Goal: Information Seeking & Learning: Find specific fact

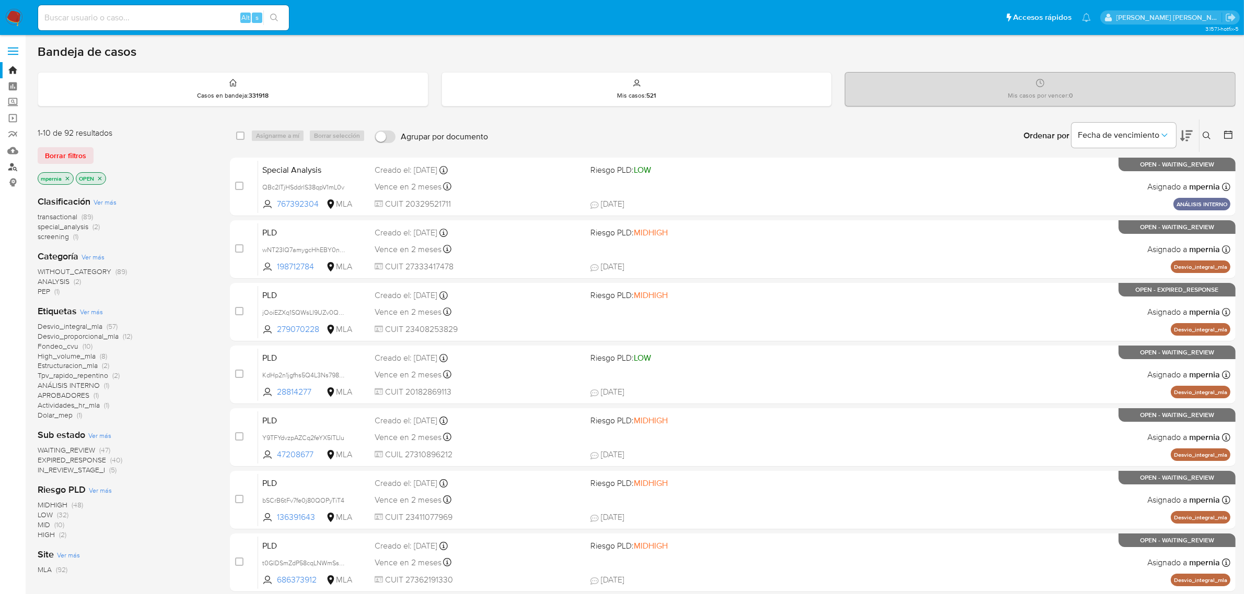
click at [13, 167] on link "Buscador de personas" at bounding box center [62, 167] width 124 height 16
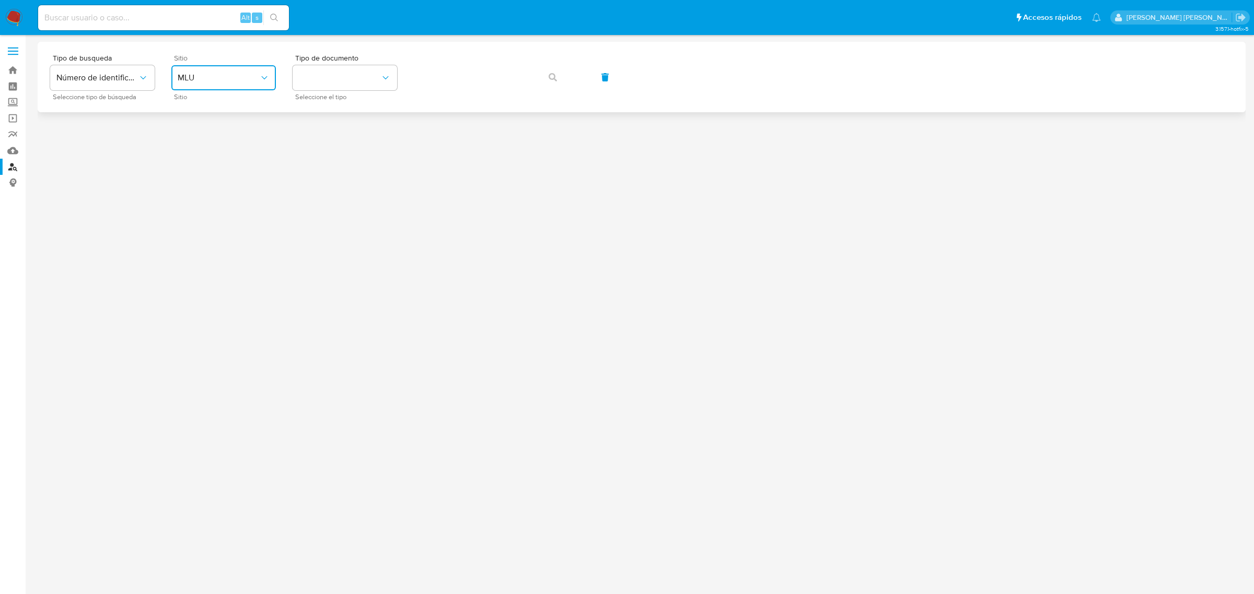
click at [272, 75] on button "MLU" at bounding box center [223, 77] width 104 height 25
click at [202, 134] on div "MLA" at bounding box center [221, 131] width 86 height 25
click at [332, 66] on button "identificationType" at bounding box center [345, 77] width 104 height 25
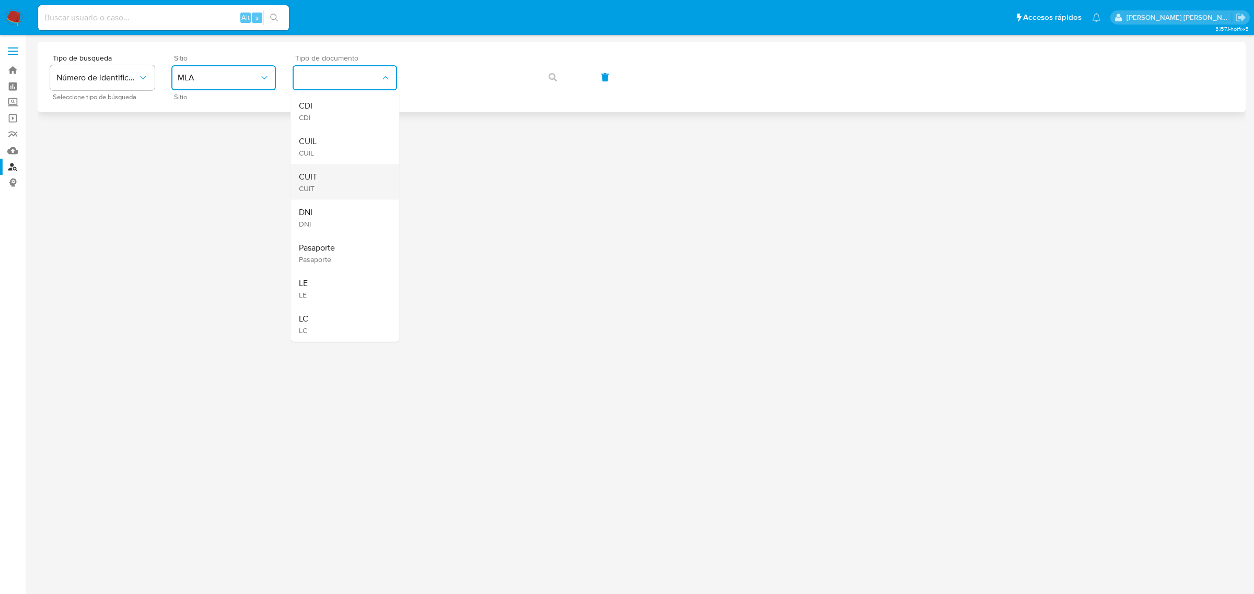
click at [311, 172] on span "CUIT" at bounding box center [308, 177] width 18 height 10
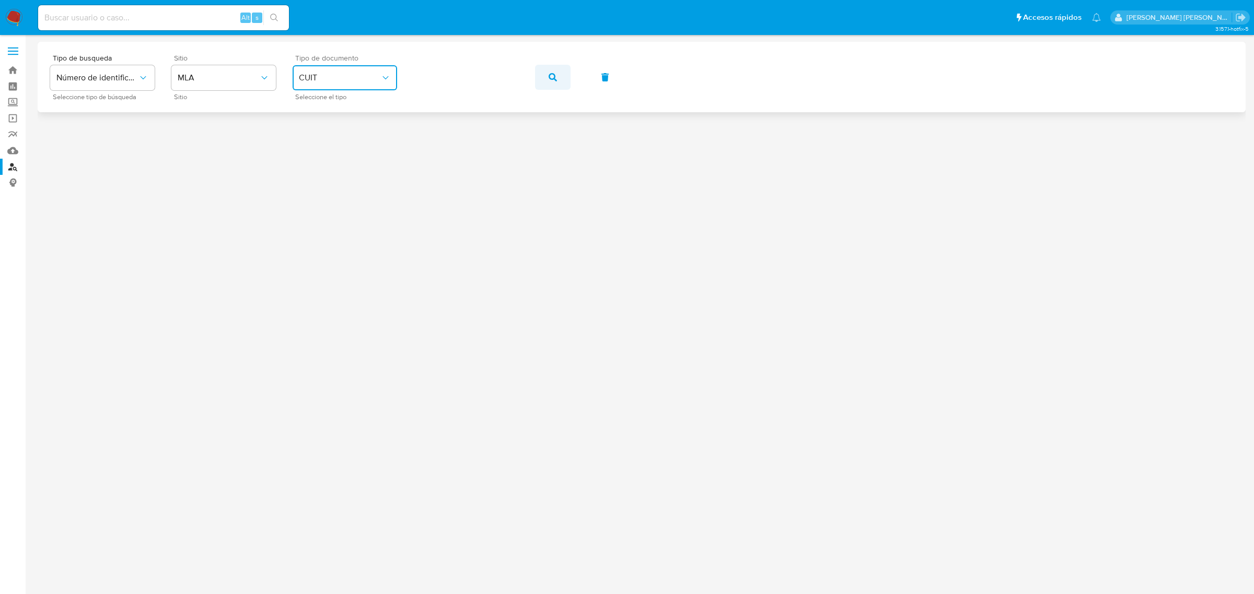
click at [546, 78] on button "button" at bounding box center [553, 77] width 36 height 25
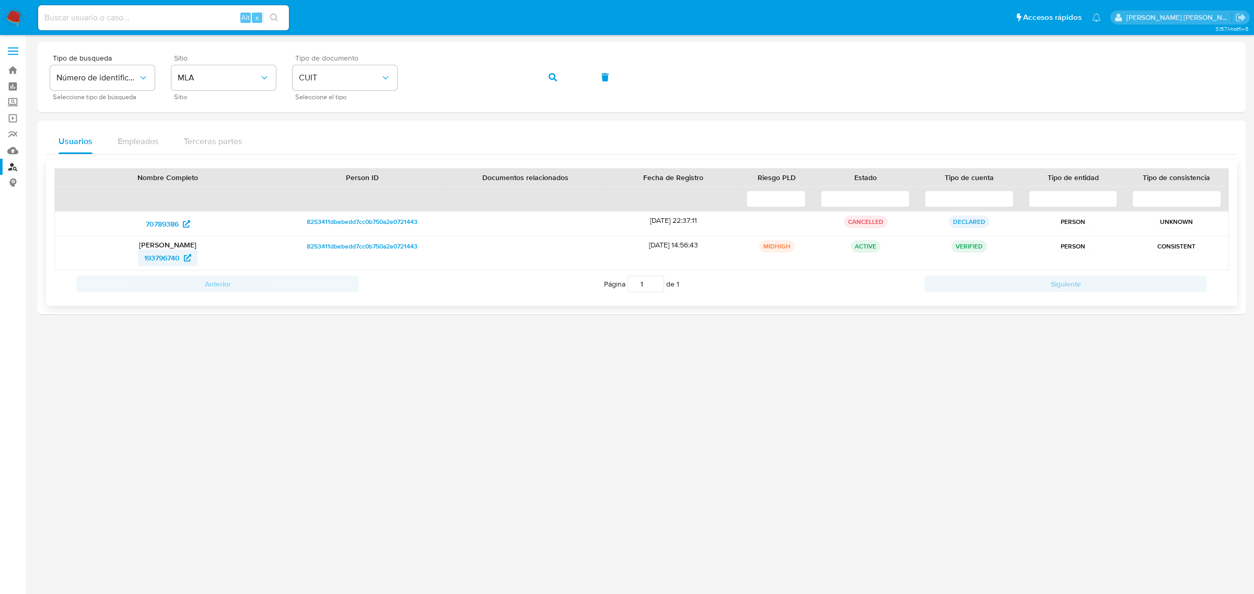
click at [160, 257] on span "193796740" at bounding box center [162, 258] width 36 height 17
click at [162, 223] on span "70789386" at bounding box center [162, 224] width 33 height 17
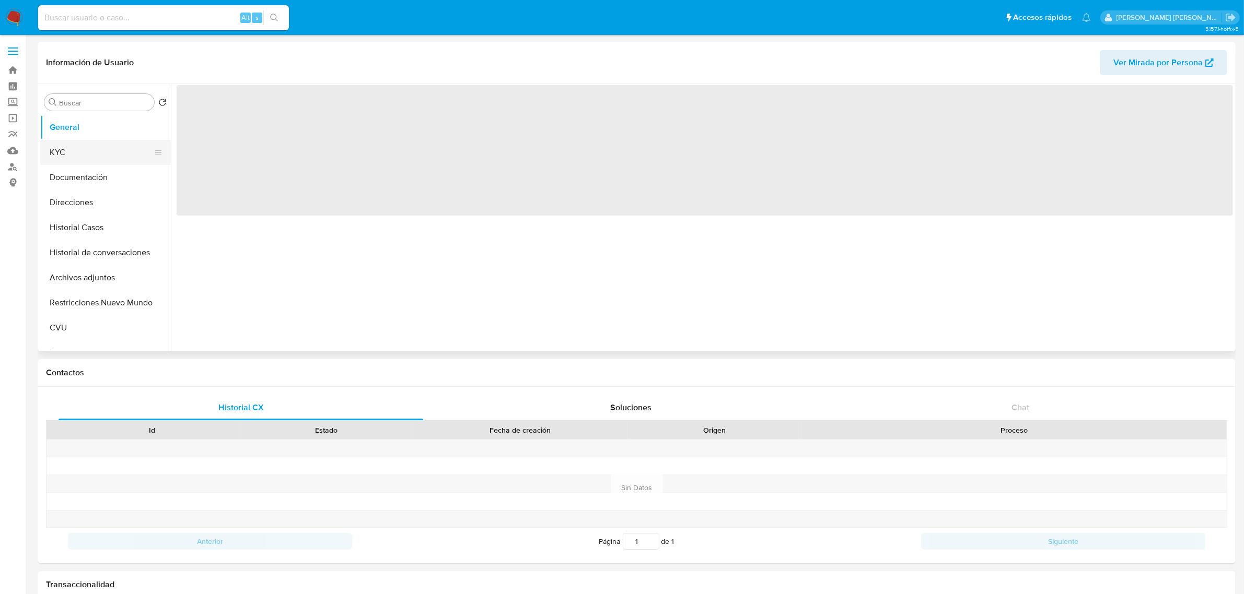
click at [64, 145] on button "KYC" at bounding box center [101, 152] width 122 height 25
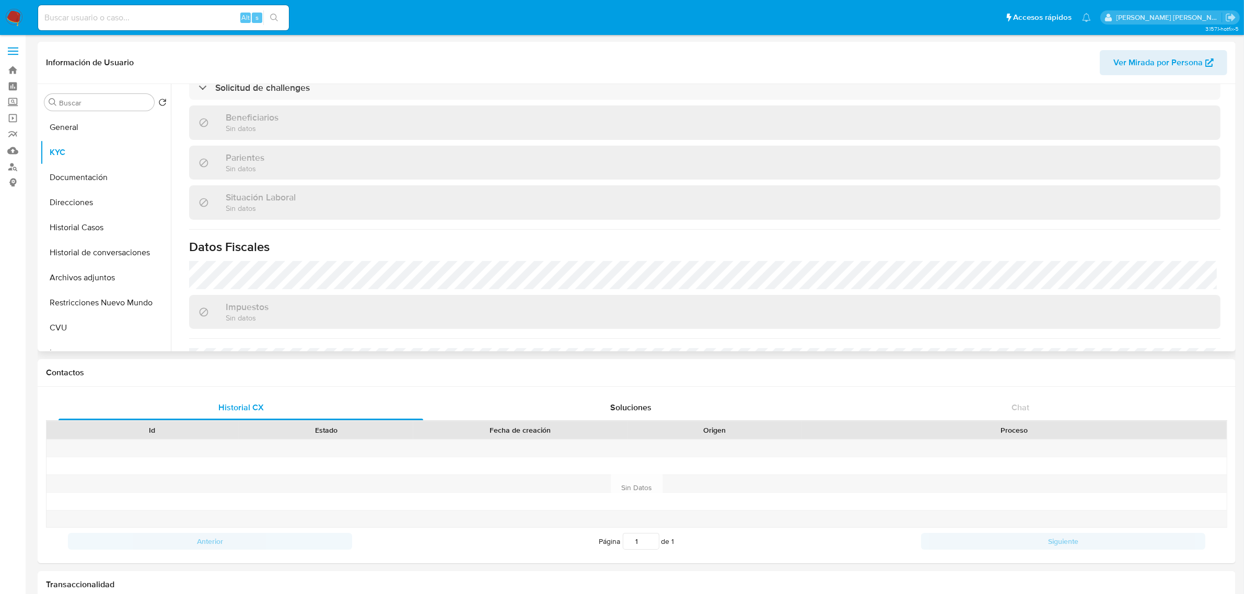
select select "10"
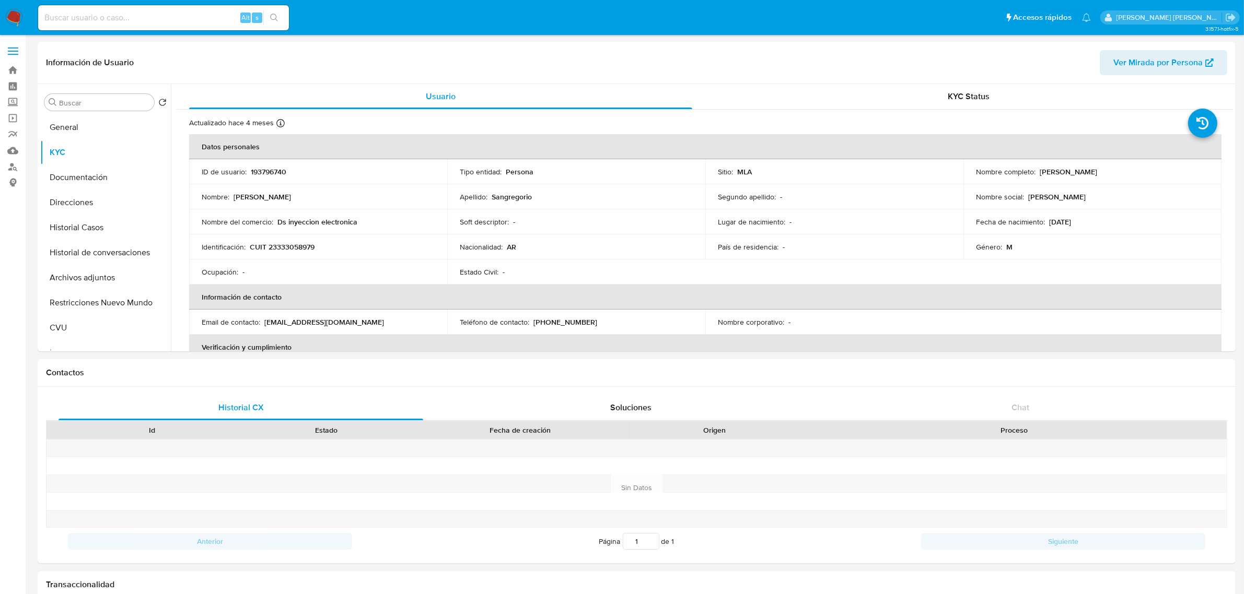
scroll to position [261, 0]
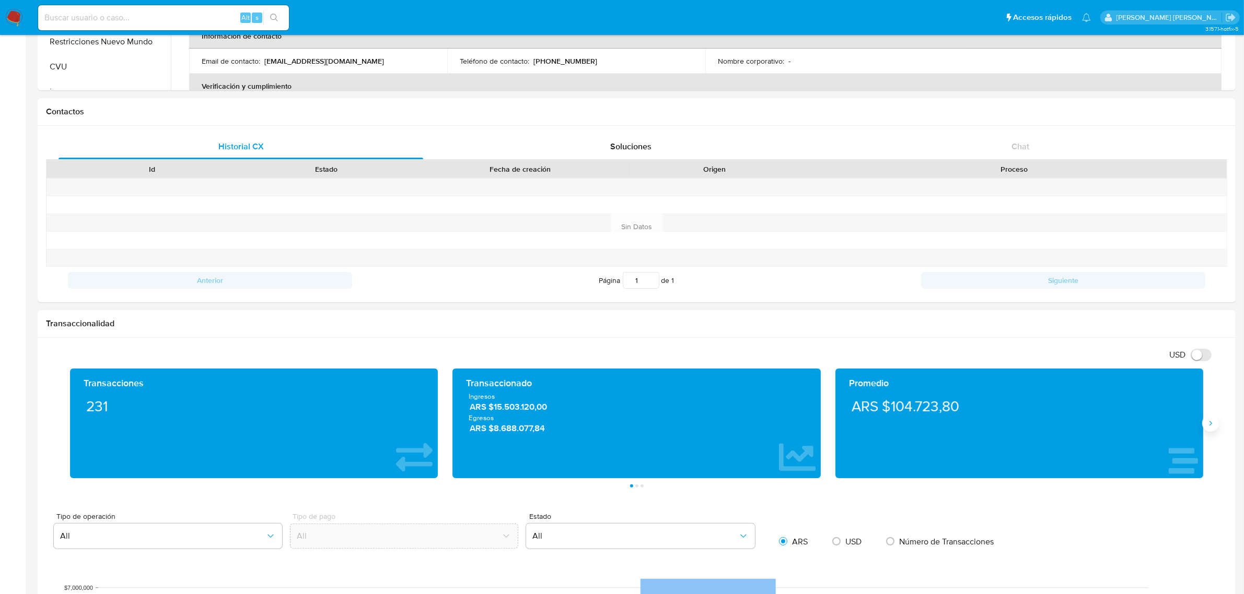
click at [1210, 426] on icon "Siguiente" at bounding box center [1210, 424] width 3 height 5
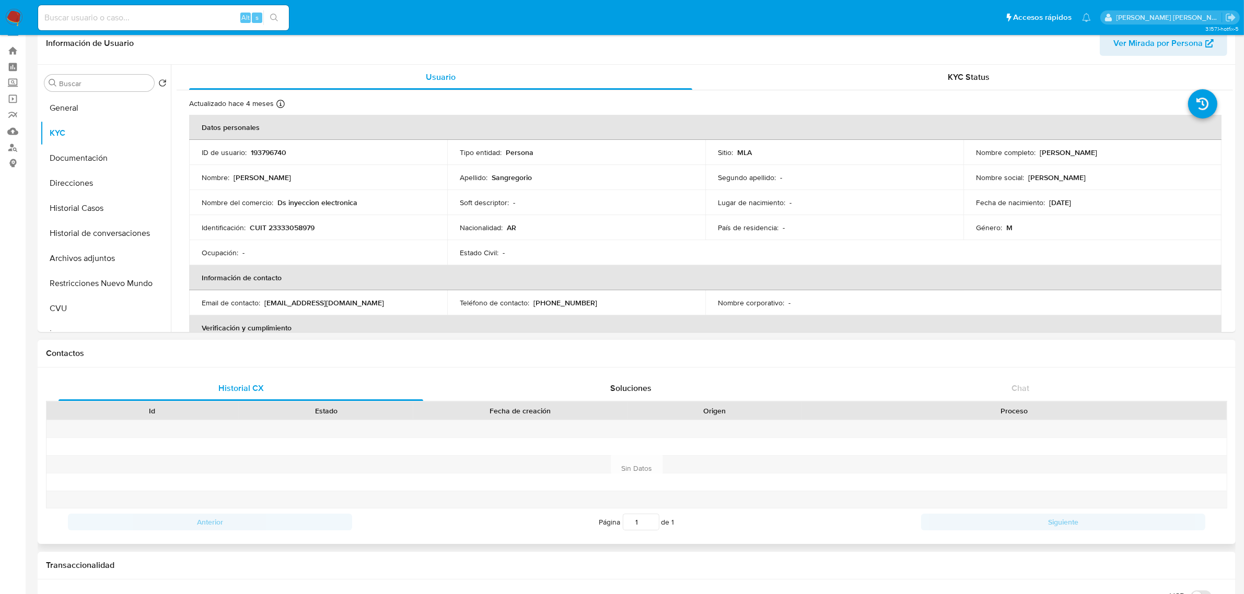
scroll to position [0, 0]
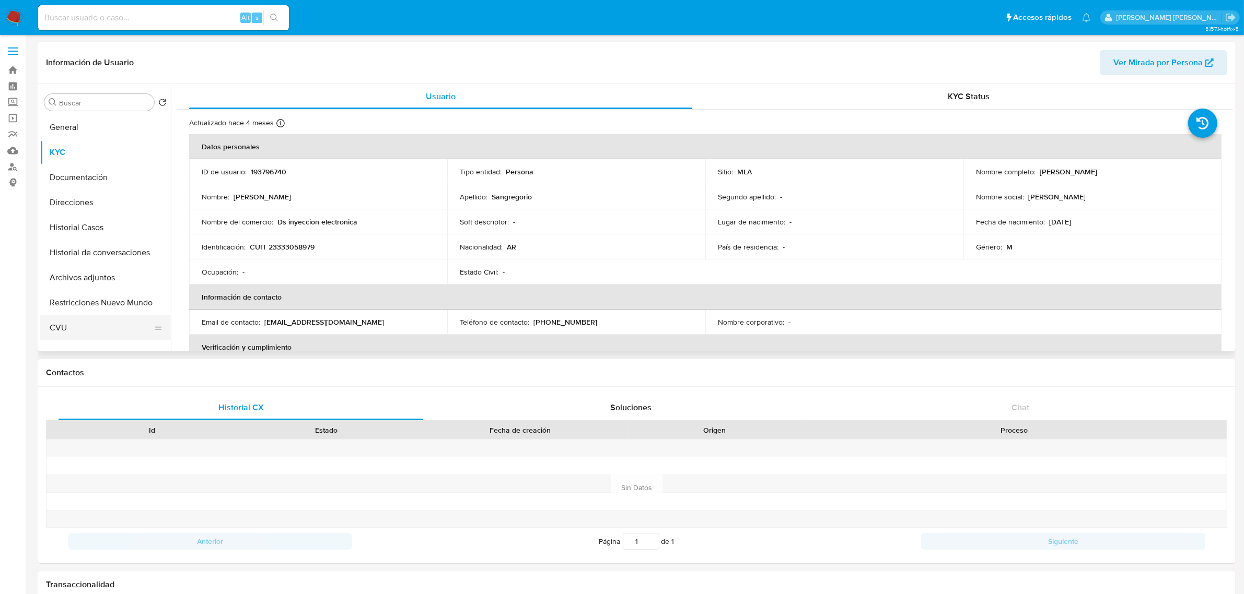
click at [75, 324] on button "CVU" at bounding box center [101, 327] width 122 height 25
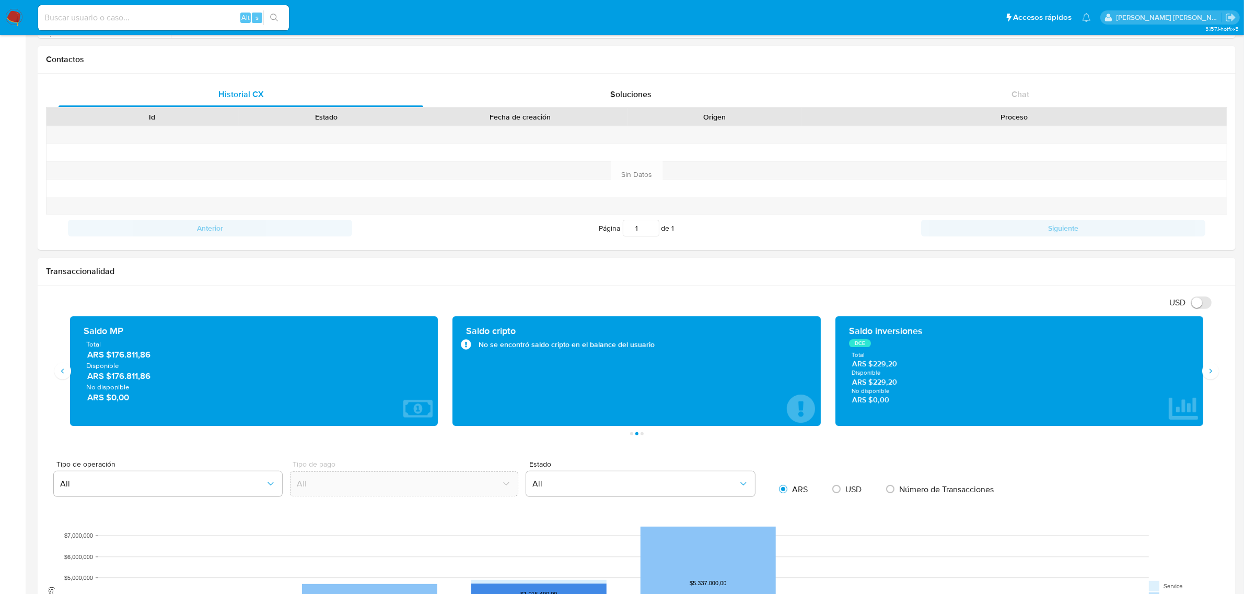
scroll to position [326, 0]
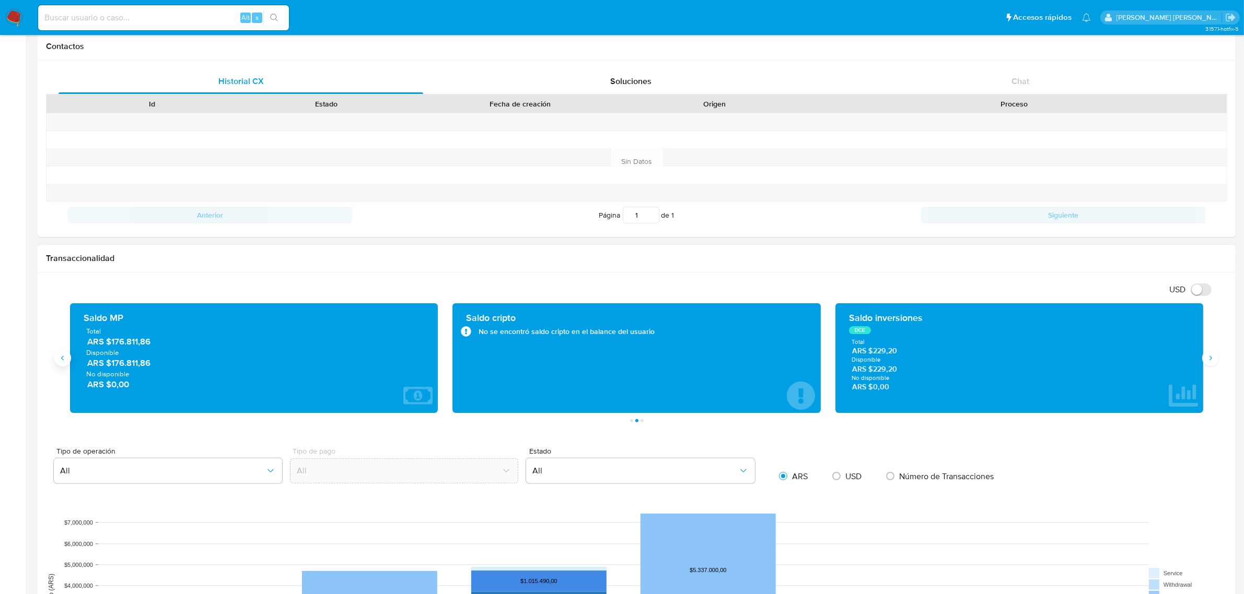
click at [59, 366] on button "Anterior" at bounding box center [62, 358] width 17 height 17
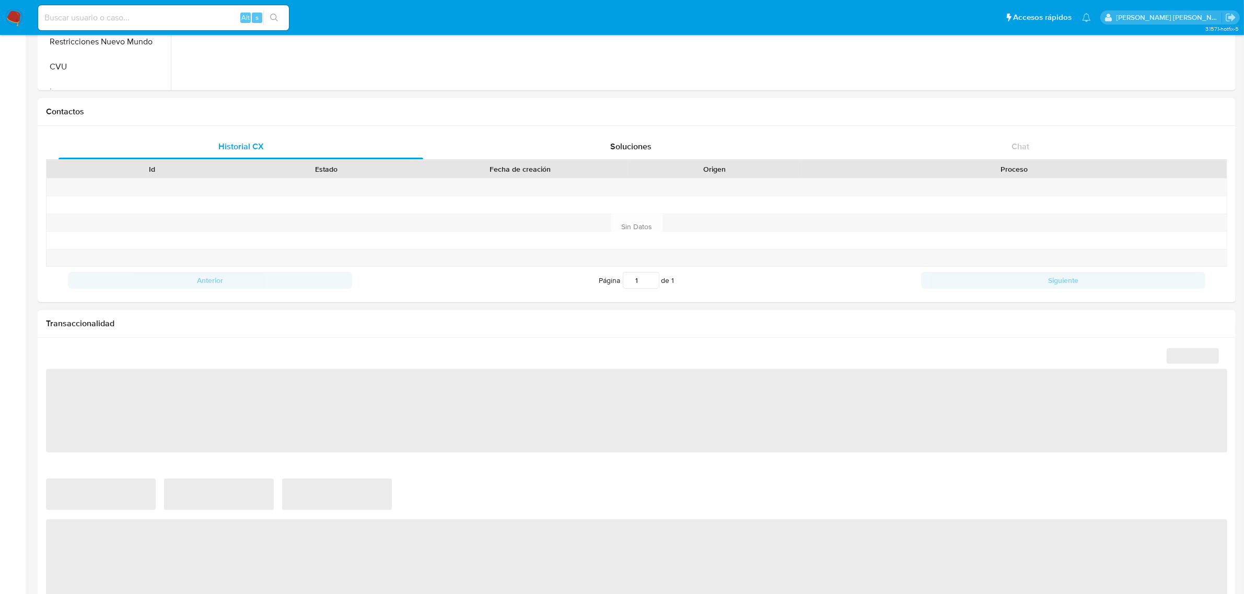
scroll to position [392, 0]
select select "10"
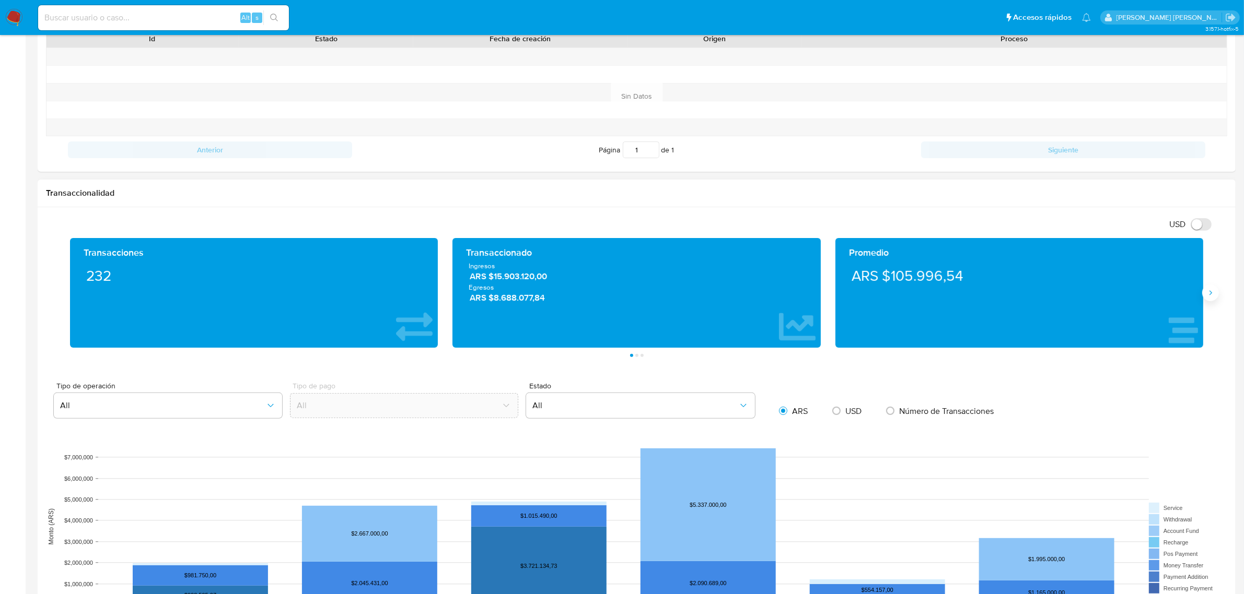
click at [1210, 293] on icon "Siguiente" at bounding box center [1210, 293] width 3 height 5
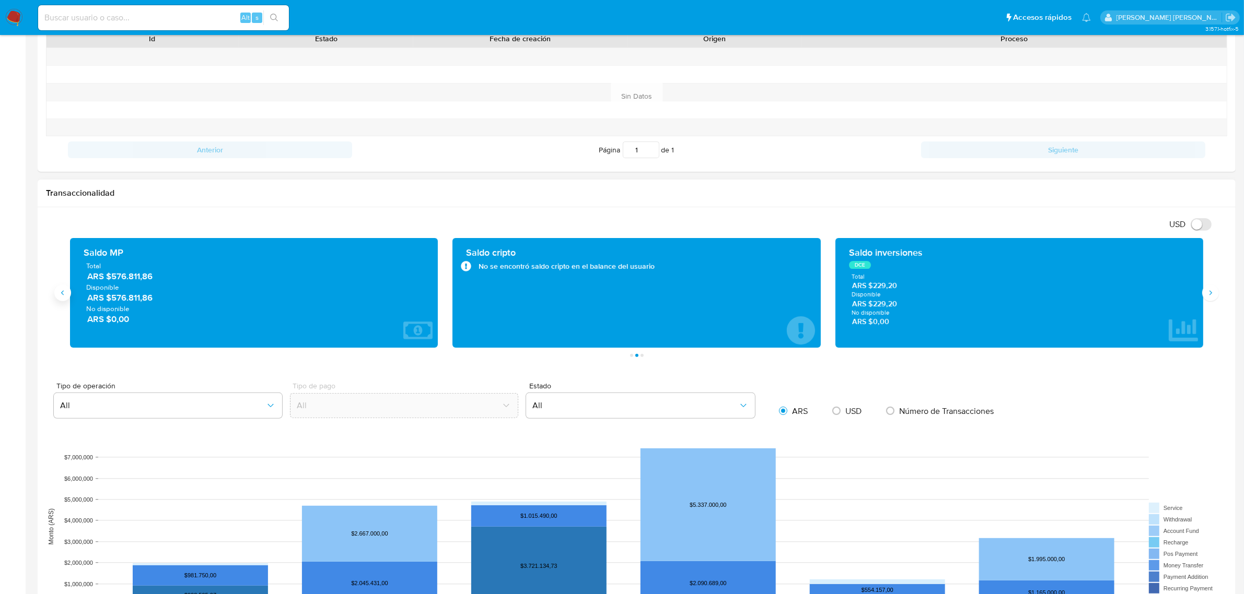
click at [61, 294] on icon "Anterior" at bounding box center [63, 293] width 8 height 8
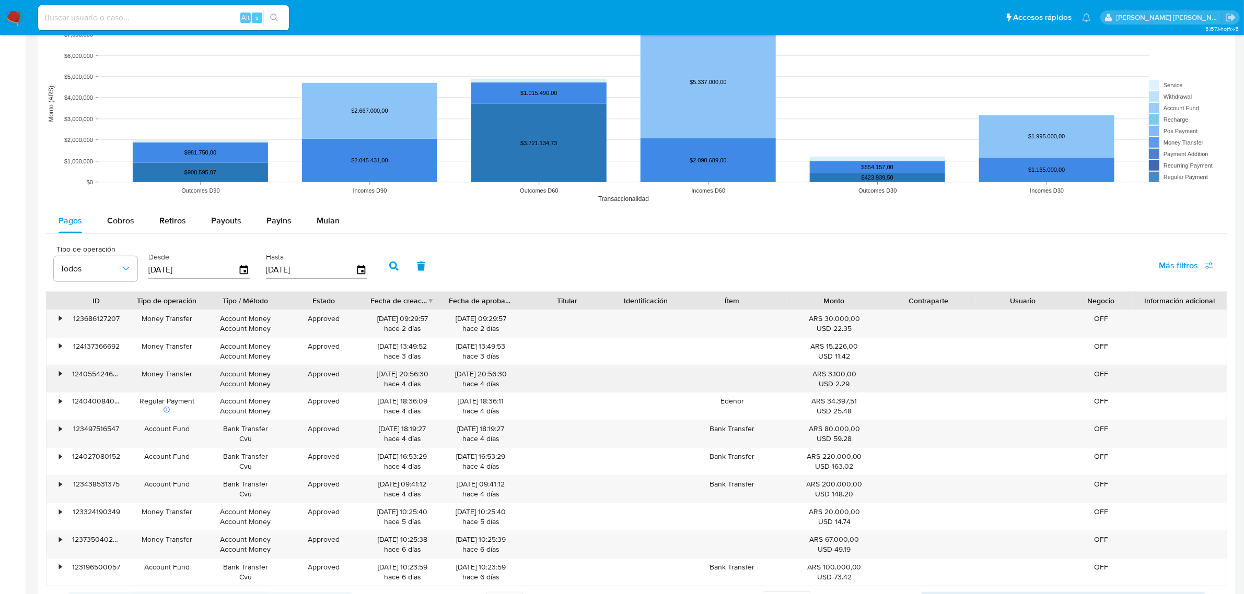
scroll to position [849, 0]
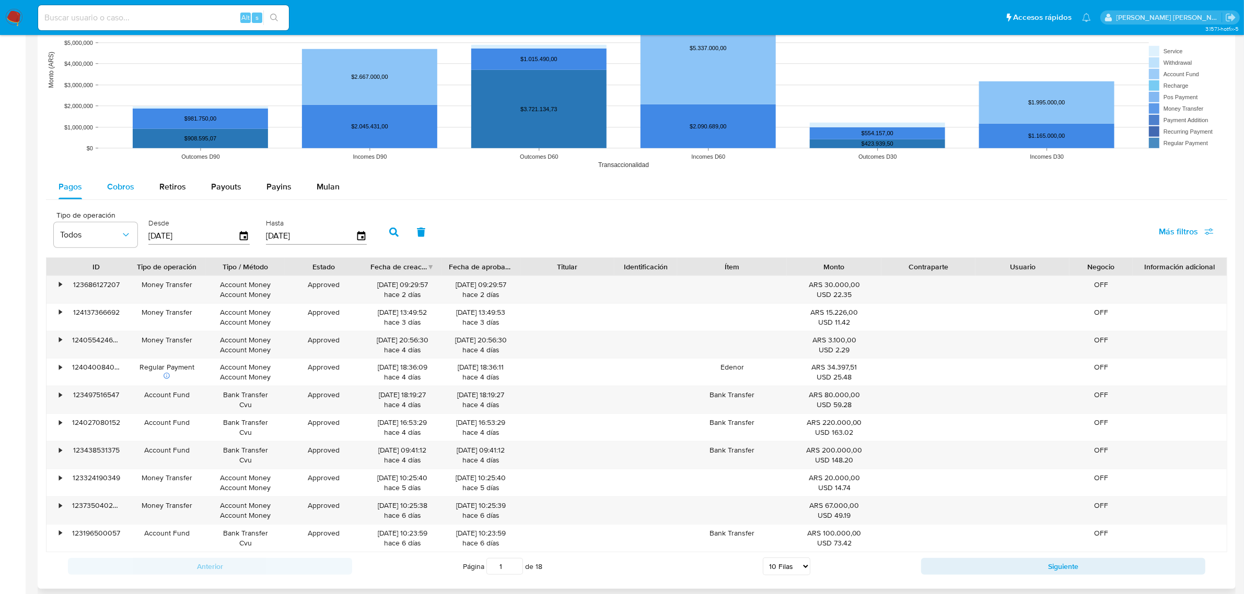
click at [120, 191] on span "Cobros" at bounding box center [120, 187] width 27 height 12
select select "10"
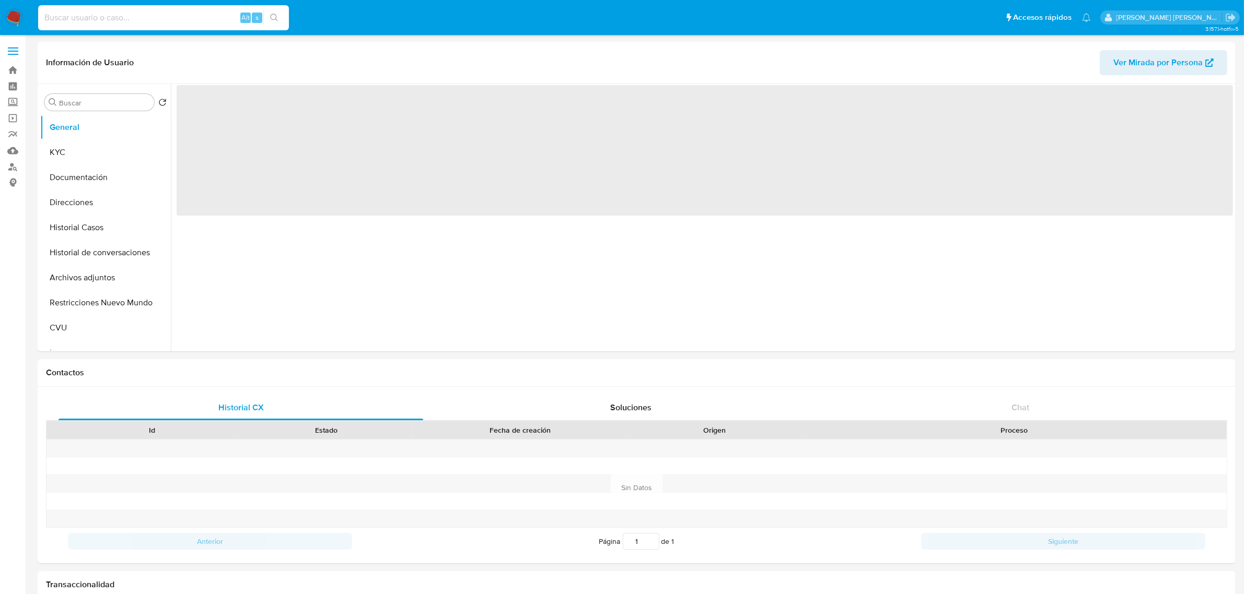
click at [93, 22] on input at bounding box center [163, 18] width 251 height 14
paste input "247656102"
type input "247656102"
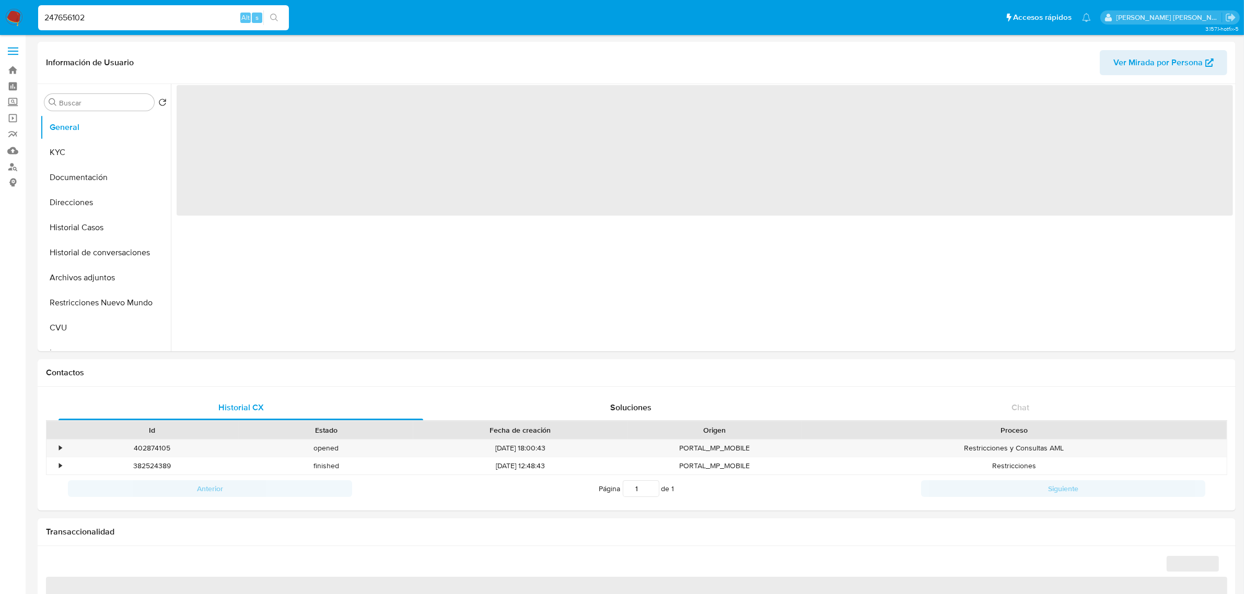
select select "10"
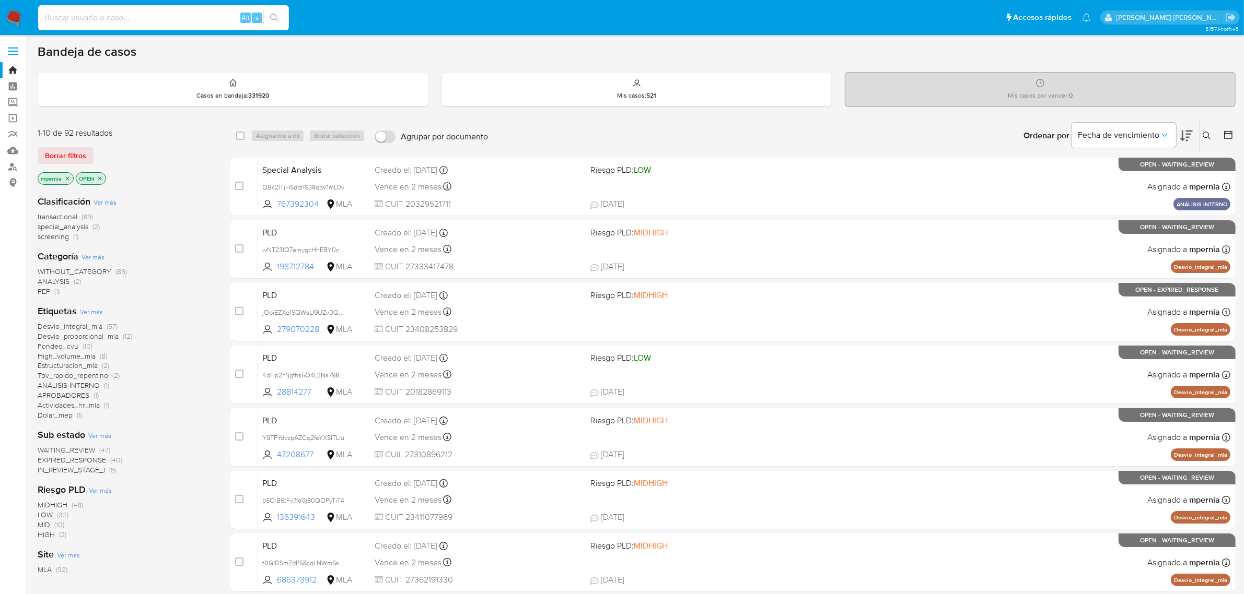
click at [106, 16] on input at bounding box center [163, 18] width 251 height 14
drag, startPoint x: 106, startPoint y: 16, endPoint x: 34, endPoint y: 17, distance: 71.6
click at [34, 17] on ul "Pausado Ver notificaciones 767392304 Alt s Accesos rápidos Presiona las siguien…" at bounding box center [564, 17] width 1063 height 26
type input "767392304"
click at [135, 22] on input "767392304" at bounding box center [163, 18] width 251 height 14
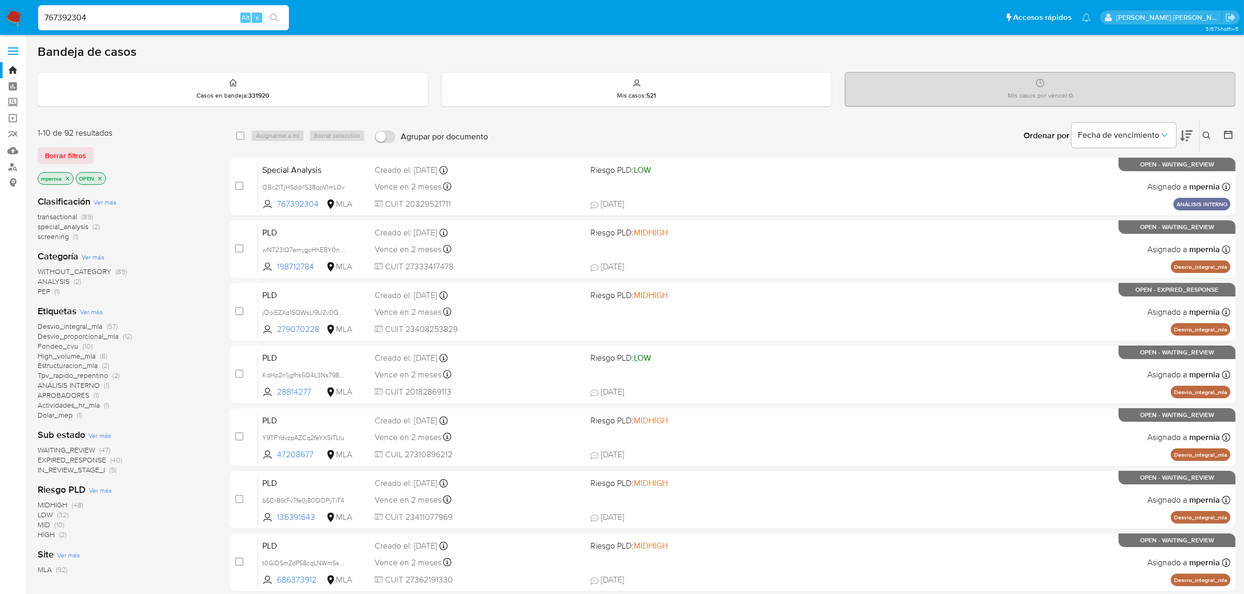
click at [135, 22] on input "767392304" at bounding box center [163, 18] width 251 height 14
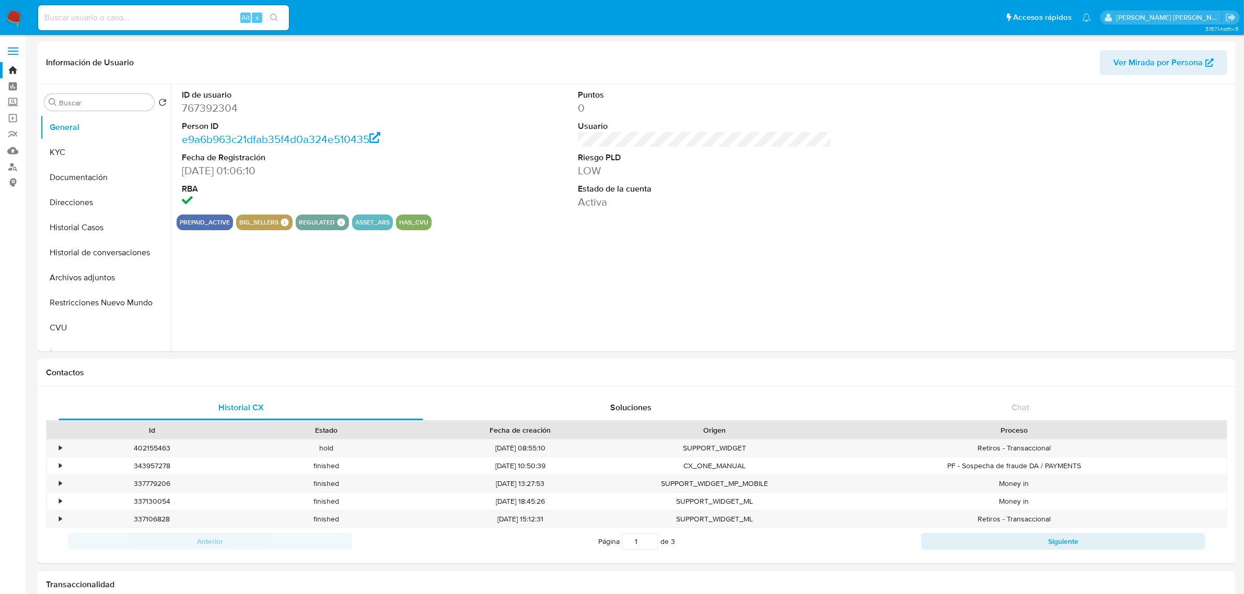
select select "10"
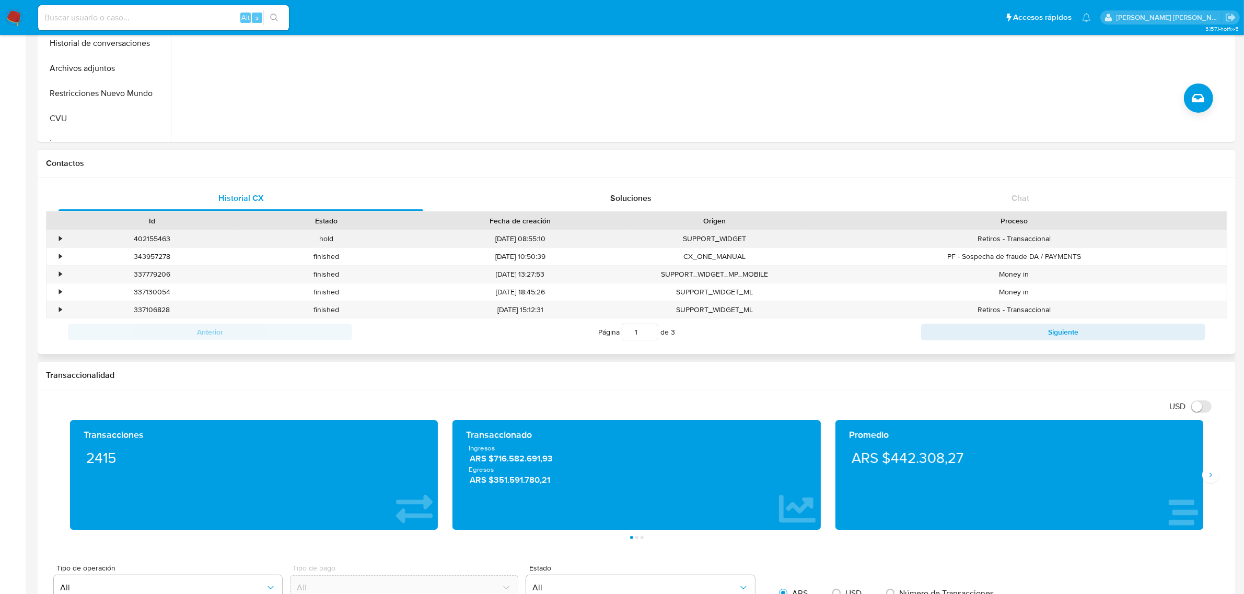
scroll to position [131, 0]
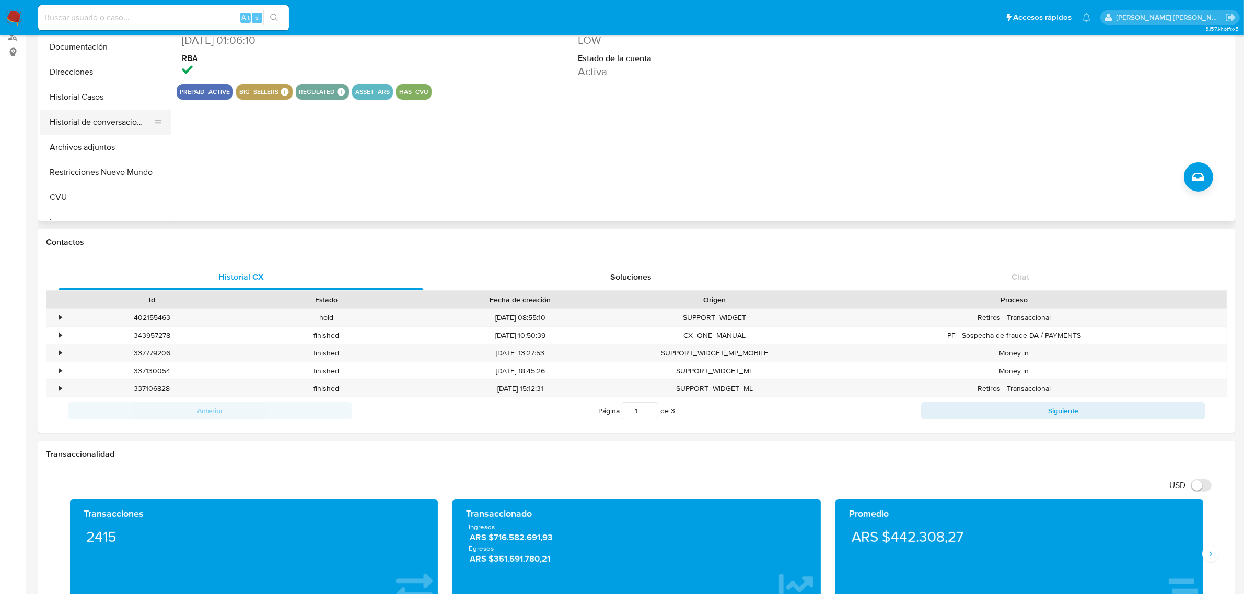
click at [79, 118] on button "Historial de conversaciones" at bounding box center [101, 122] width 122 height 25
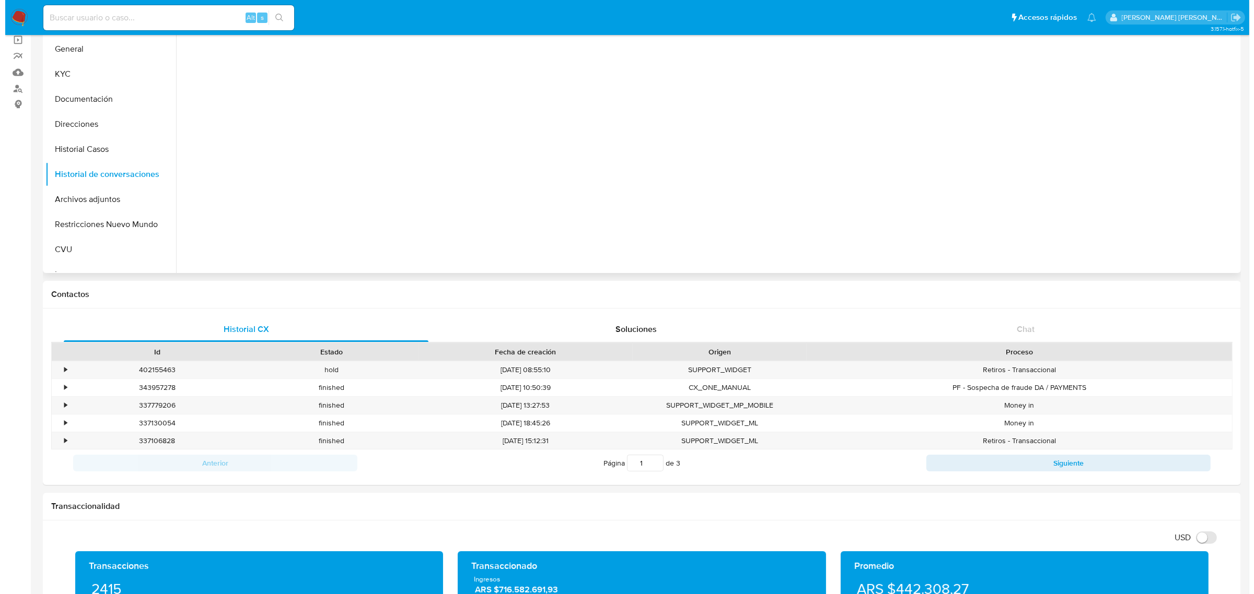
scroll to position [0, 0]
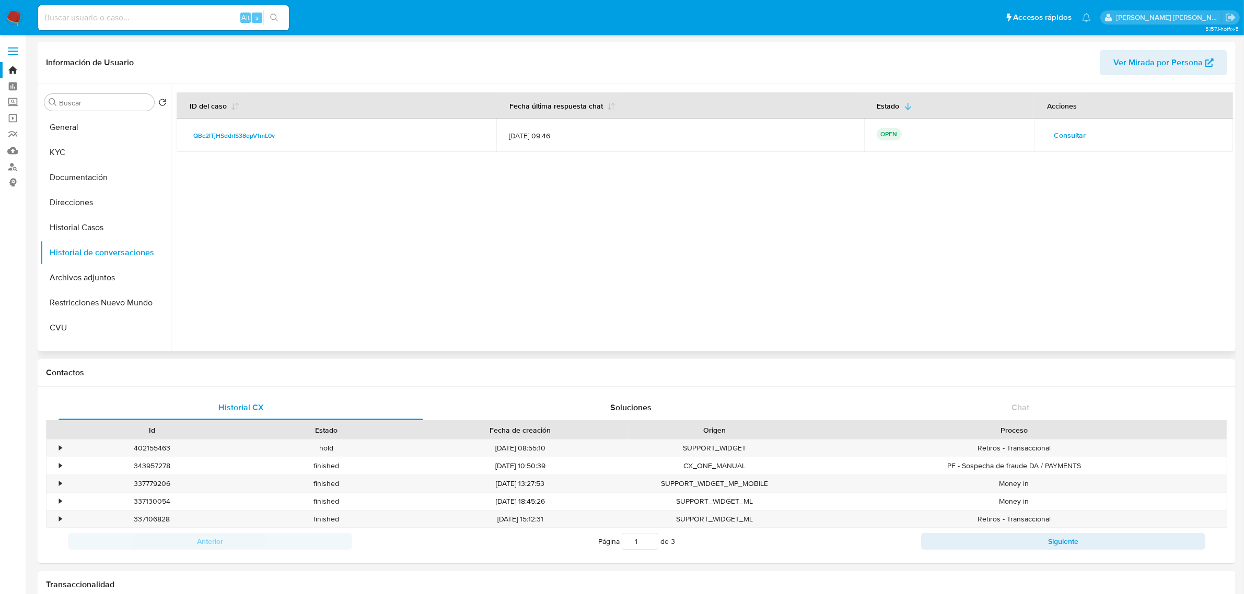
click at [1055, 132] on span "Consultar" at bounding box center [1070, 135] width 32 height 15
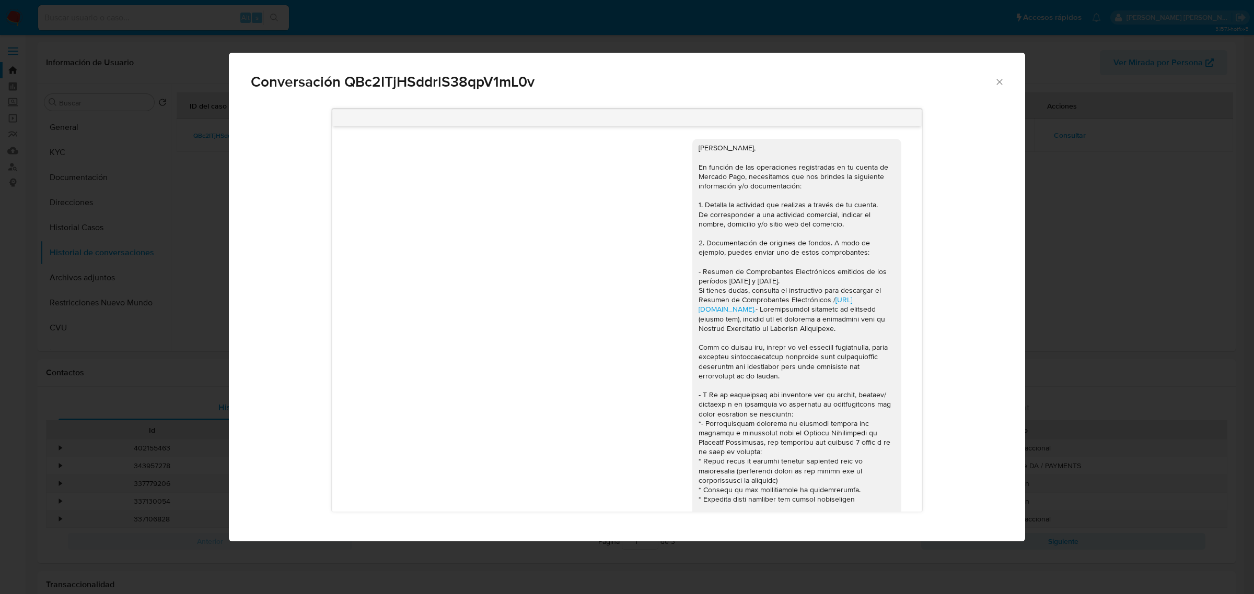
scroll to position [422, 0]
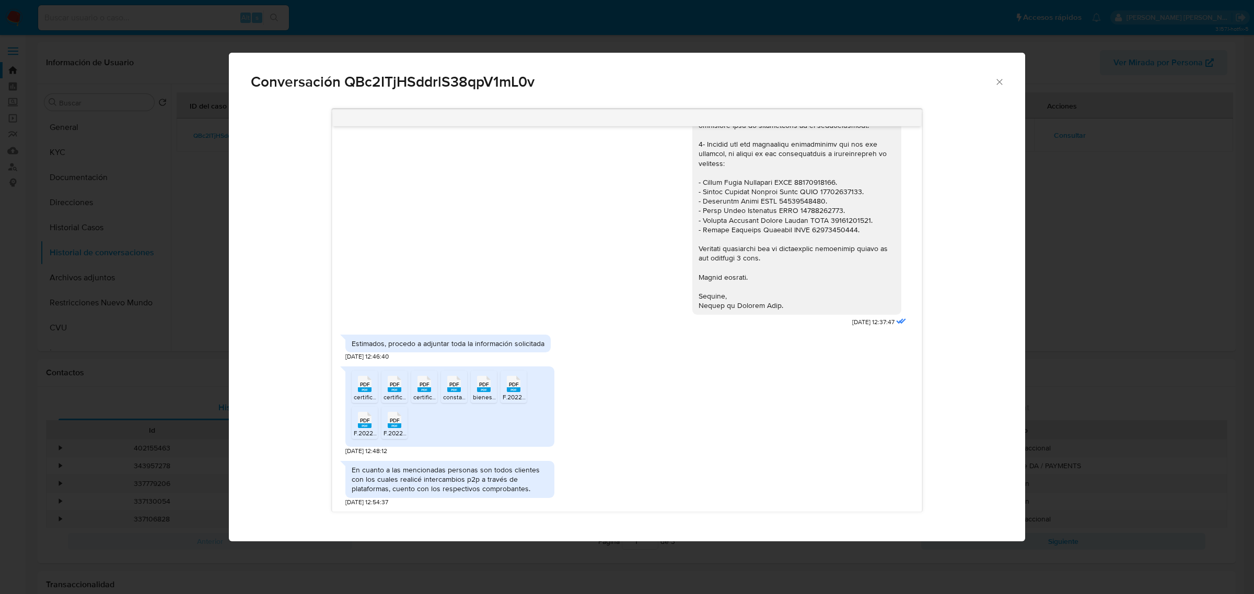
click at [478, 481] on div "En cuanto a las mencionadas personas son todos clientes con los cuales realicé …" at bounding box center [450, 479] width 196 height 29
drag, startPoint x: 350, startPoint y: 473, endPoint x: 533, endPoint y: 487, distance: 183.9
click at [533, 487] on div "En cuanto a las mencionadas personas son todos clientes con los cuales realicé …" at bounding box center [449, 479] width 209 height 37
copy div "En cuanto a las mencionadas personas son todos clientes con los cuales realicé …"
drag, startPoint x: 826, startPoint y: 322, endPoint x: 861, endPoint y: 319, distance: 34.6
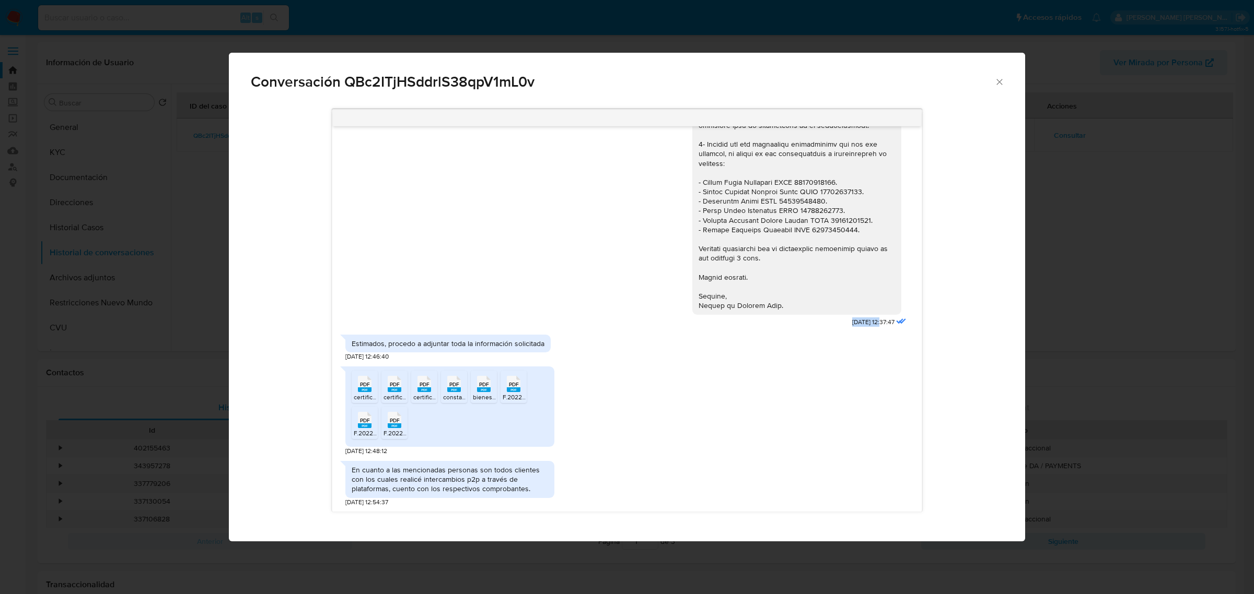
click at [861, 319] on span "25/08/2025 12:37:47" at bounding box center [873, 322] width 42 height 9
copy span "25/08/2025"
click at [994, 83] on icon "Cerrar" at bounding box center [999, 82] width 10 height 10
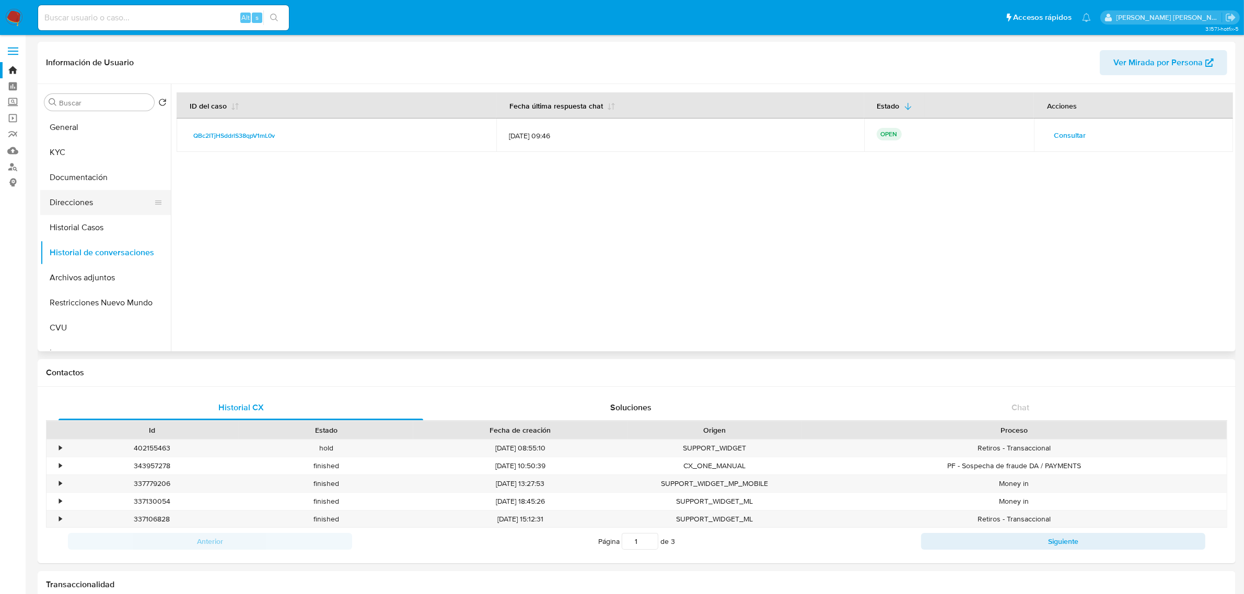
click at [66, 210] on button "Direcciones" at bounding box center [101, 202] width 122 height 25
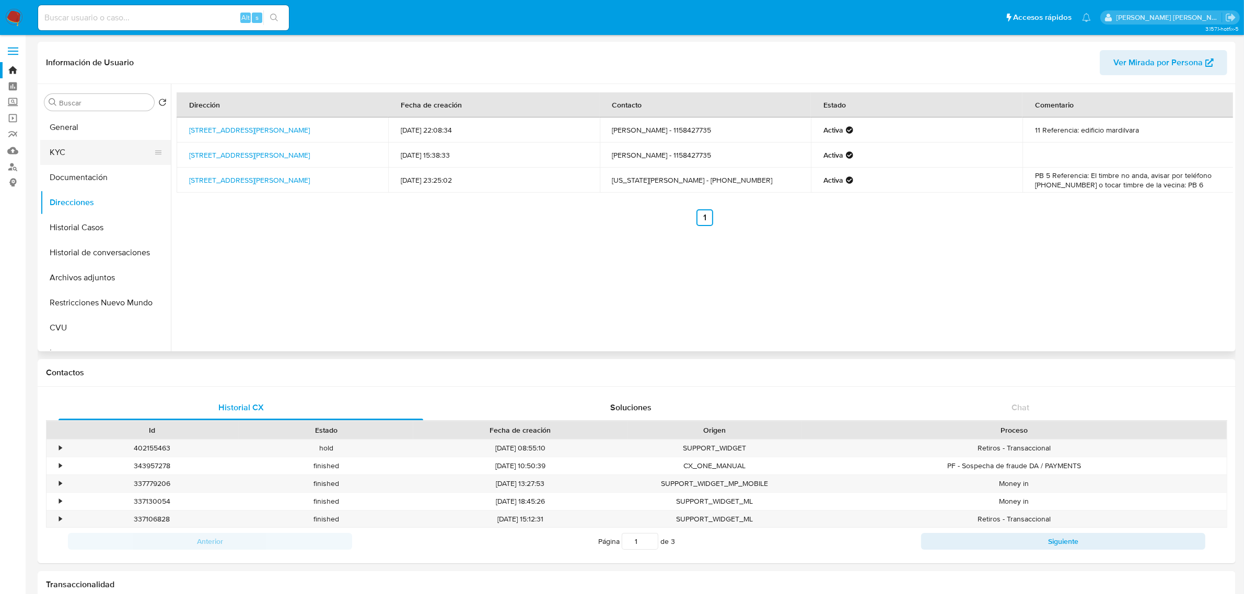
click at [80, 144] on button "KYC" at bounding box center [101, 152] width 122 height 25
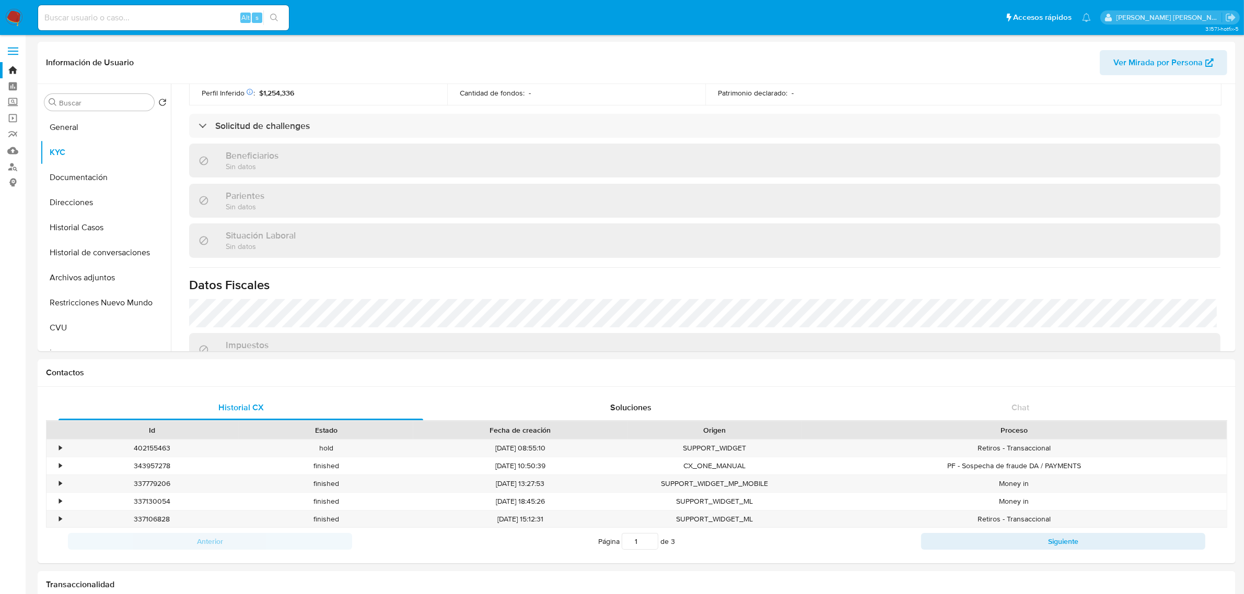
scroll to position [522, 0]
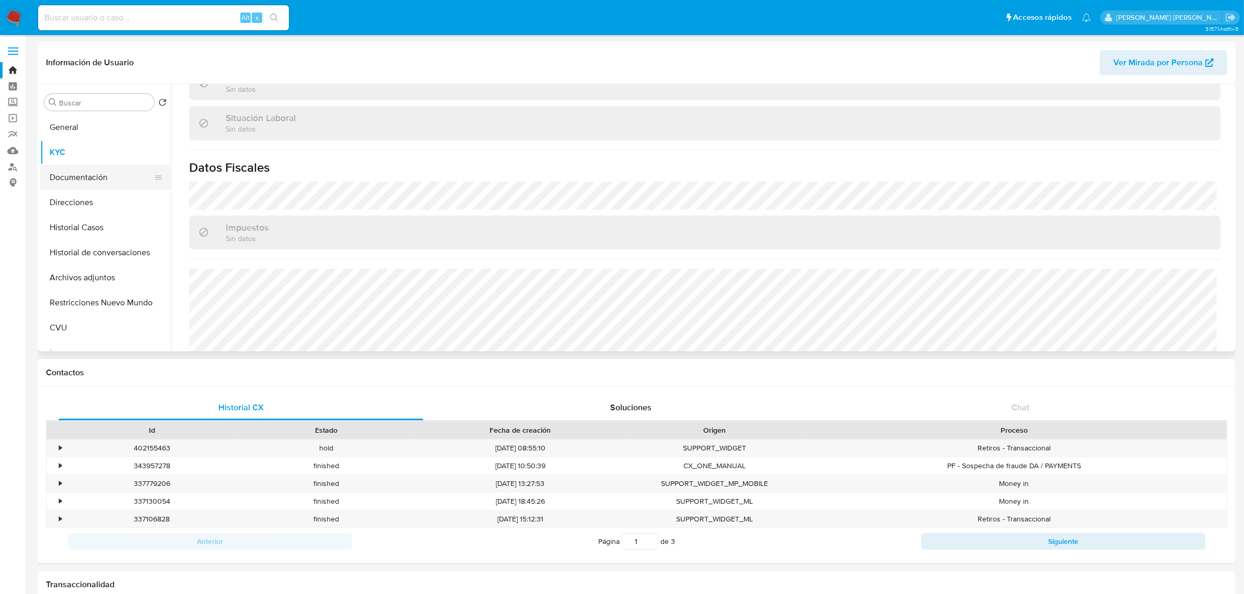
click at [87, 176] on button "Documentación" at bounding box center [101, 177] width 122 height 25
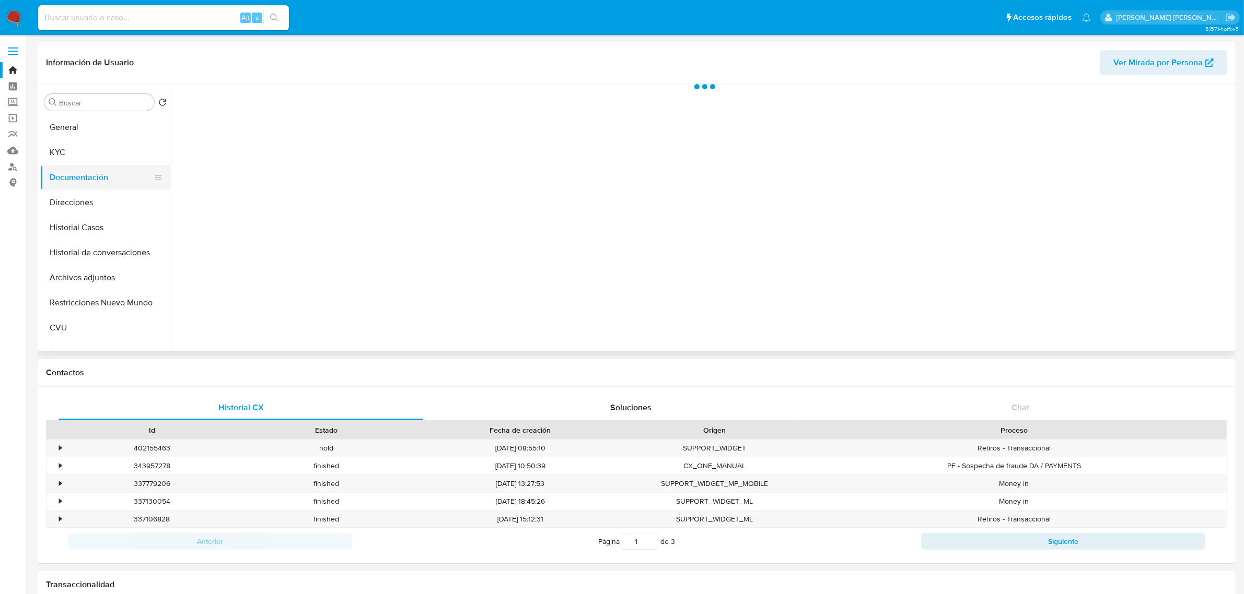
scroll to position [0, 0]
click at [275, 130] on button "Identificación" at bounding box center [301, 135] width 248 height 27
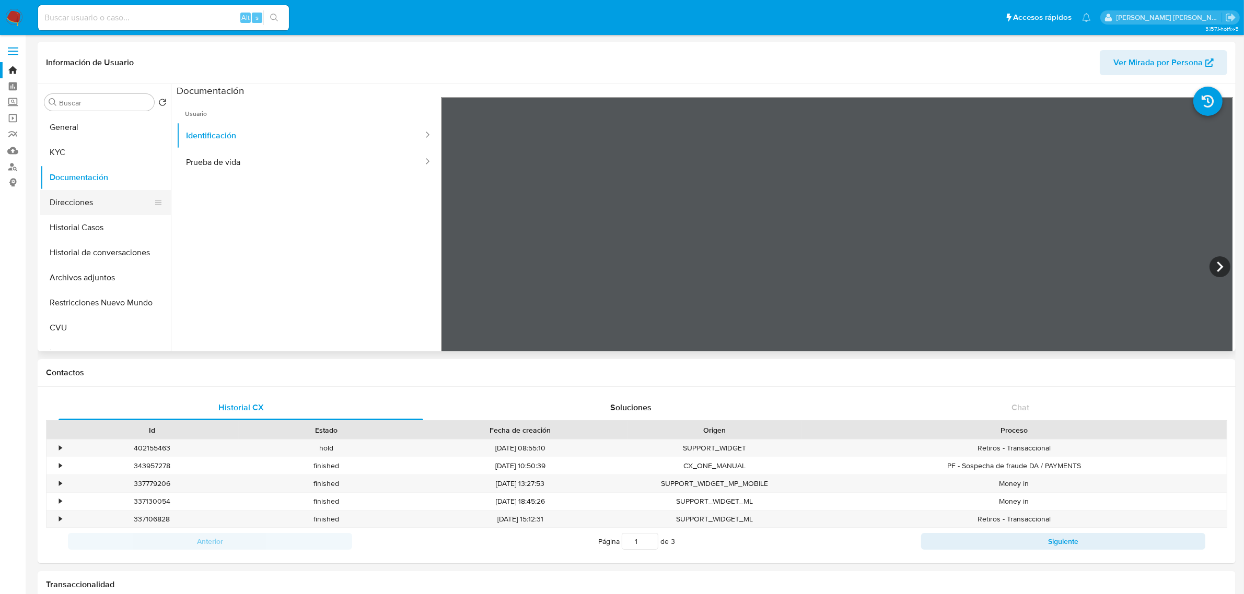
click at [86, 204] on button "Direcciones" at bounding box center [101, 202] width 122 height 25
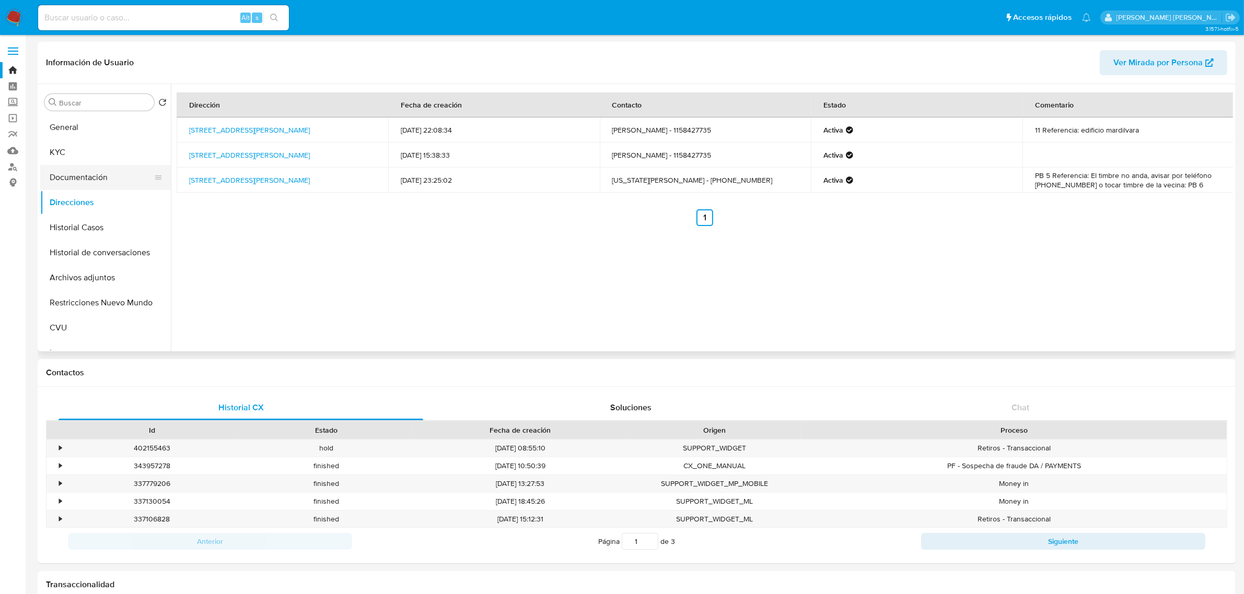
click at [80, 180] on button "Documentación" at bounding box center [101, 177] width 122 height 25
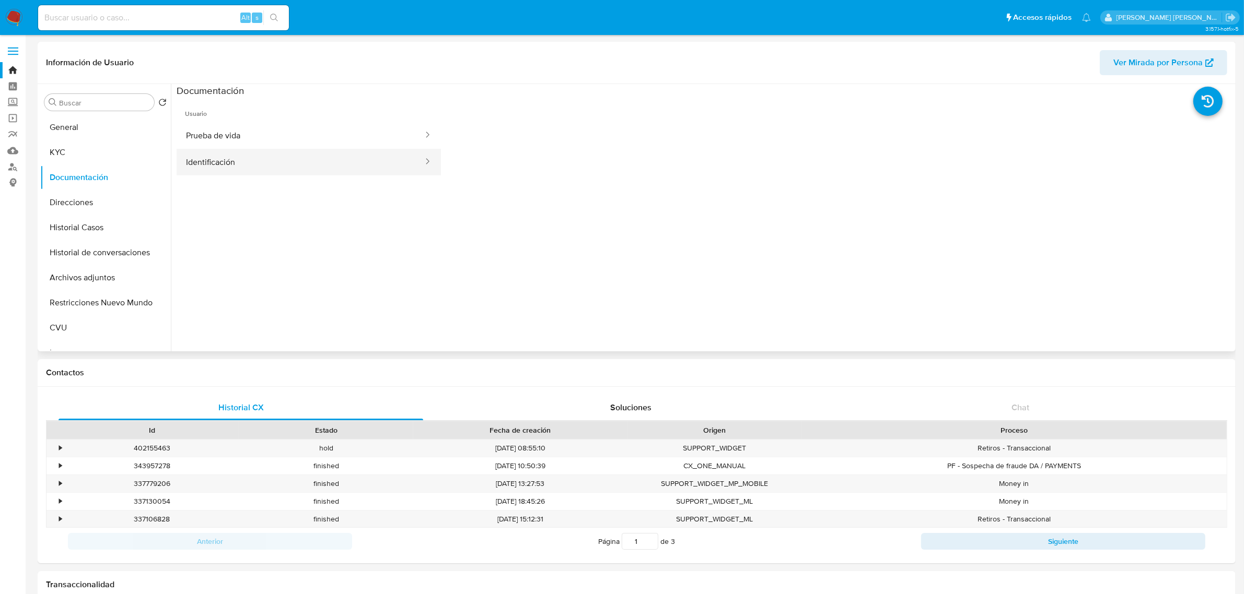
drag, startPoint x: 291, startPoint y: 166, endPoint x: 307, endPoint y: 169, distance: 16.4
click at [290, 166] on button "Identificación" at bounding box center [301, 162] width 248 height 27
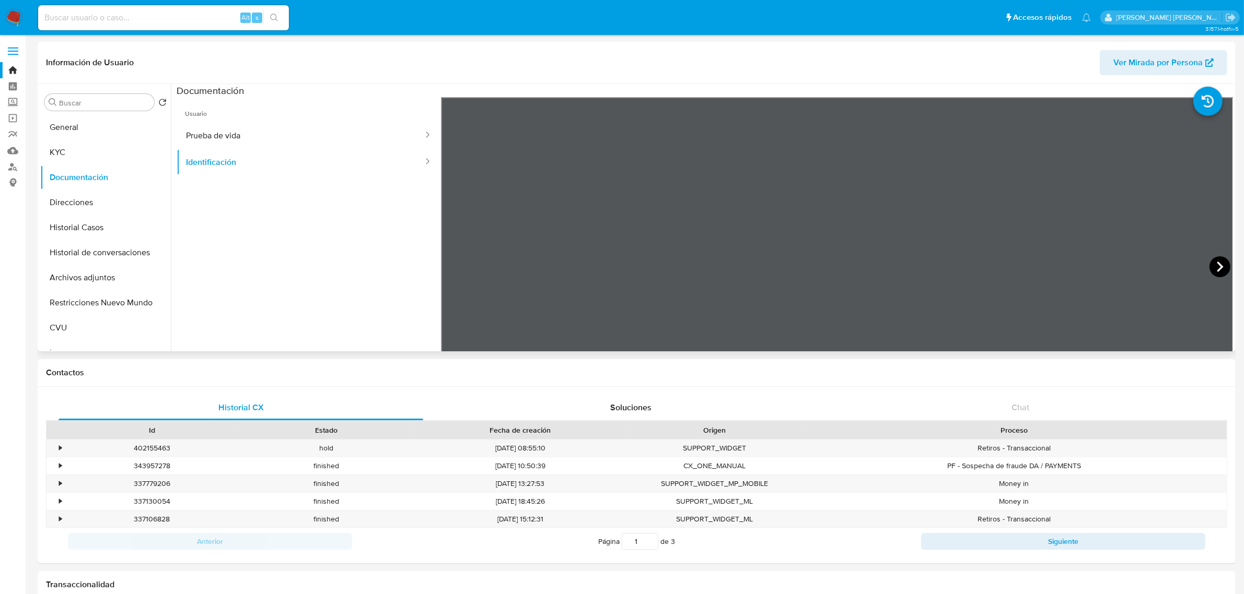
click at [1217, 264] on icon at bounding box center [1220, 267] width 6 height 10
click at [100, 204] on button "Direcciones" at bounding box center [101, 202] width 122 height 25
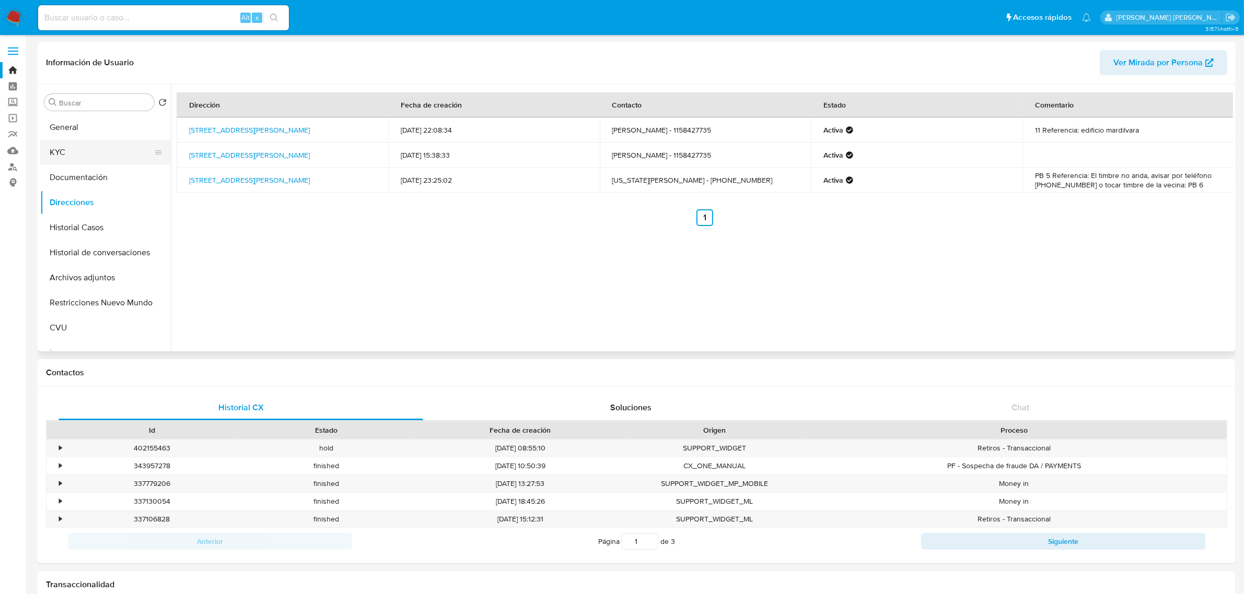
click at [71, 155] on button "KYC" at bounding box center [101, 152] width 122 height 25
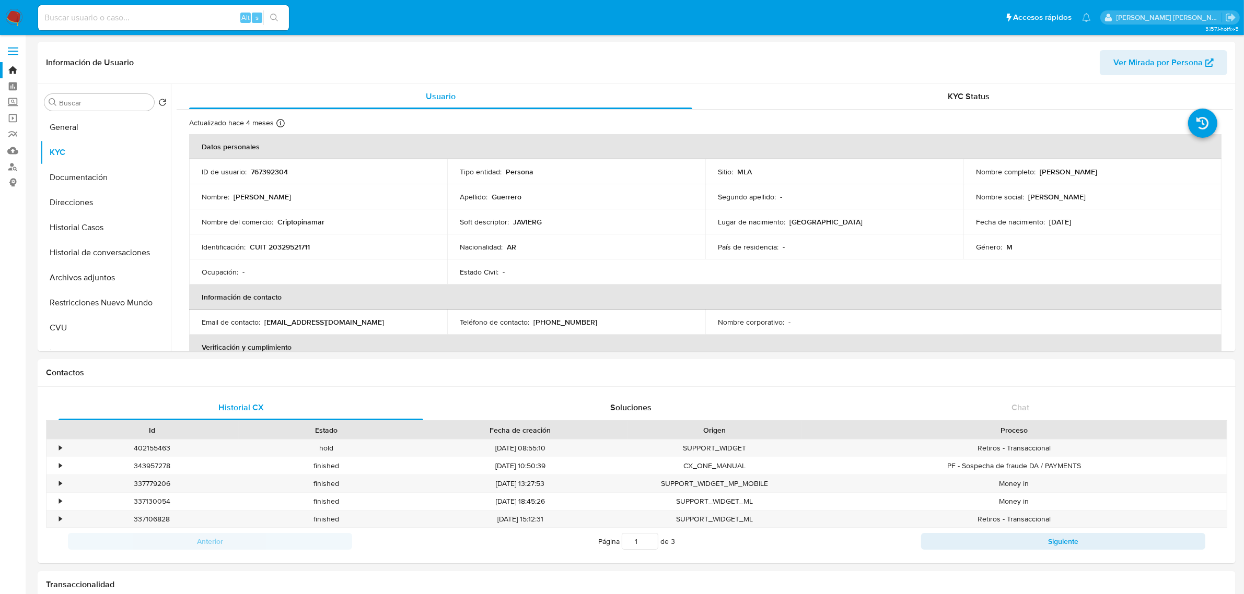
click at [282, 246] on p "CUIT 20329521711" at bounding box center [280, 246] width 60 height 9
copy p "20329521711"
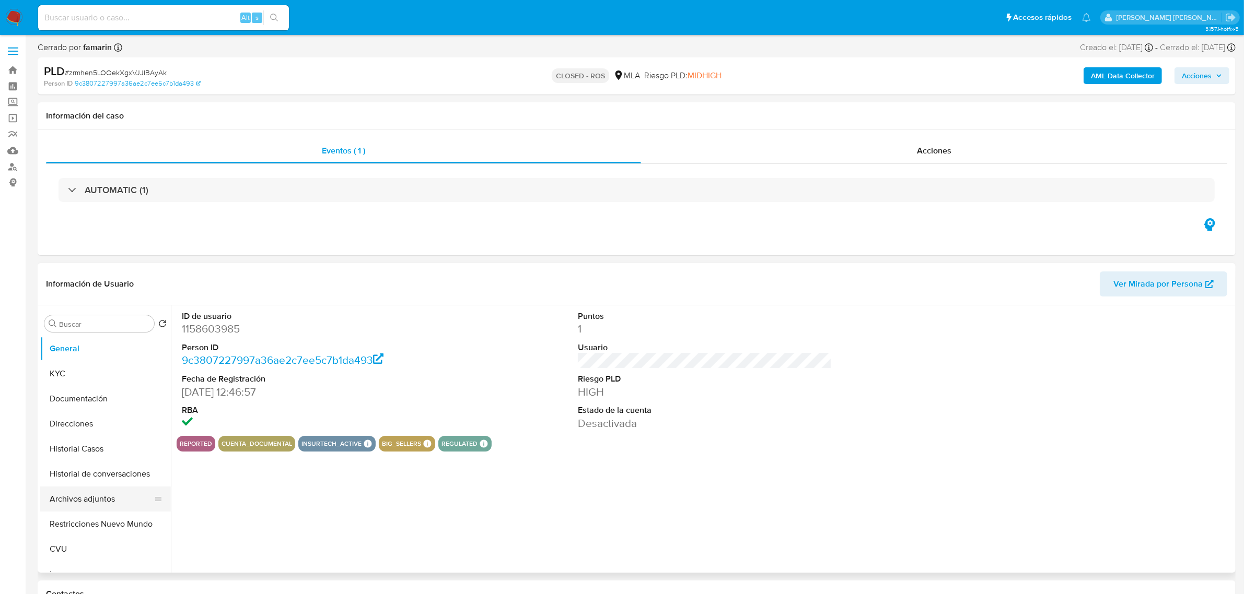
select select "10"
click at [84, 500] on button "Archivos adjuntos" at bounding box center [101, 499] width 122 height 25
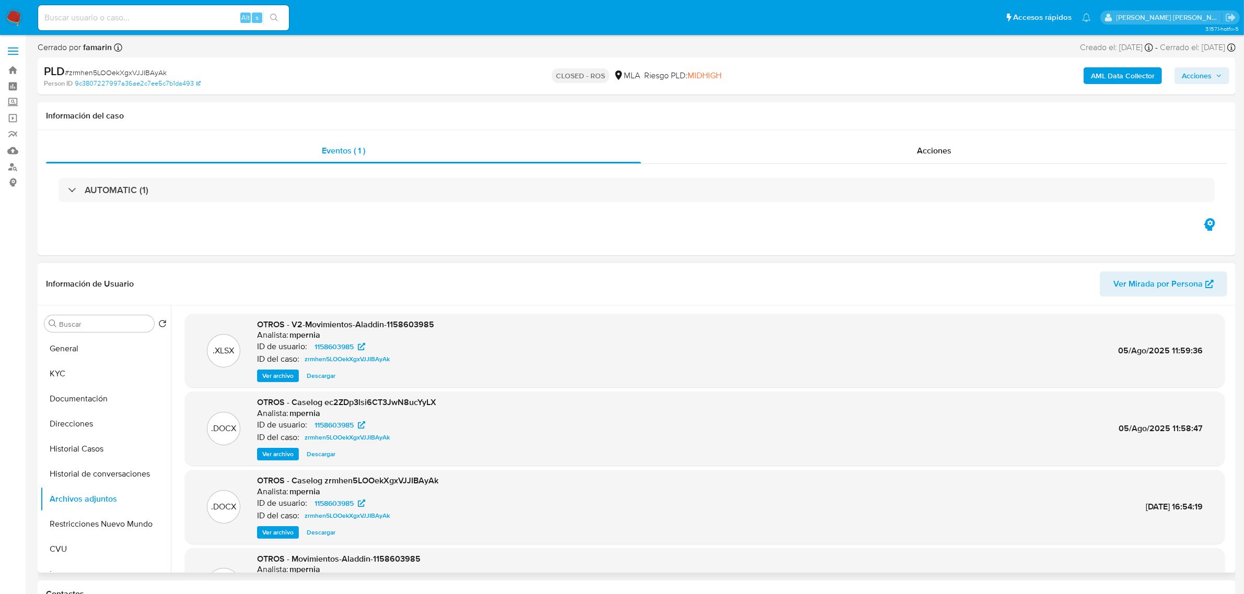
click at [285, 456] on span "Ver archivo" at bounding box center [277, 454] width 31 height 10
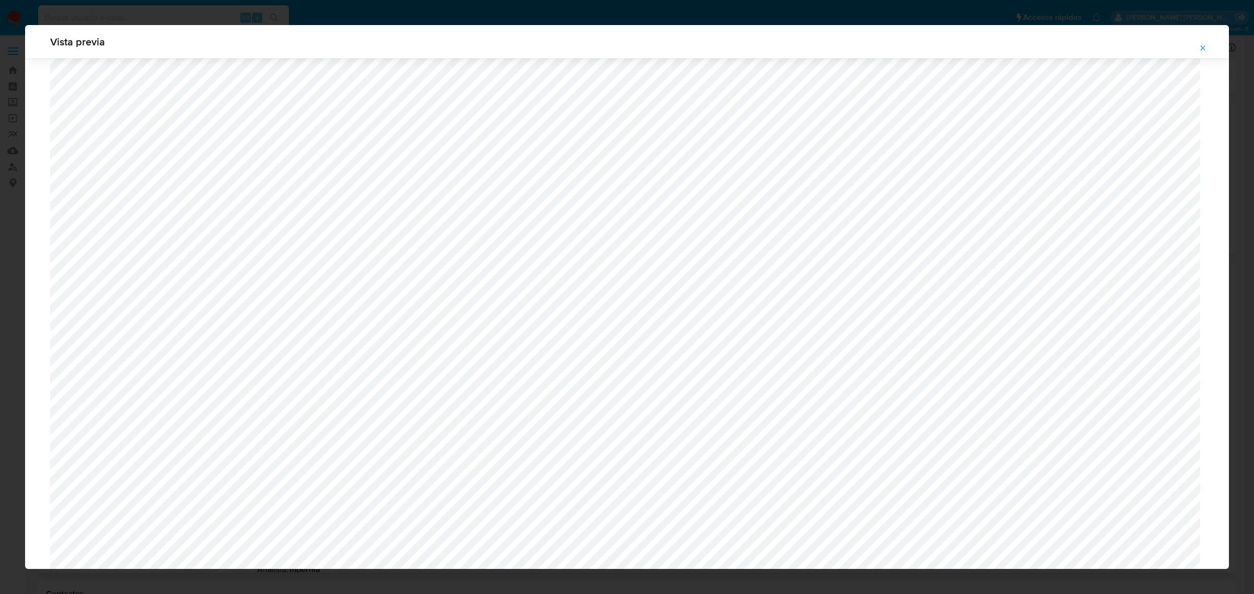
scroll to position [893, 0]
click at [1201, 45] on icon "Attachment preview" at bounding box center [1202, 48] width 8 height 8
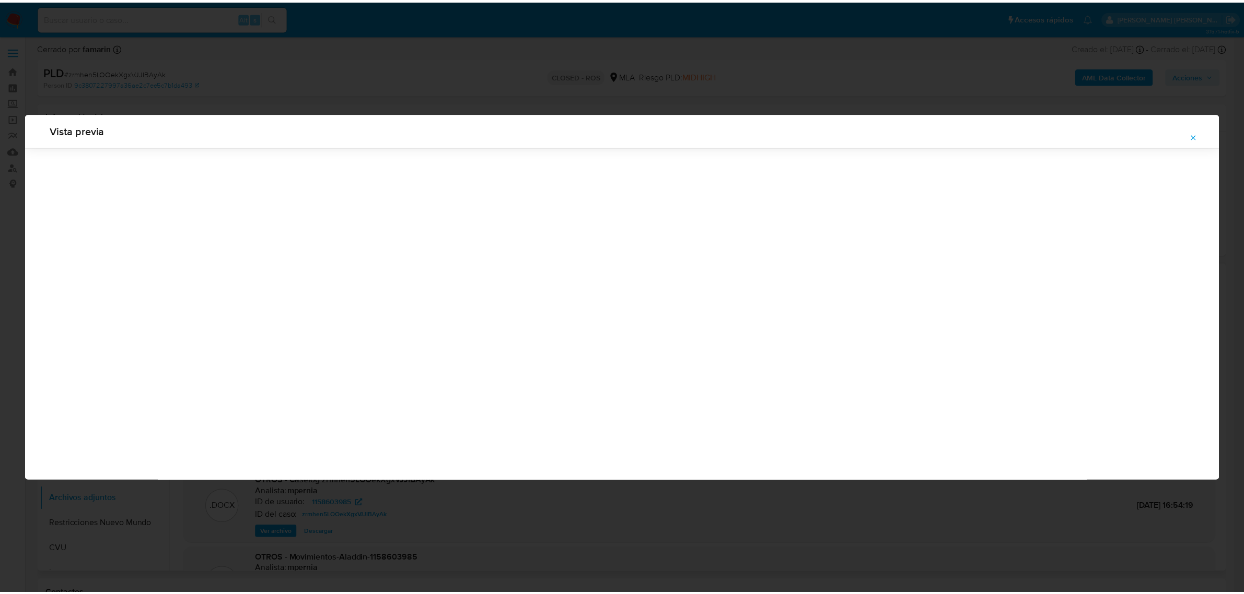
scroll to position [0, 0]
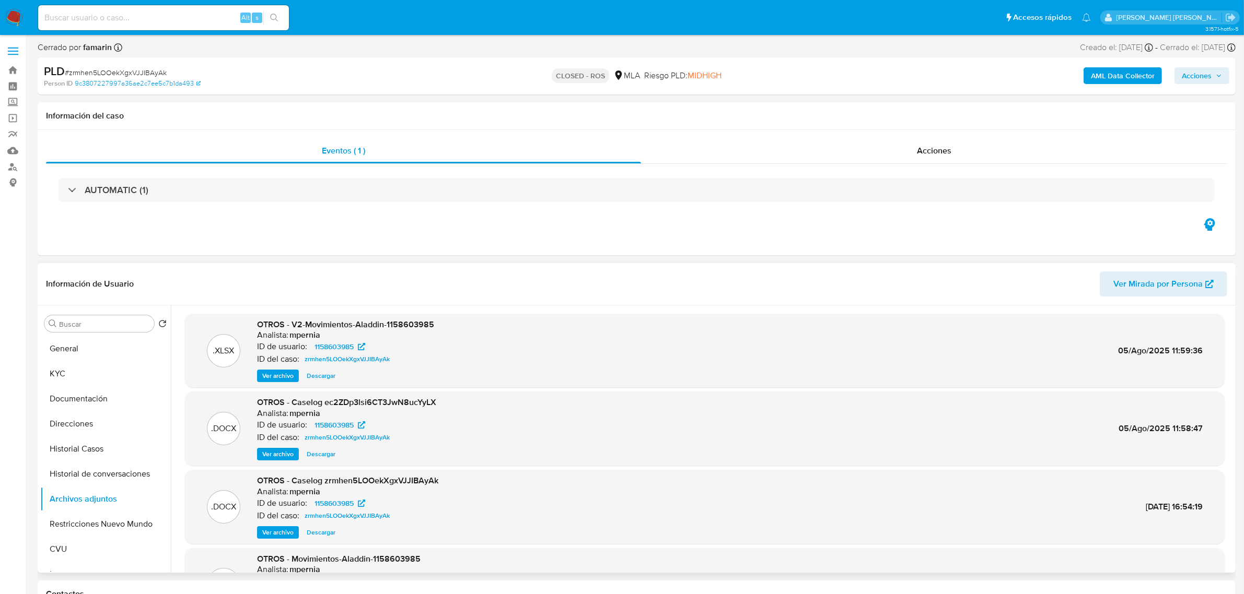
drag, startPoint x: 120, startPoint y: 25, endPoint x: 105, endPoint y: 13, distance: 19.3
click at [106, 14] on div "Alt s" at bounding box center [163, 17] width 251 height 25
click at [104, 11] on input at bounding box center [163, 18] width 251 height 14
paste input "480415076"
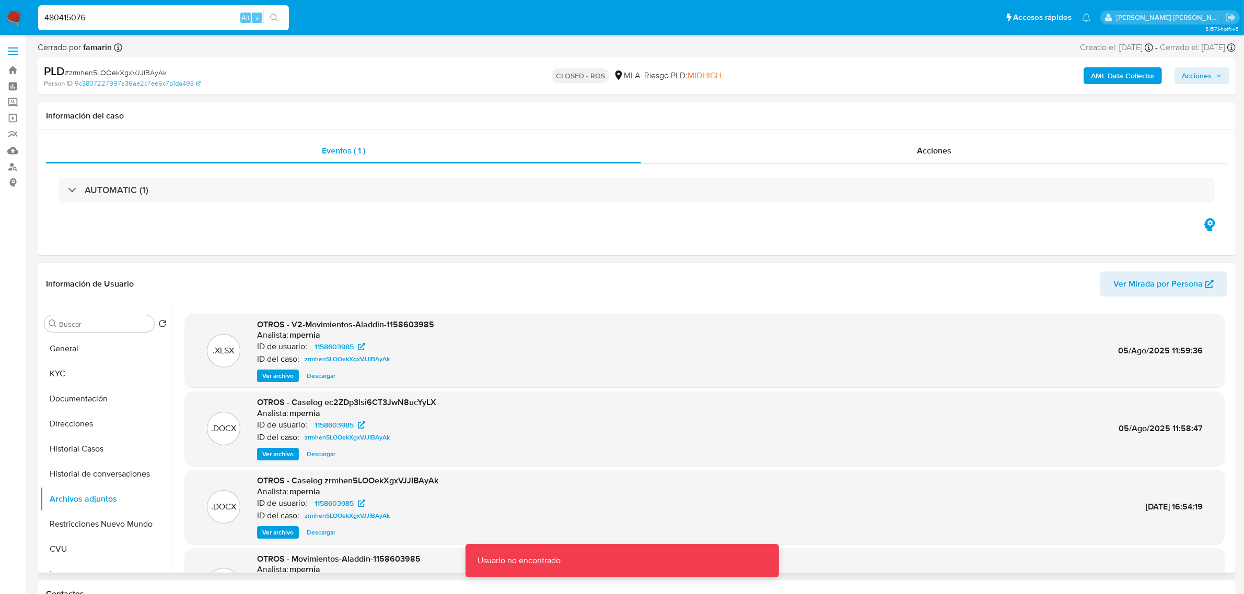
click at [103, 11] on input "480415076" at bounding box center [163, 18] width 251 height 14
type input "480415076"
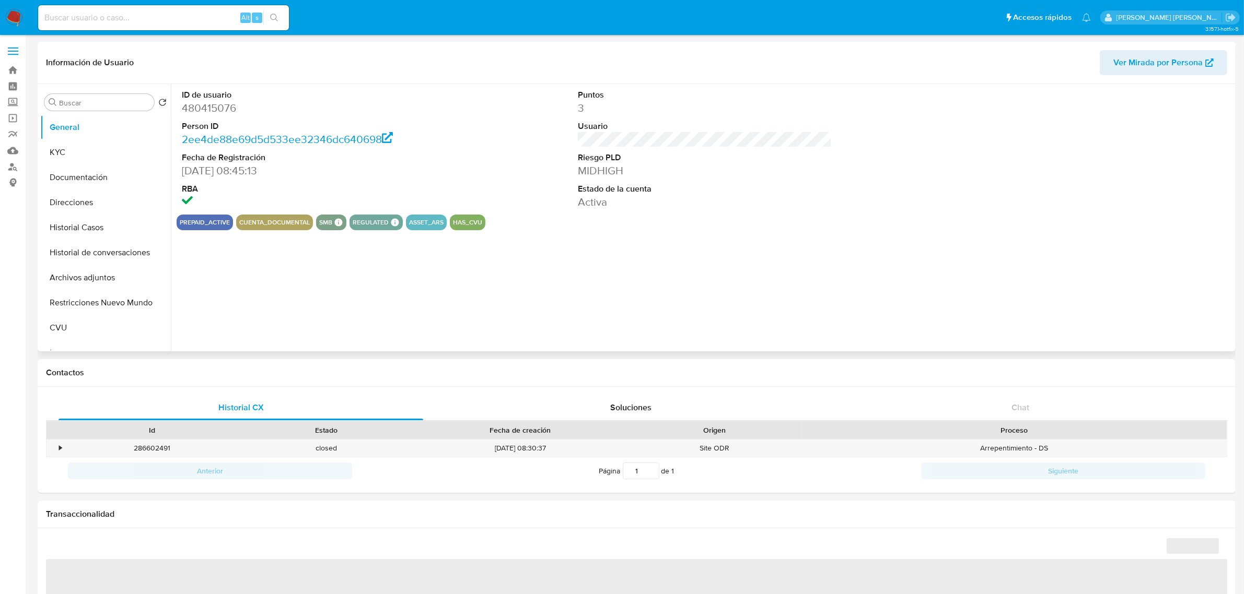
select select "10"
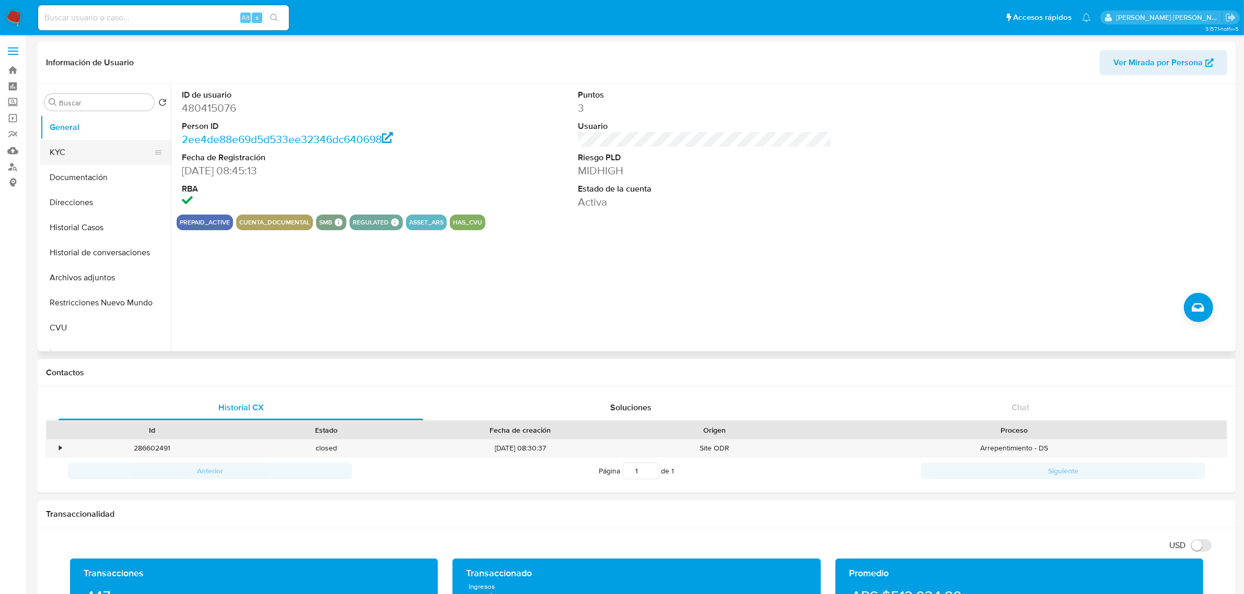
click at [65, 154] on button "KYC" at bounding box center [101, 152] width 122 height 25
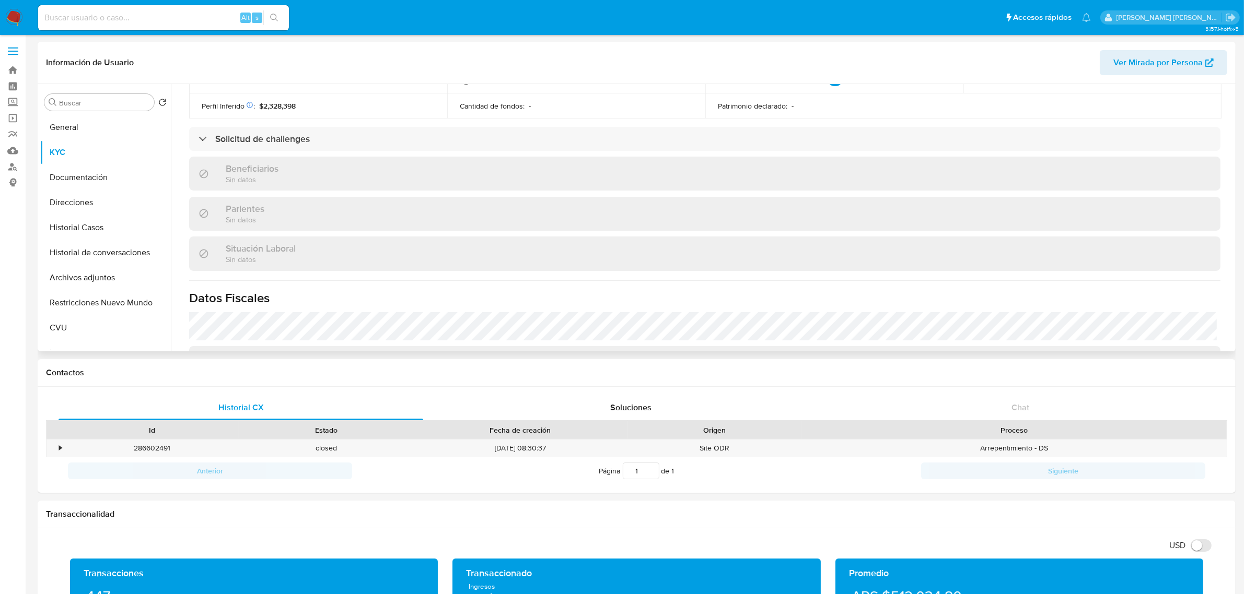
scroll to position [530, 0]
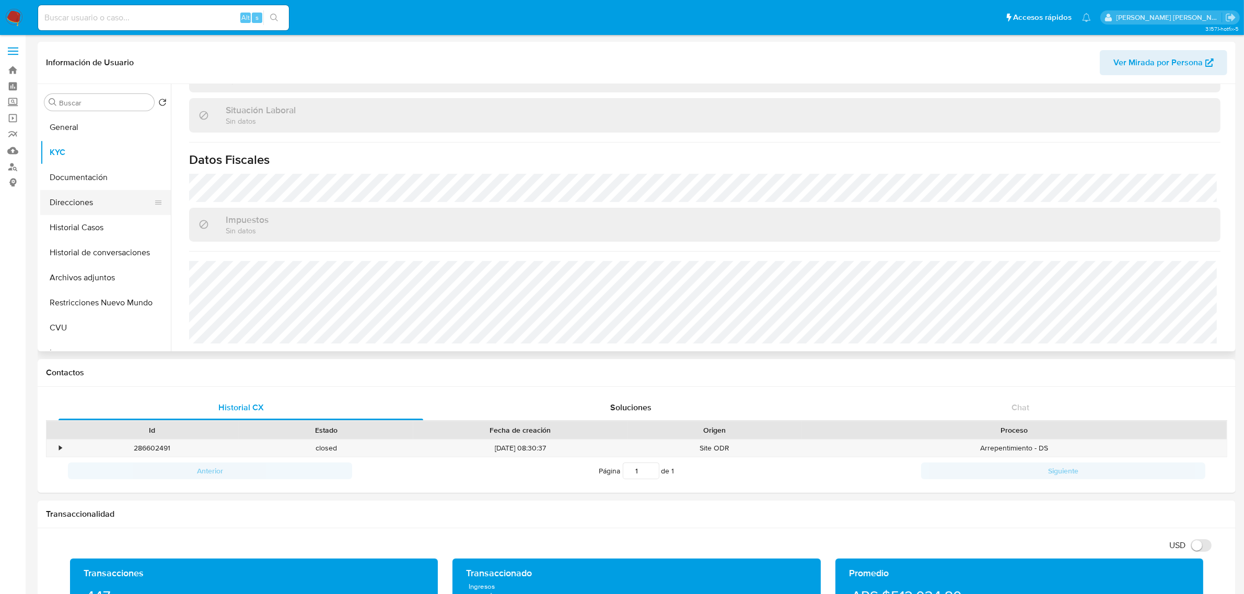
click at [76, 208] on button "Direcciones" at bounding box center [101, 202] width 122 height 25
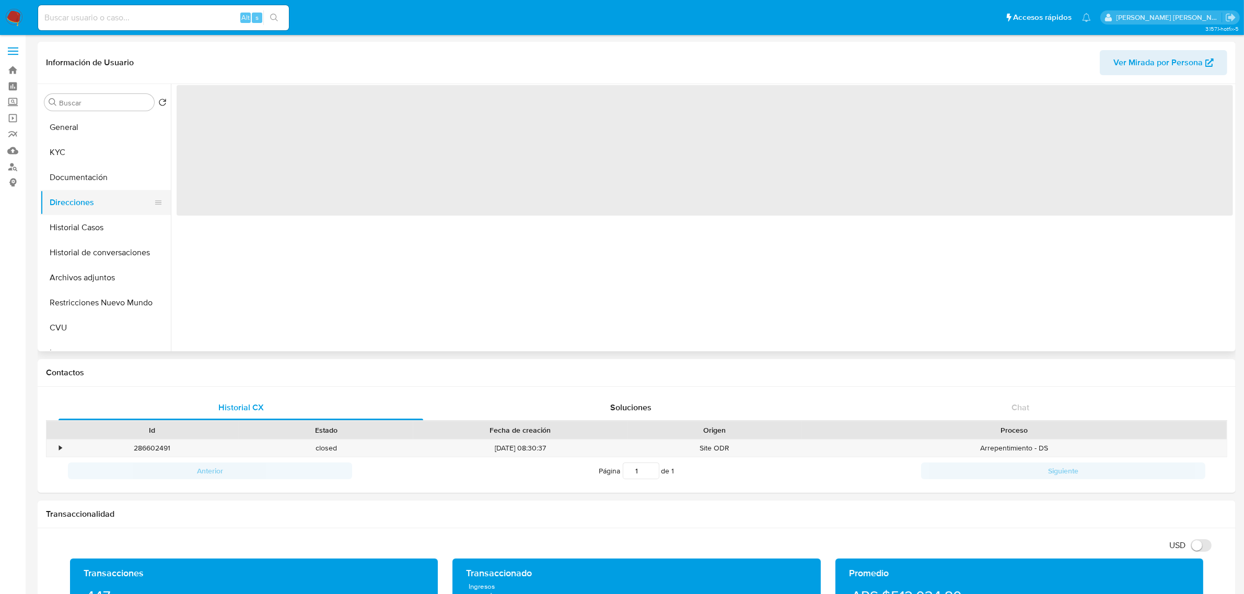
scroll to position [0, 0]
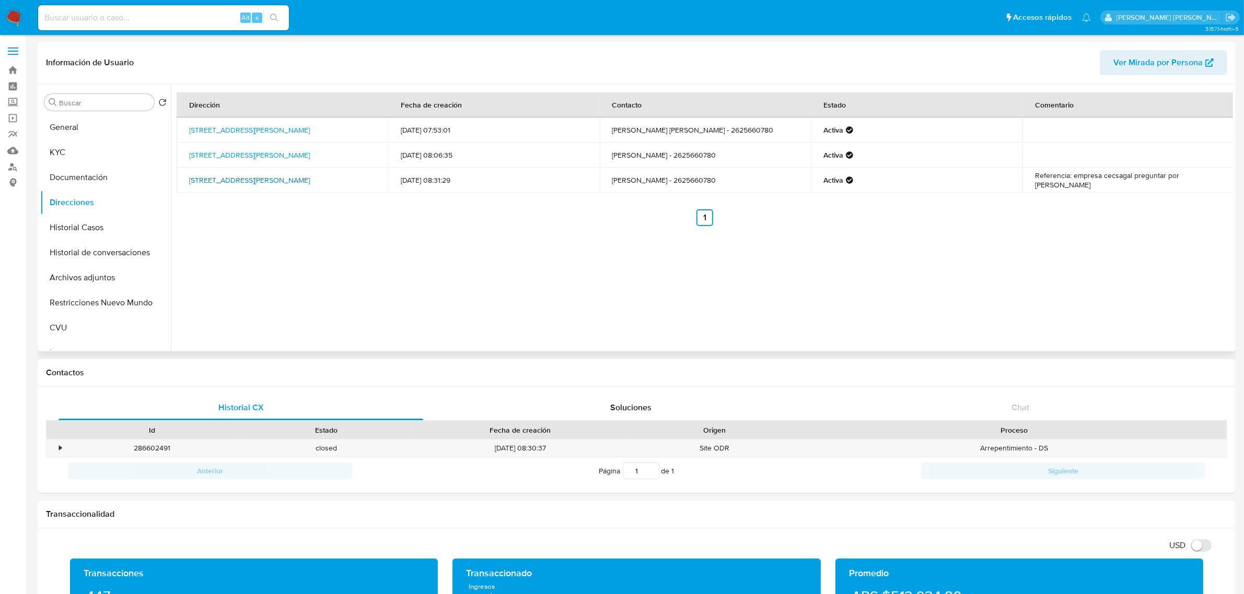
click at [270, 175] on link "Zamenoff 52, General Alvear, Mendoza, 5620, Argentina 52" at bounding box center [249, 180] width 121 height 10
drag, startPoint x: 181, startPoint y: 177, endPoint x: 317, endPoint y: 176, distance: 135.8
click at [317, 176] on td "Zamenoff 52, General Alvear, Mendoza, 5620, Argentina 52" at bounding box center [283, 180] width 212 height 25
copy link "Zamenoff 52, General Alvear, Mendoza,"
drag, startPoint x: 186, startPoint y: 124, endPoint x: 338, endPoint y: 126, distance: 152.0
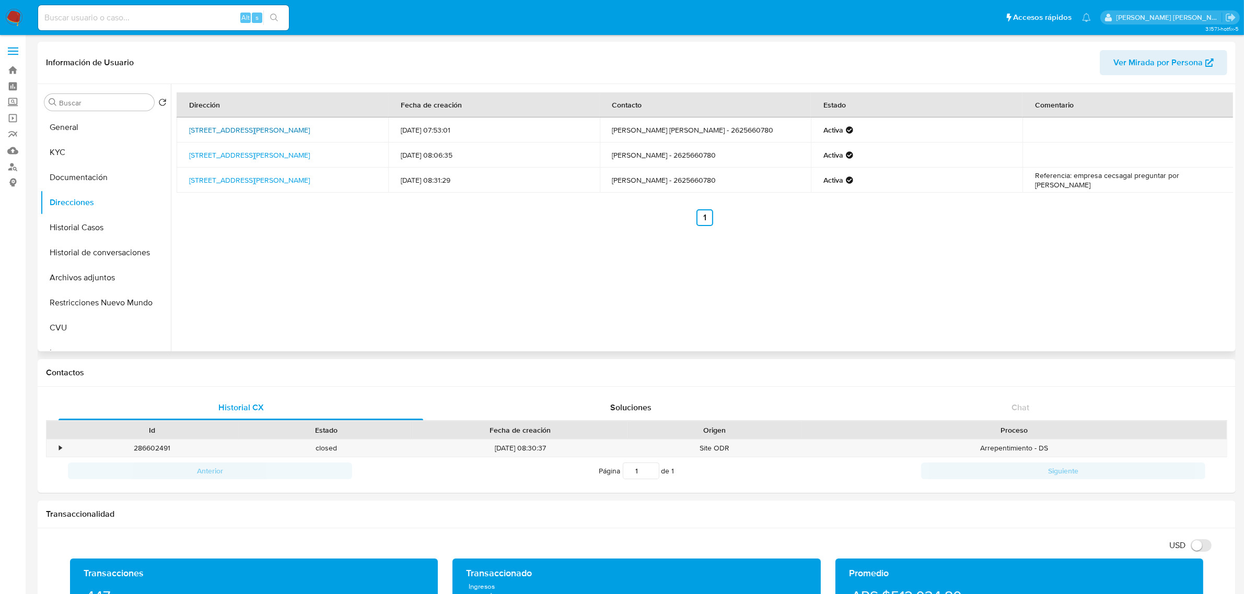
click at [338, 126] on td "Calle Argentina 378, General Alvear, Mendoza, 5620, Argentina 378" at bounding box center [283, 130] width 212 height 25
copy link "Calle Argentina 378, General Alvear, Mendoza,"
click at [76, 153] on button "KYC" at bounding box center [101, 152] width 122 height 25
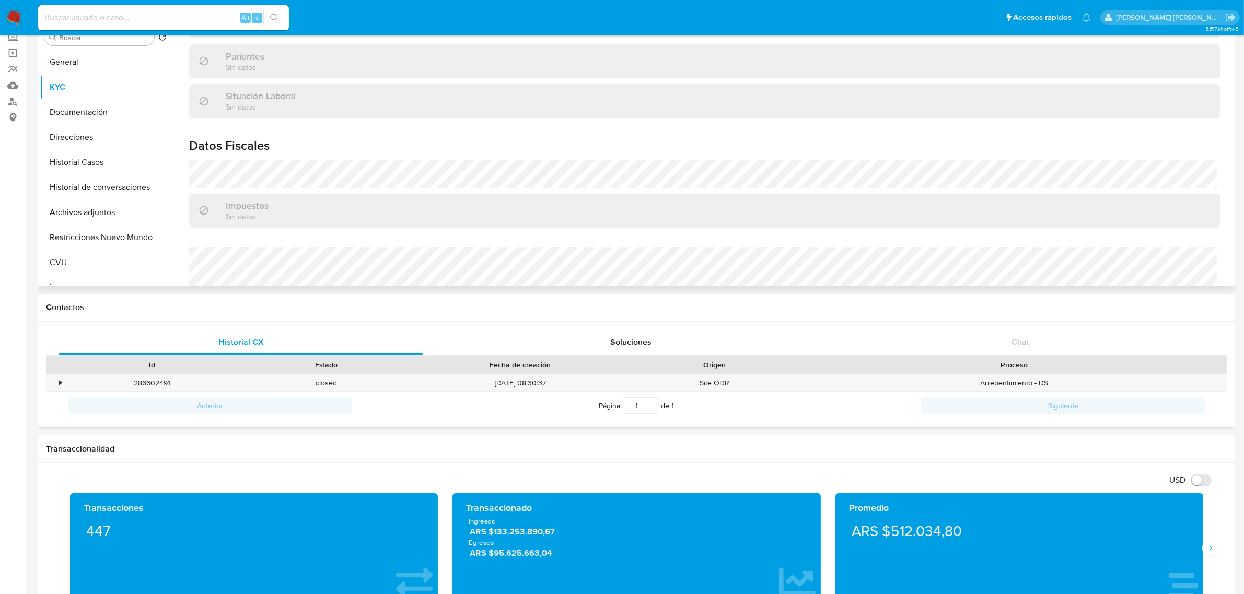
scroll to position [465, 0]
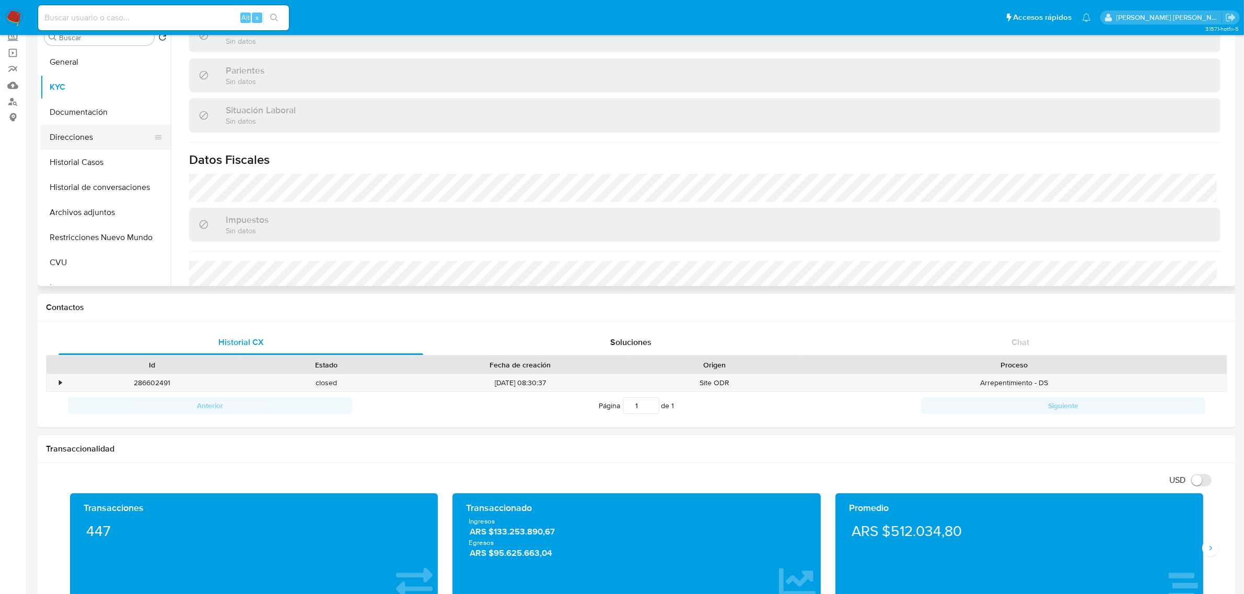
click at [89, 142] on button "Direcciones" at bounding box center [101, 137] width 122 height 25
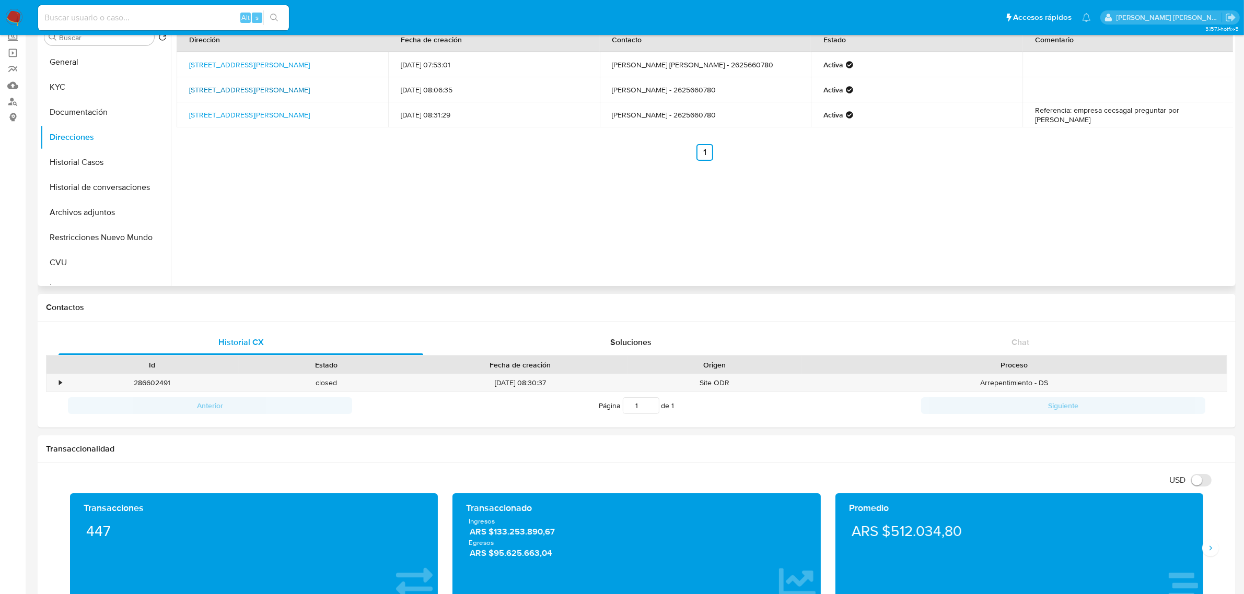
drag, startPoint x: 183, startPoint y: 85, endPoint x: 338, endPoint y: 84, distance: 155.7
click at [338, 84] on td "Calle Ameghino 338, General Alvear, Mendoza, 5620, Argentina 338" at bounding box center [283, 89] width 212 height 25
copy link "Calle Ameghino 338, General Alvear, Mendoza"
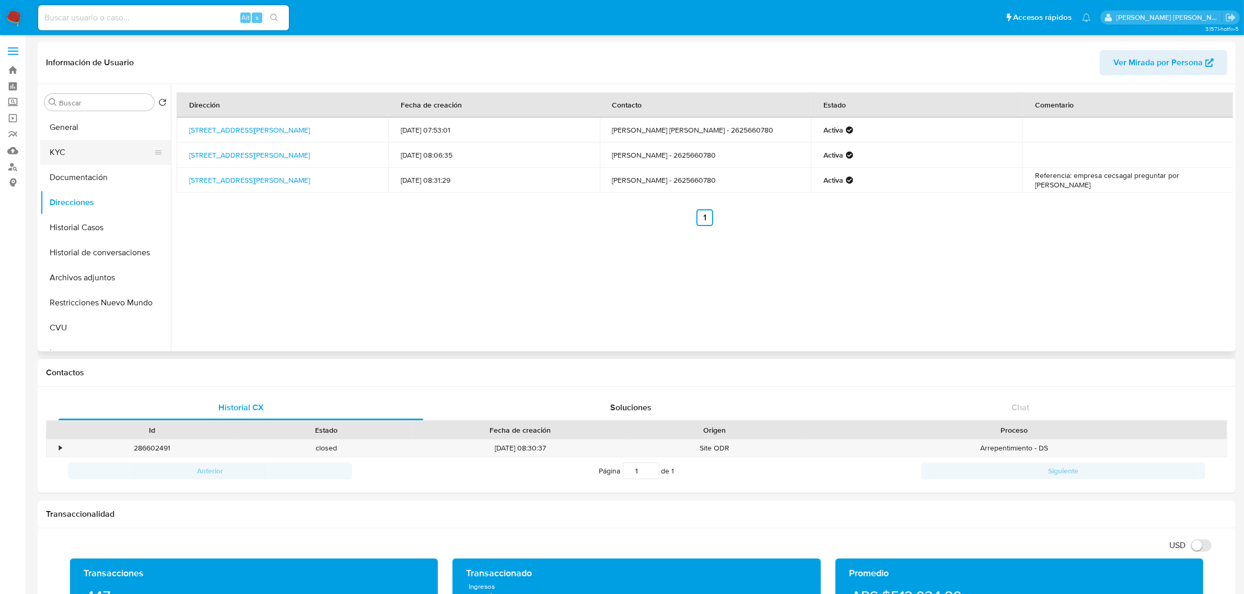
click at [66, 147] on button "KYC" at bounding box center [101, 152] width 122 height 25
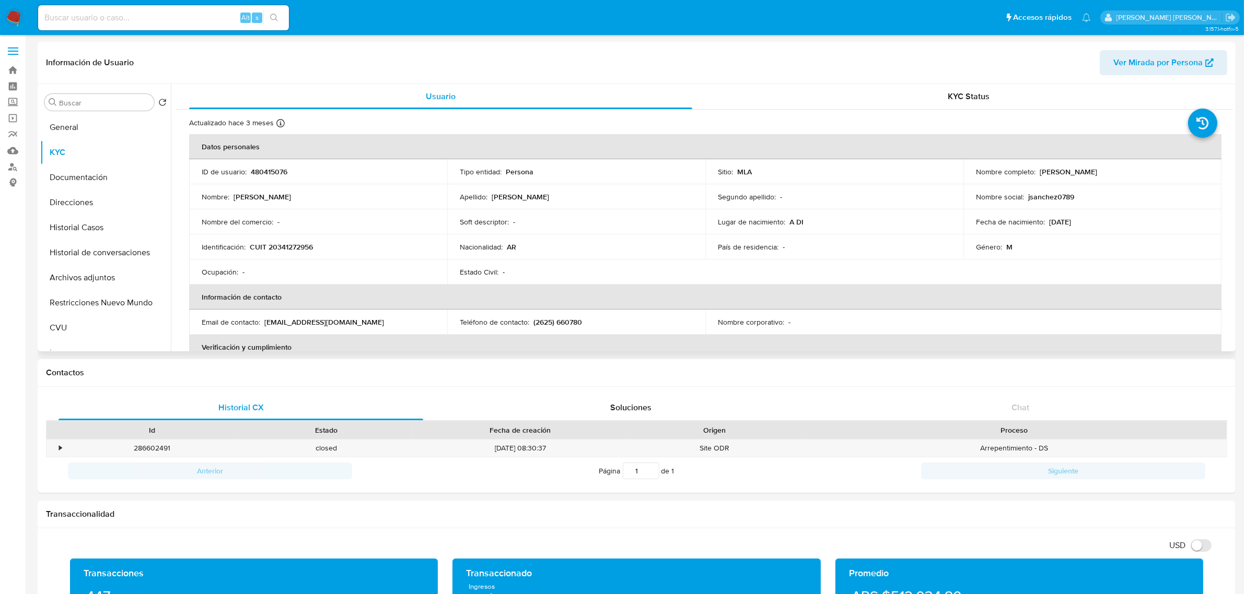
click at [293, 251] on p "CUIT 20341272956" at bounding box center [281, 246] width 63 height 9
click at [293, 249] on p "CUIT 20341272956" at bounding box center [281, 246] width 63 height 9
copy p "20341272956"
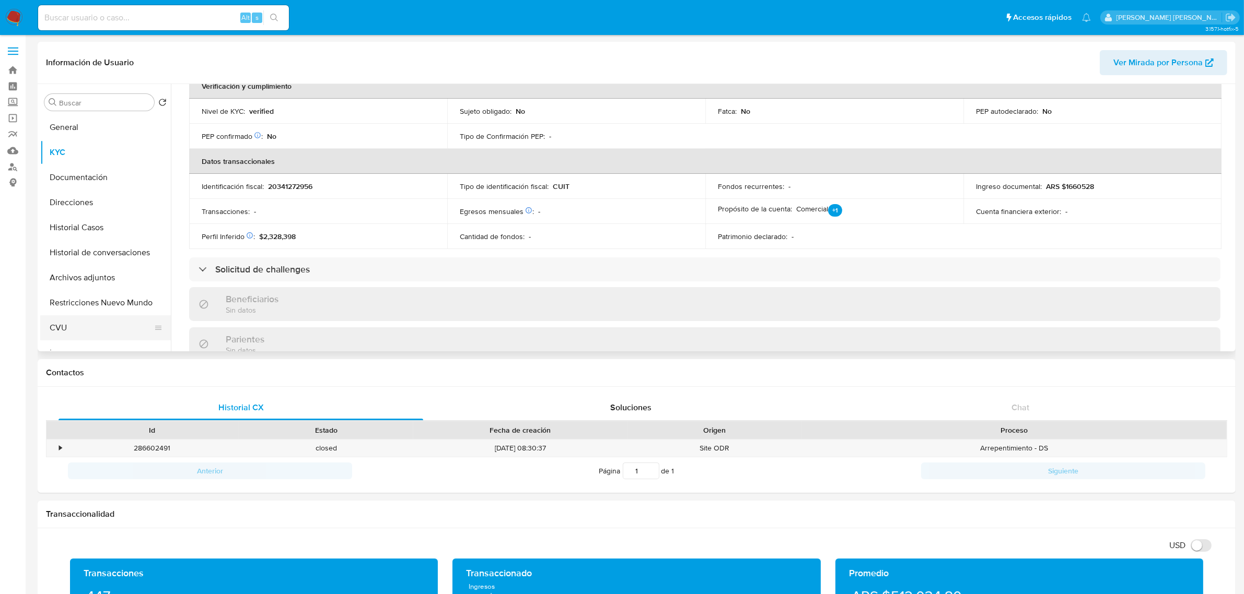
click at [62, 328] on button "CVU" at bounding box center [101, 327] width 122 height 25
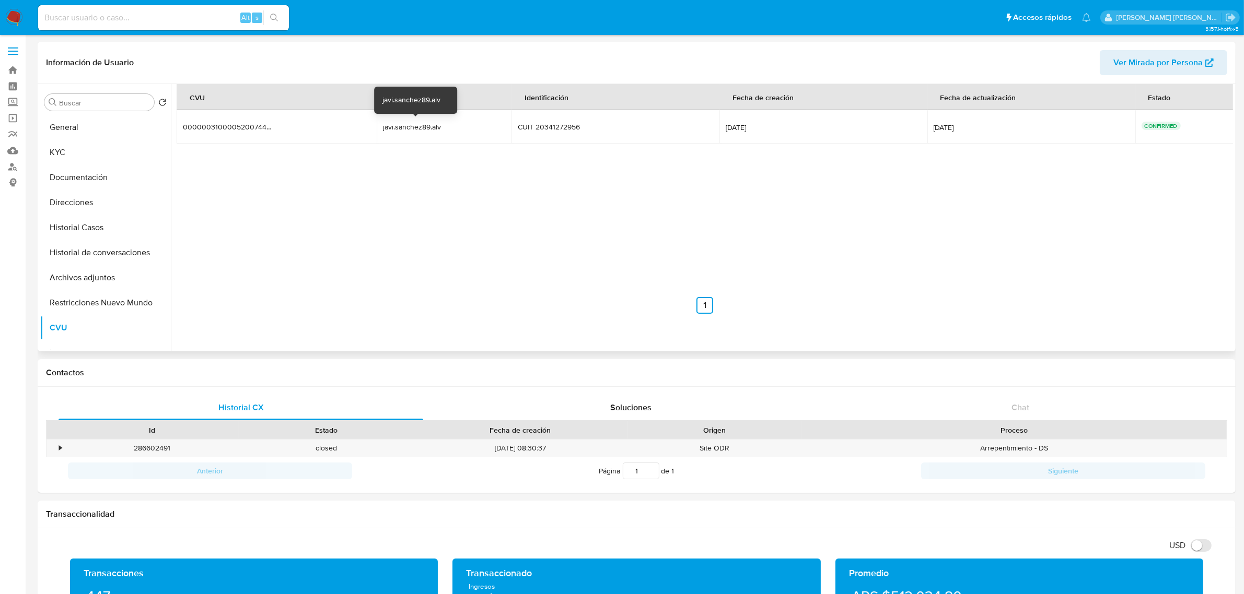
click at [408, 127] on div "javi.sanchez89.alv" at bounding box center [416, 126] width 67 height 9
click at [408, 126] on div "javi.sanchez89.alv" at bounding box center [416, 126] width 67 height 9
click at [72, 202] on button "Direcciones" at bounding box center [101, 202] width 122 height 25
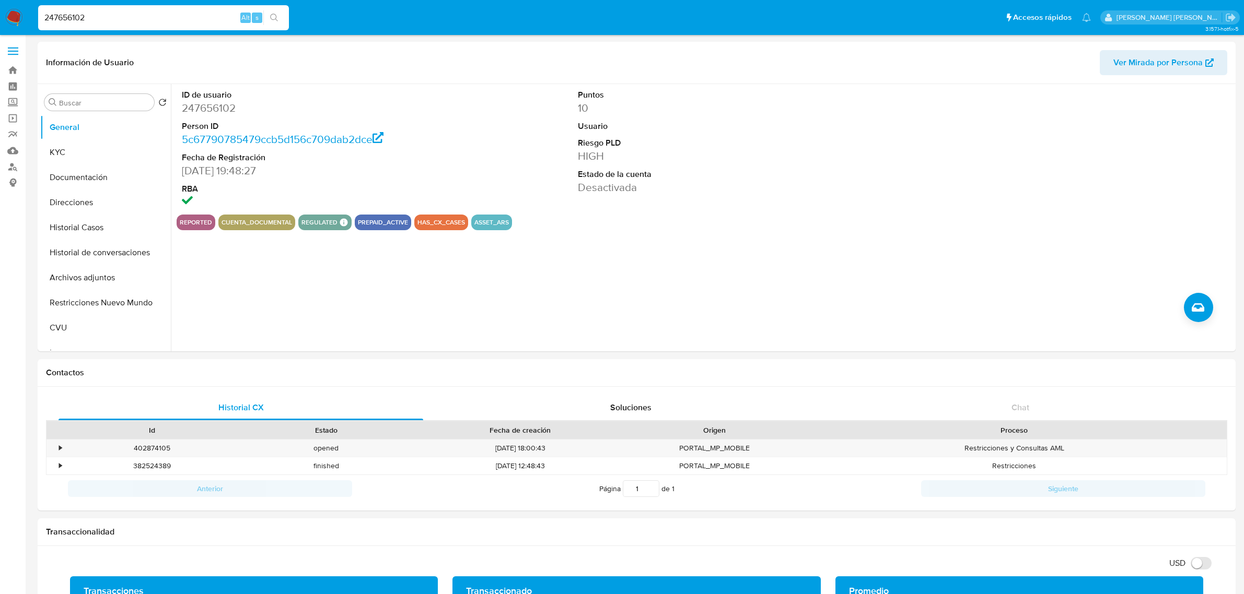
select select "10"
click at [57, 14] on input "247656102" at bounding box center [163, 18] width 251 height 14
paste input "zrmhen5LOOekXgxVJJIBAyAk"
type input "zrmhen5LOOekXgxVJJIBAyAk"
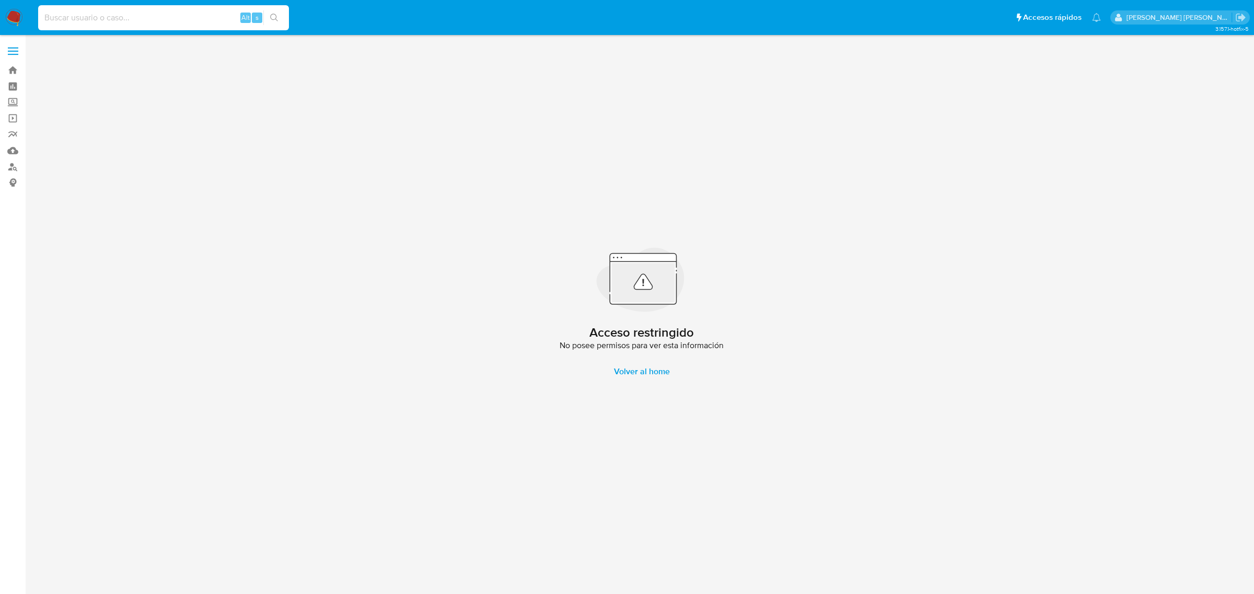
click at [59, 15] on input at bounding box center [163, 18] width 251 height 14
paste input "zrmhen5LOOekXgxVJJIBAyAk"
click at [47, 21] on input "zrmhen5LOOekXgxVJJIBAyAk" at bounding box center [163, 18] width 251 height 14
type input "zrmhen5LOOekXgxVJJIBAyAk"
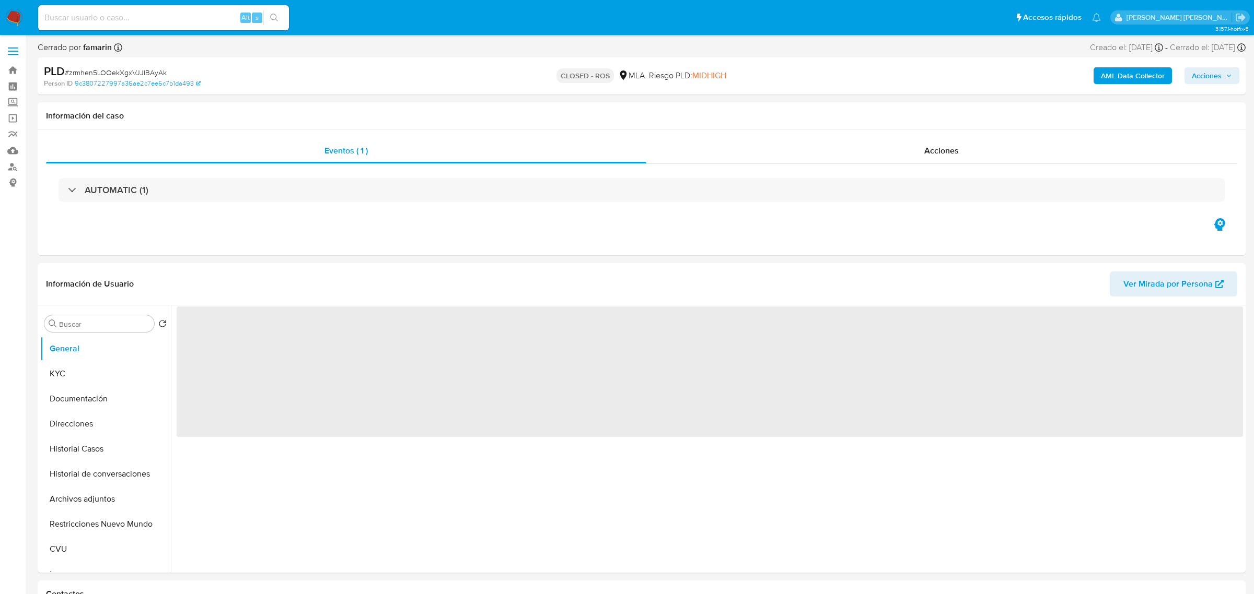
select select "10"
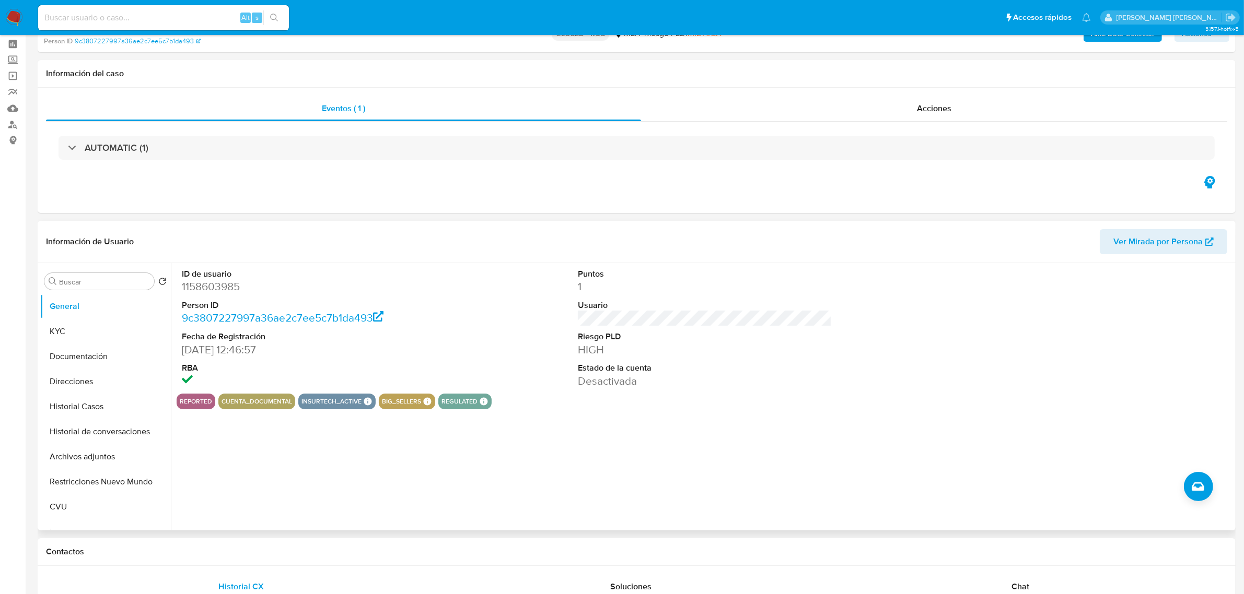
scroll to position [65, 0]
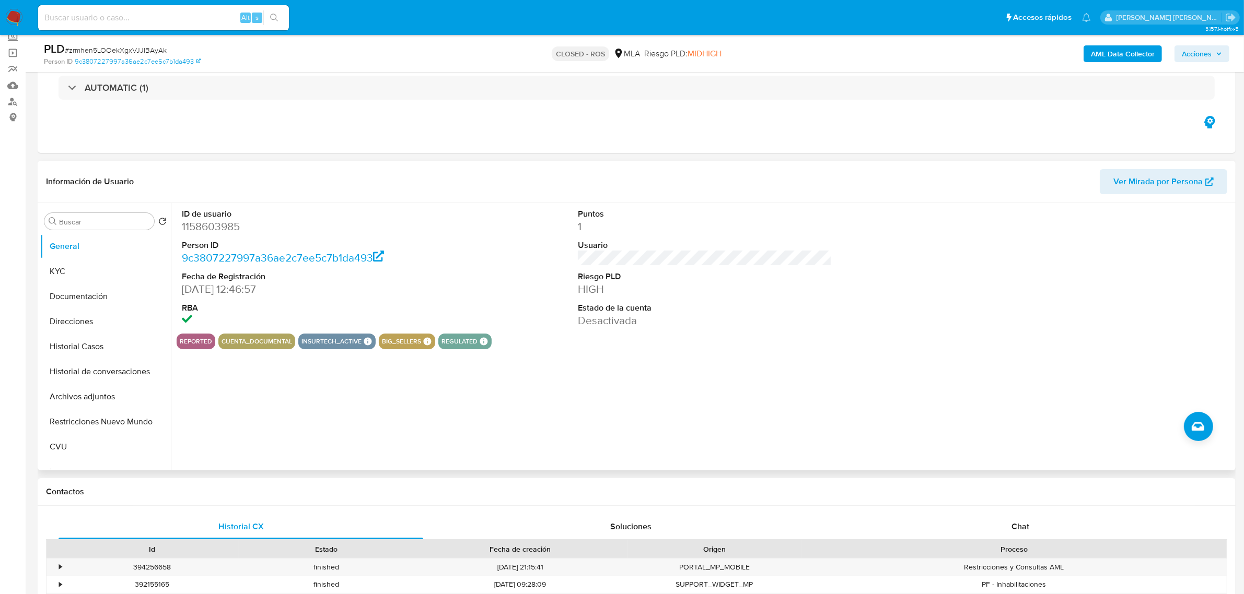
click at [215, 207] on div "ID de usuario 1158603985 Person ID 9c3807227997a36ae2c7ee5c7b1da493 Fecha de Re…" at bounding box center [309, 268] width 264 height 131
click at [224, 234] on dl "ID de usuario 1158603985 Person ID 9c3807227997a36ae2c7ee5c7b1da493 Fecha de Re…" at bounding box center [309, 268] width 254 height 120
click at [224, 233] on dd "1158603985" at bounding box center [309, 226] width 254 height 15
copy dd "1158603985"
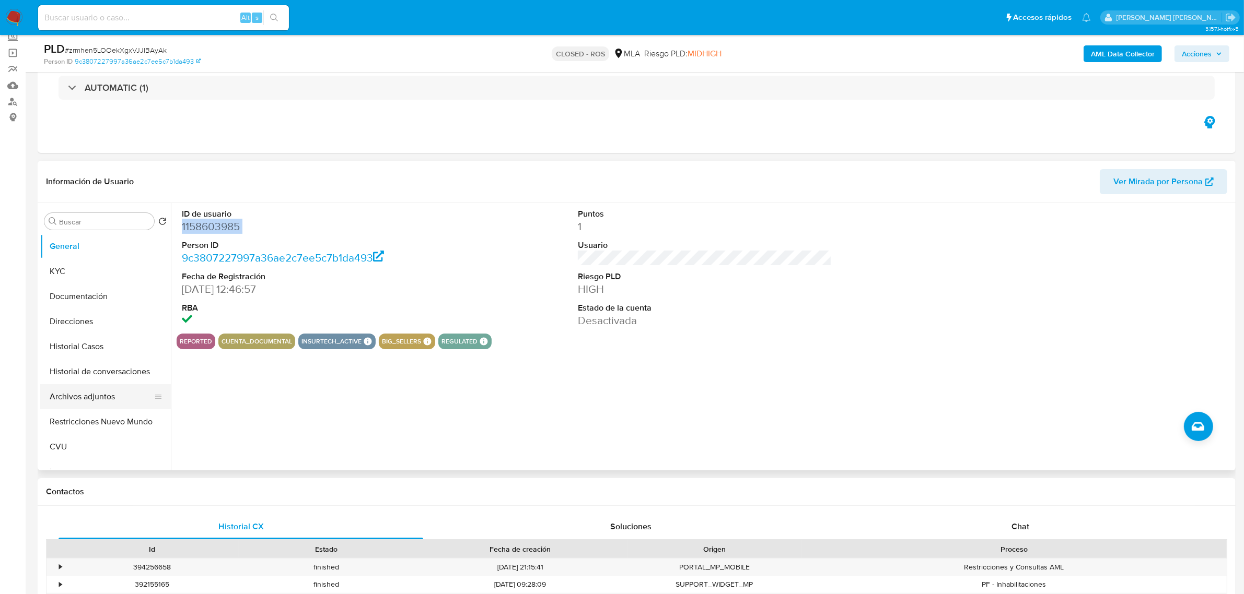
click at [100, 392] on button "Archivos adjuntos" at bounding box center [101, 396] width 122 height 25
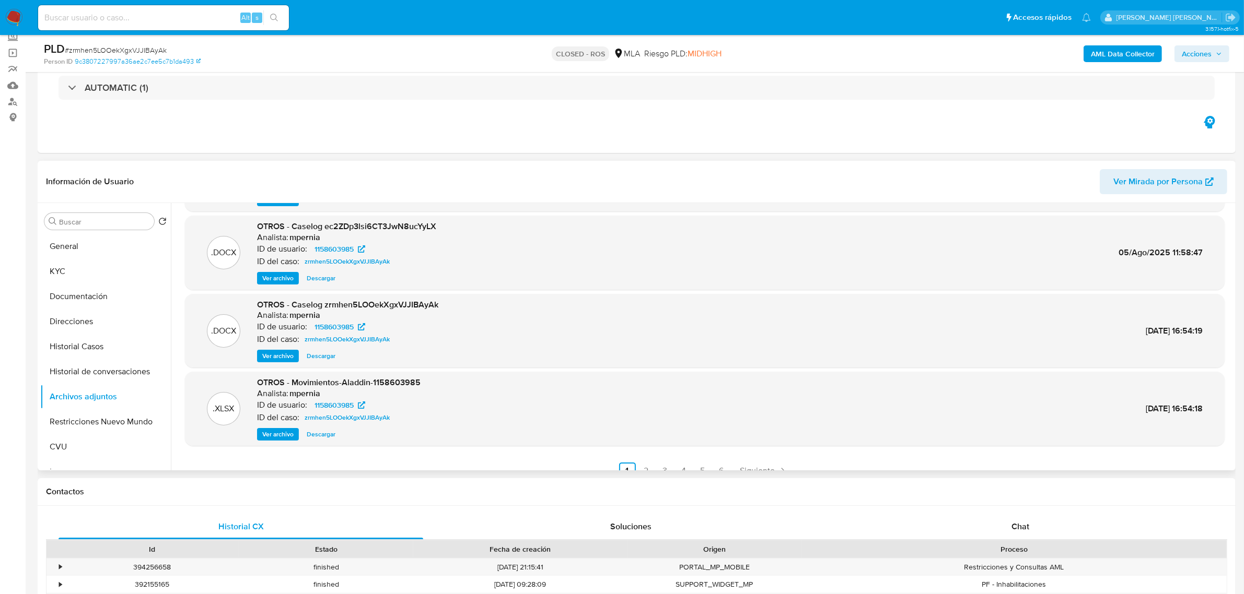
scroll to position [87, 0]
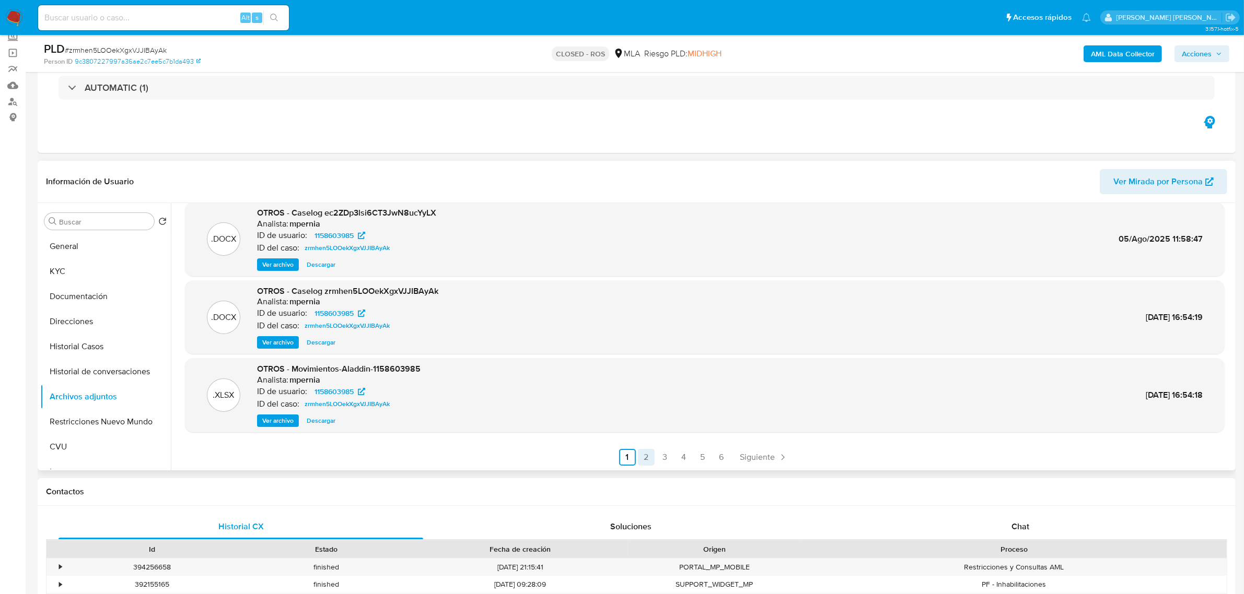
click at [648, 458] on link "2" at bounding box center [646, 457] width 17 height 17
click at [691, 456] on link "3" at bounding box center [692, 457] width 17 height 17
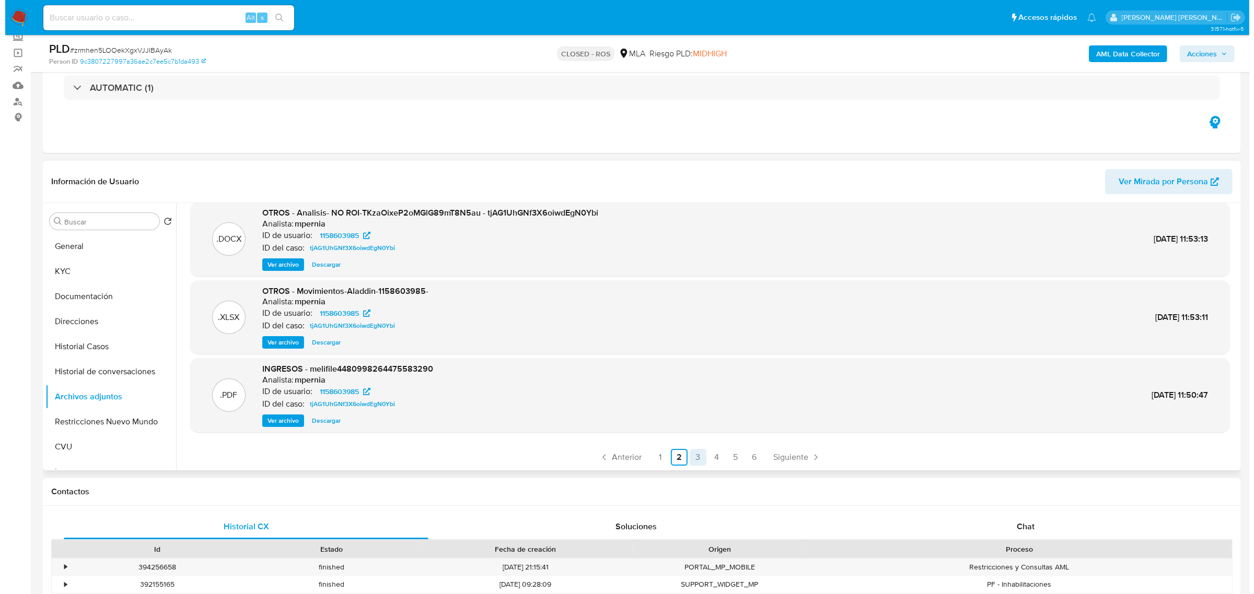
scroll to position [0, 0]
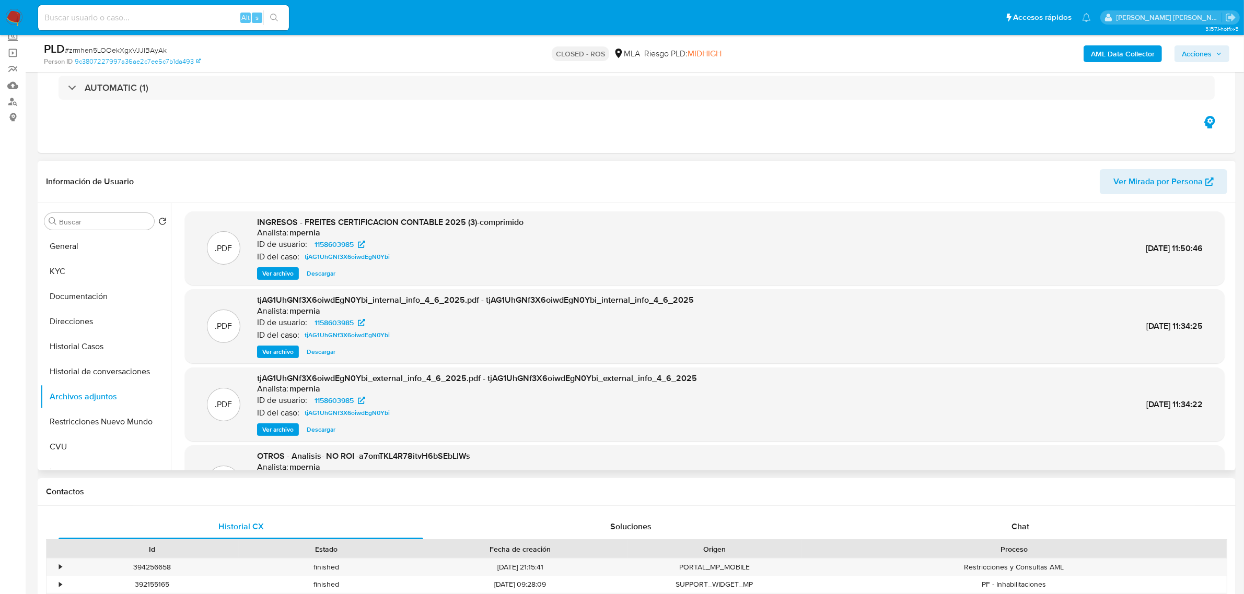
click at [282, 276] on span "Ver archivo" at bounding box center [277, 273] width 31 height 10
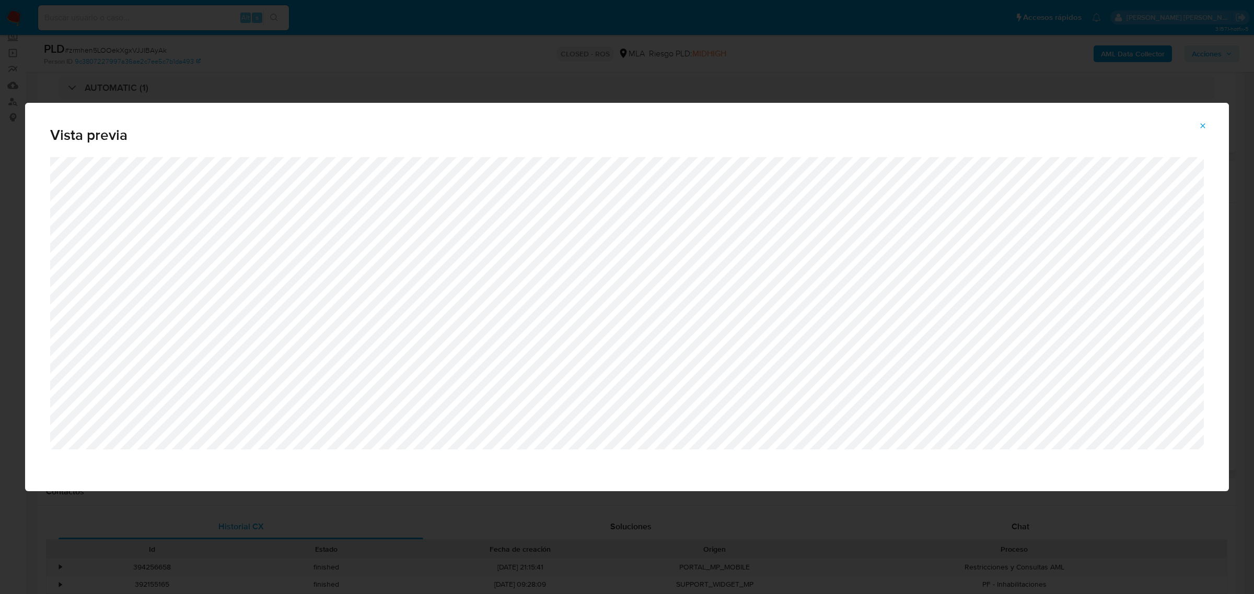
click at [1205, 125] on icon "Attachment preview" at bounding box center [1202, 126] width 8 height 8
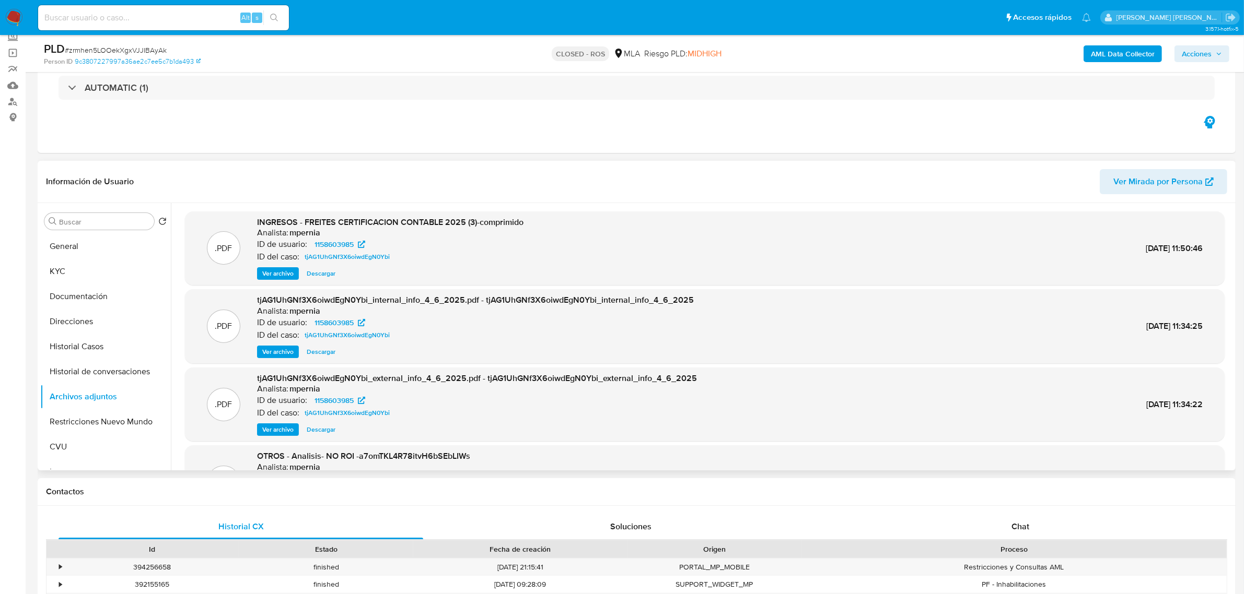
click at [280, 273] on span "Ver archivo" at bounding box center [277, 273] width 31 height 10
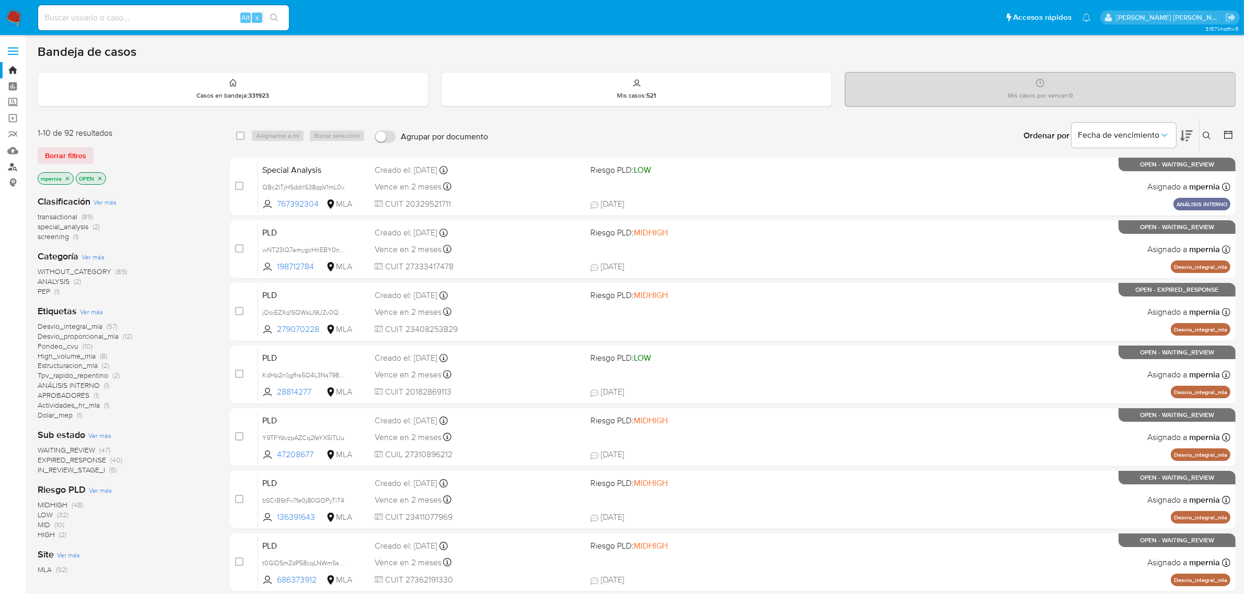
click at [17, 165] on link "Buscador de personas" at bounding box center [62, 167] width 124 height 16
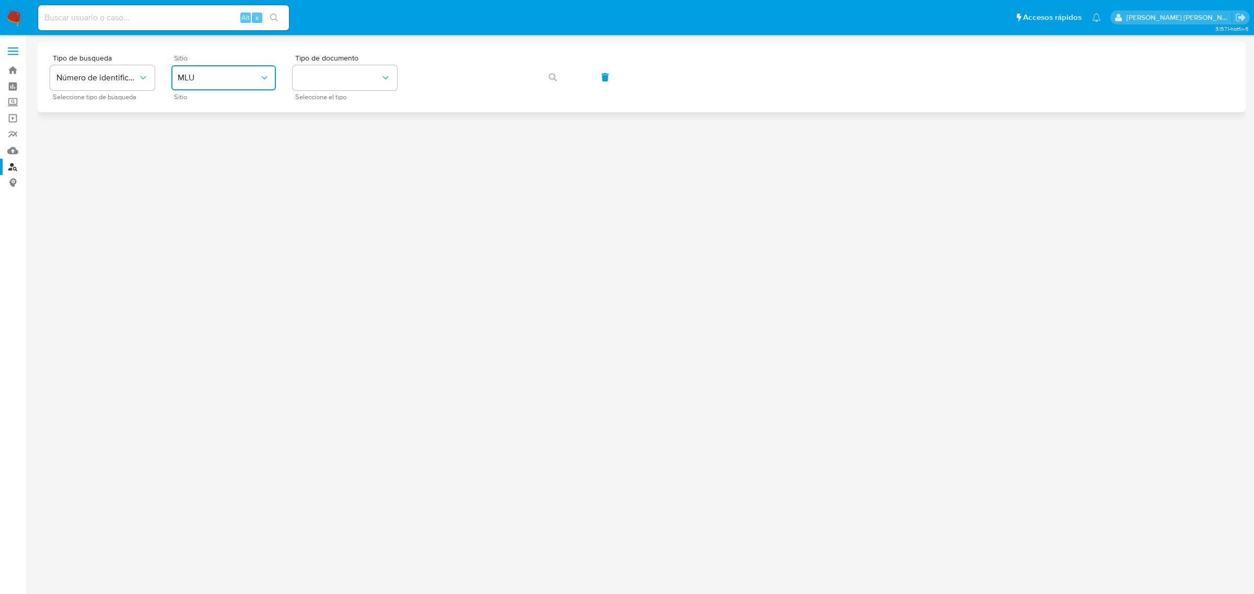
click at [262, 79] on icon "site_id" at bounding box center [264, 78] width 10 height 10
click at [209, 134] on div "MLA" at bounding box center [221, 131] width 86 height 25
click at [384, 77] on icon "identificationType" at bounding box center [385, 78] width 10 height 10
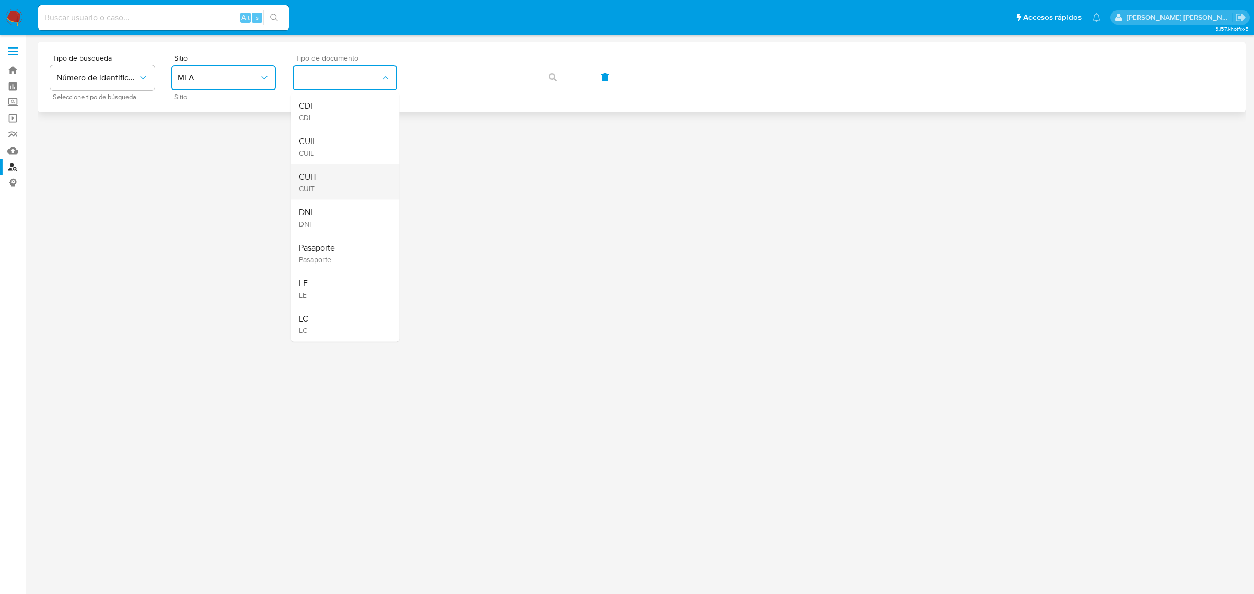
click at [322, 175] on div "CUIT CUIT" at bounding box center [342, 183] width 86 height 36
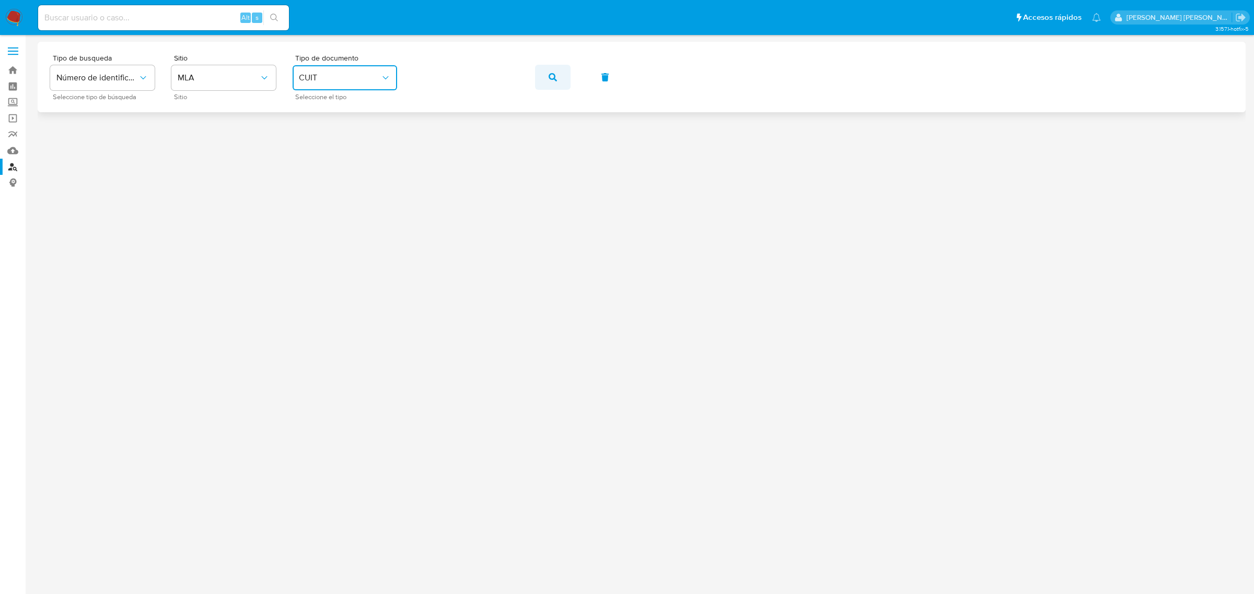
click at [553, 77] on icon "button" at bounding box center [552, 77] width 8 height 8
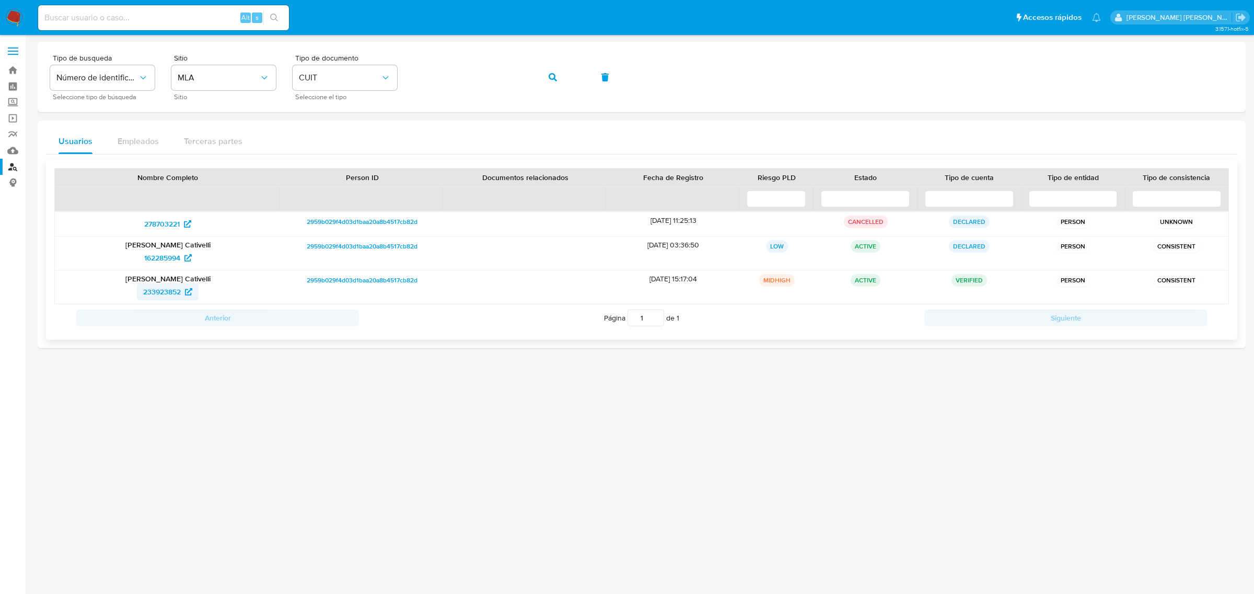
click at [168, 290] on span "233923852" at bounding box center [162, 292] width 38 height 17
click at [555, 76] on icon "button" at bounding box center [552, 77] width 8 height 8
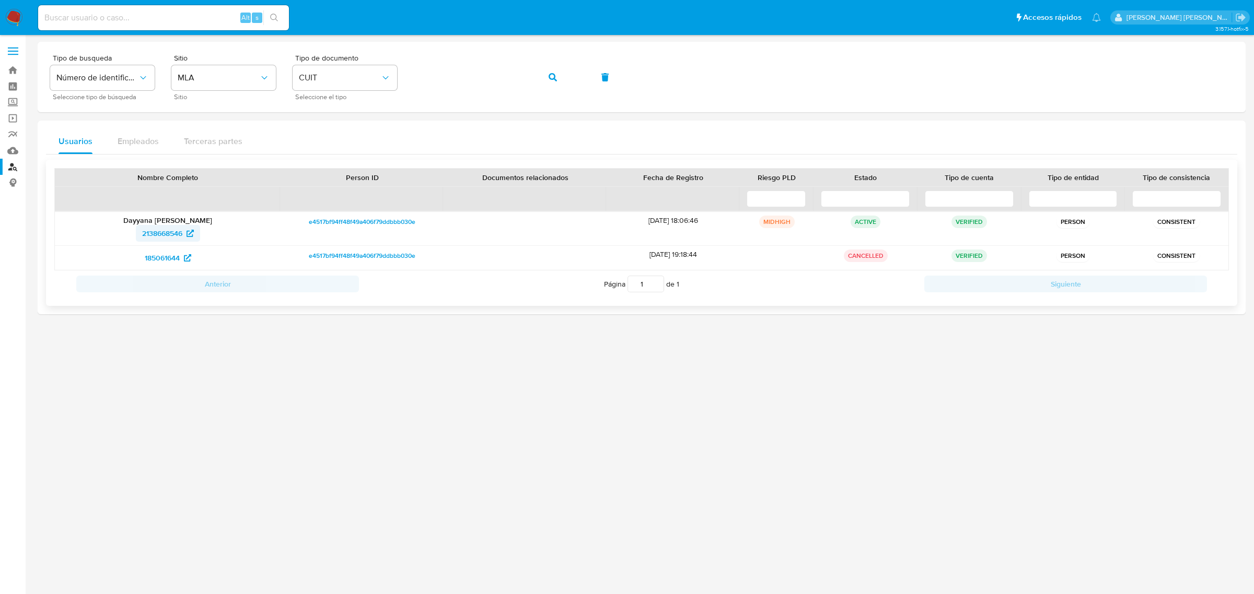
click at [150, 236] on span "2138668546" at bounding box center [162, 233] width 40 height 17
click at [550, 76] on icon "button" at bounding box center [552, 77] width 8 height 8
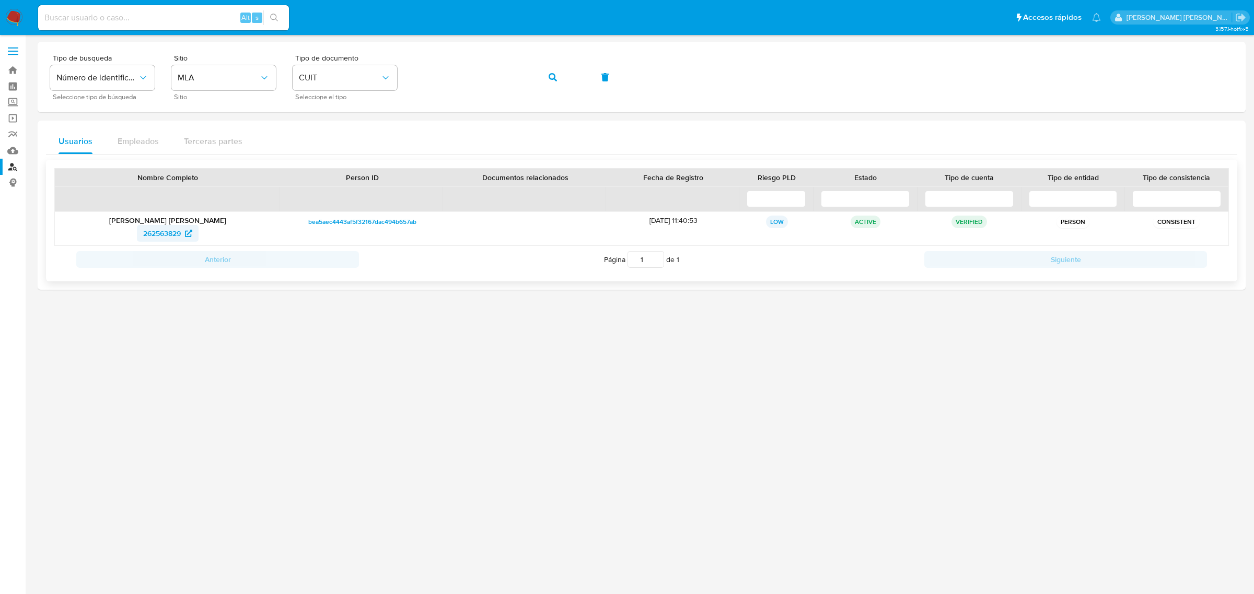
click at [150, 231] on span "262563829" at bounding box center [162, 233] width 38 height 17
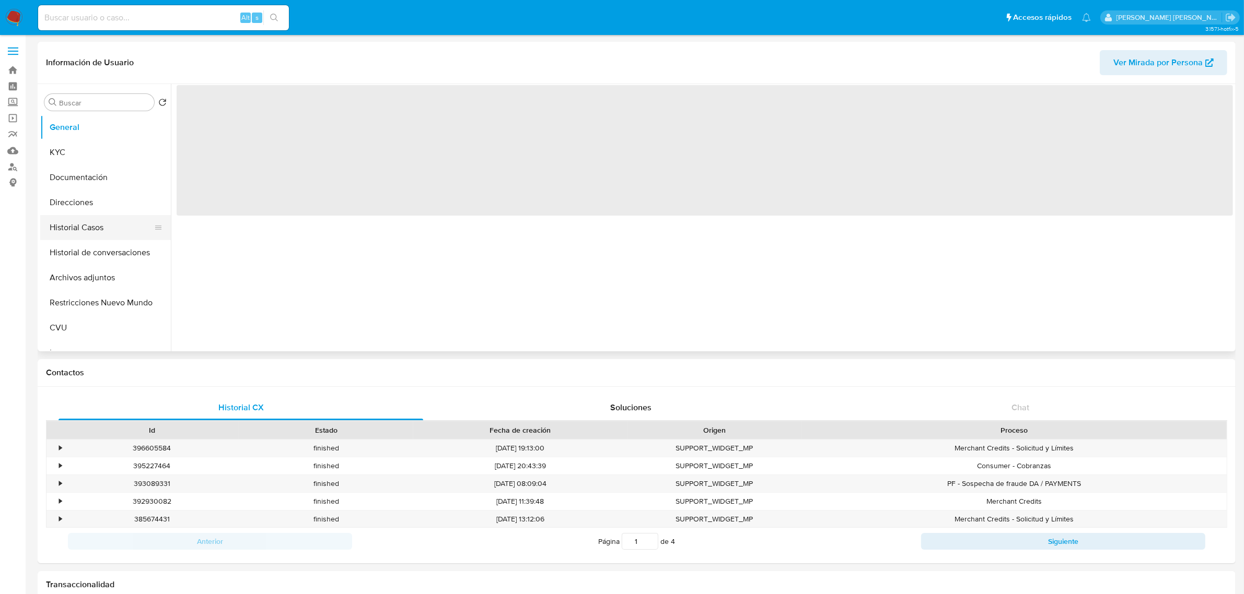
click at [81, 220] on button "Historial Casos" at bounding box center [101, 227] width 122 height 25
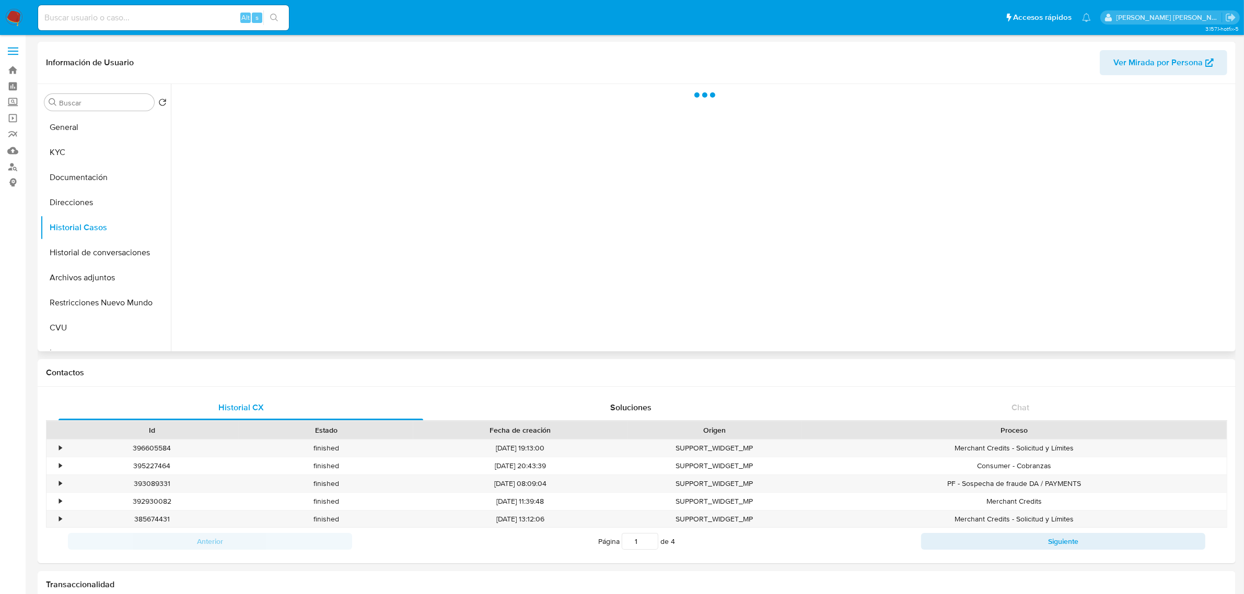
select select "10"
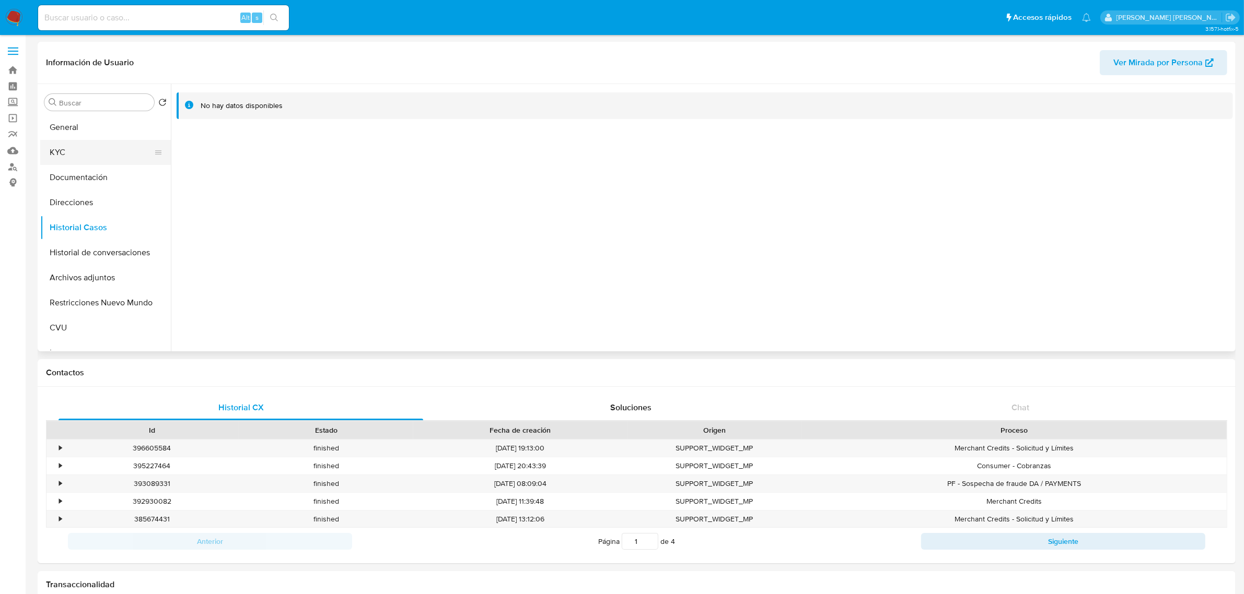
click at [63, 153] on button "KYC" at bounding box center [101, 152] width 122 height 25
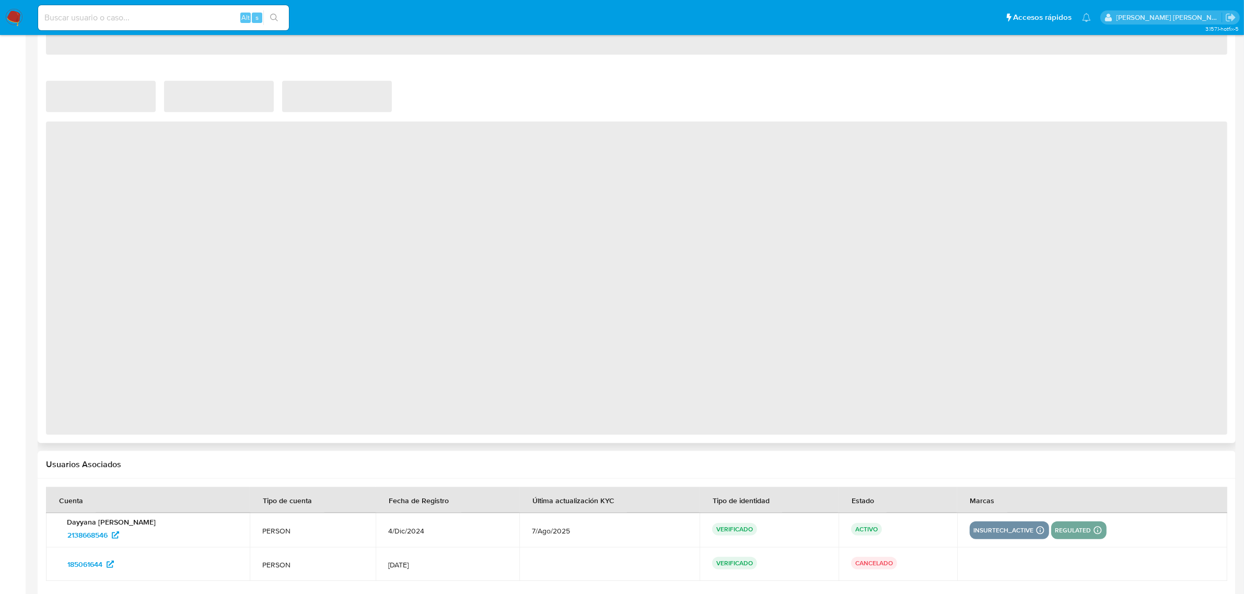
scroll to position [651, 0]
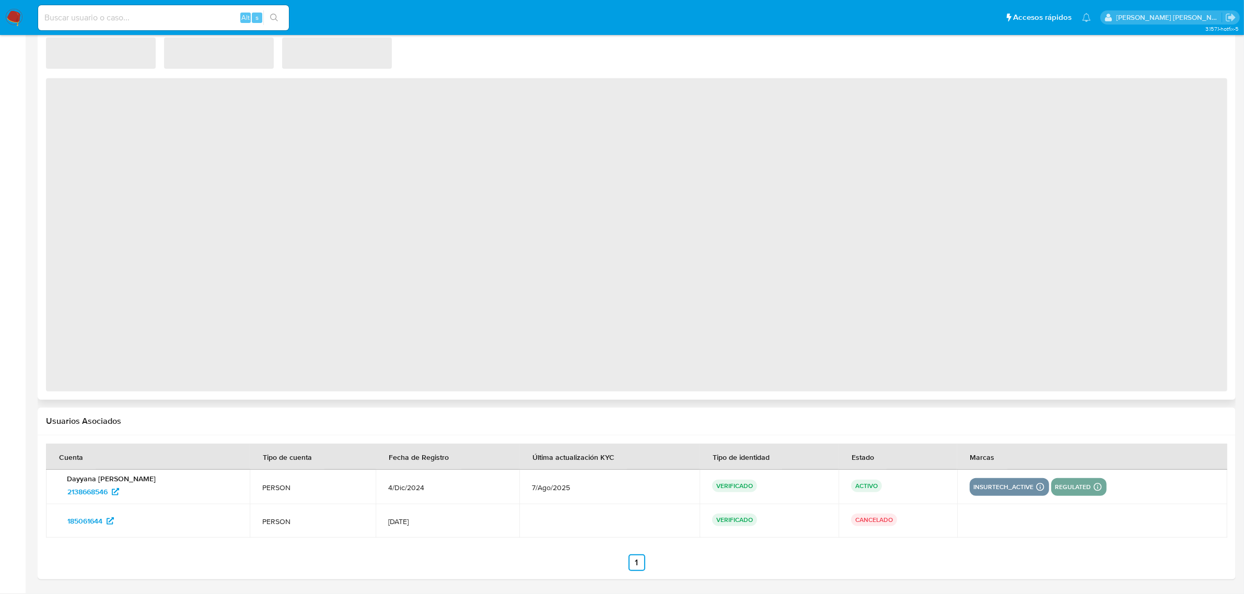
select select "10"
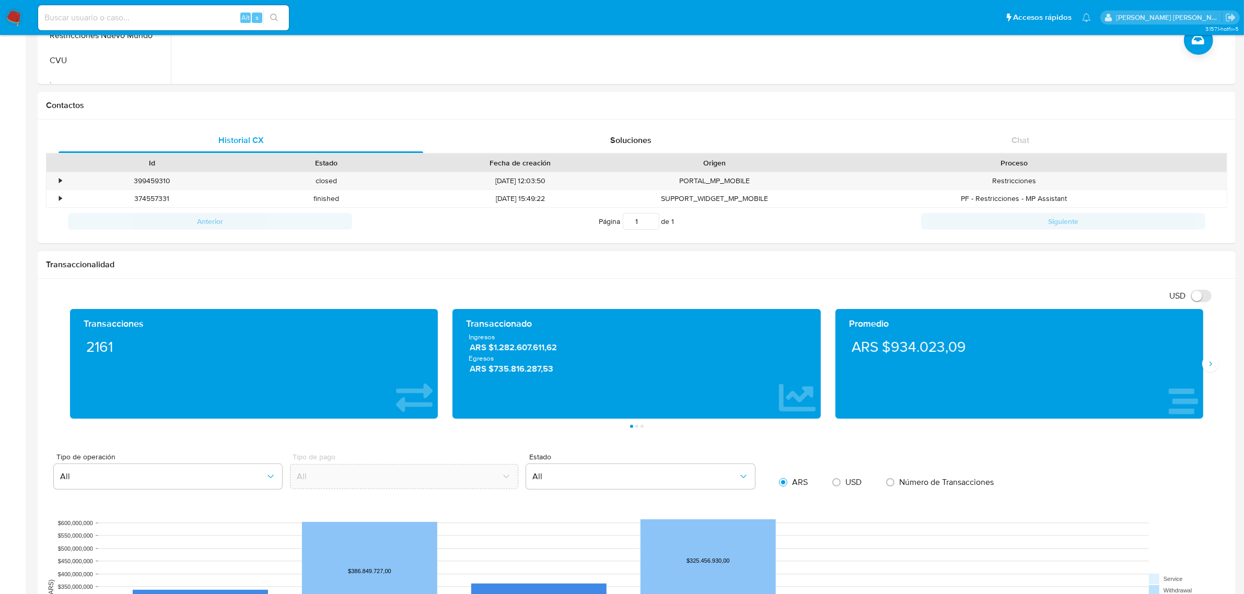
scroll to position [0, 0]
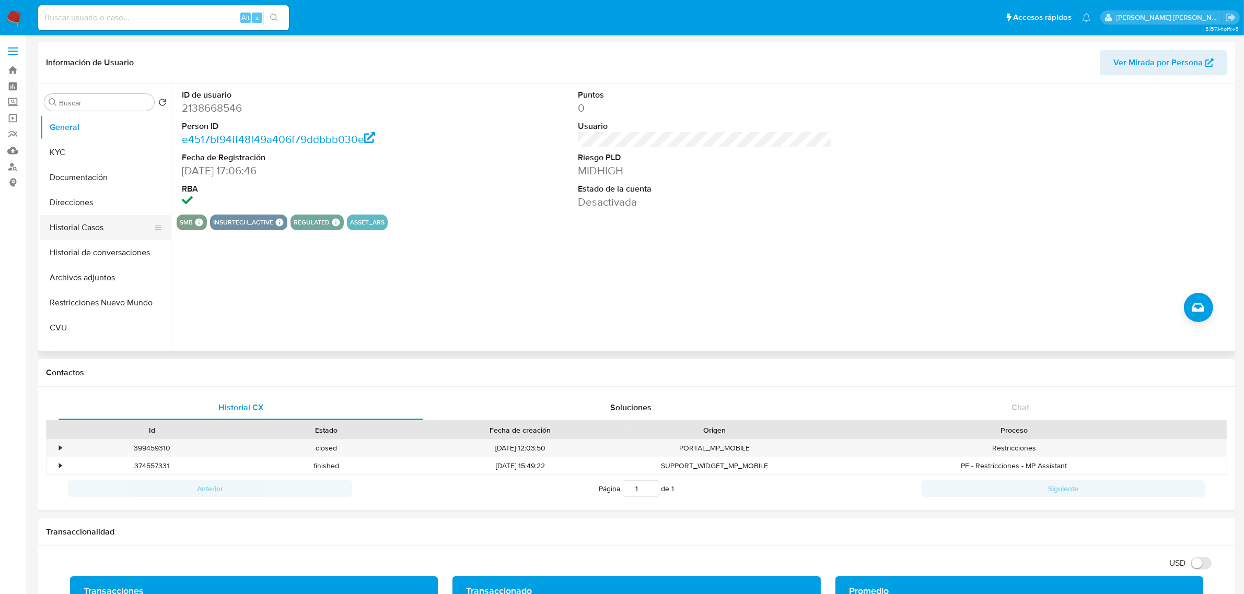
click at [76, 233] on button "Historial Casos" at bounding box center [101, 227] width 122 height 25
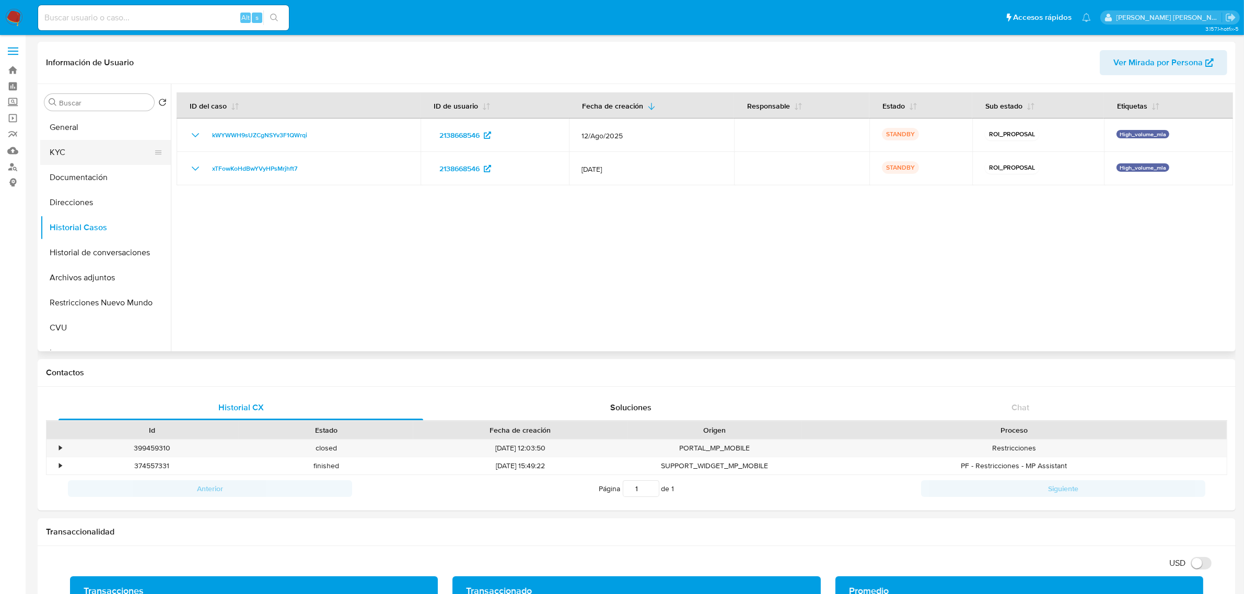
click at [77, 150] on button "KYC" at bounding box center [101, 152] width 122 height 25
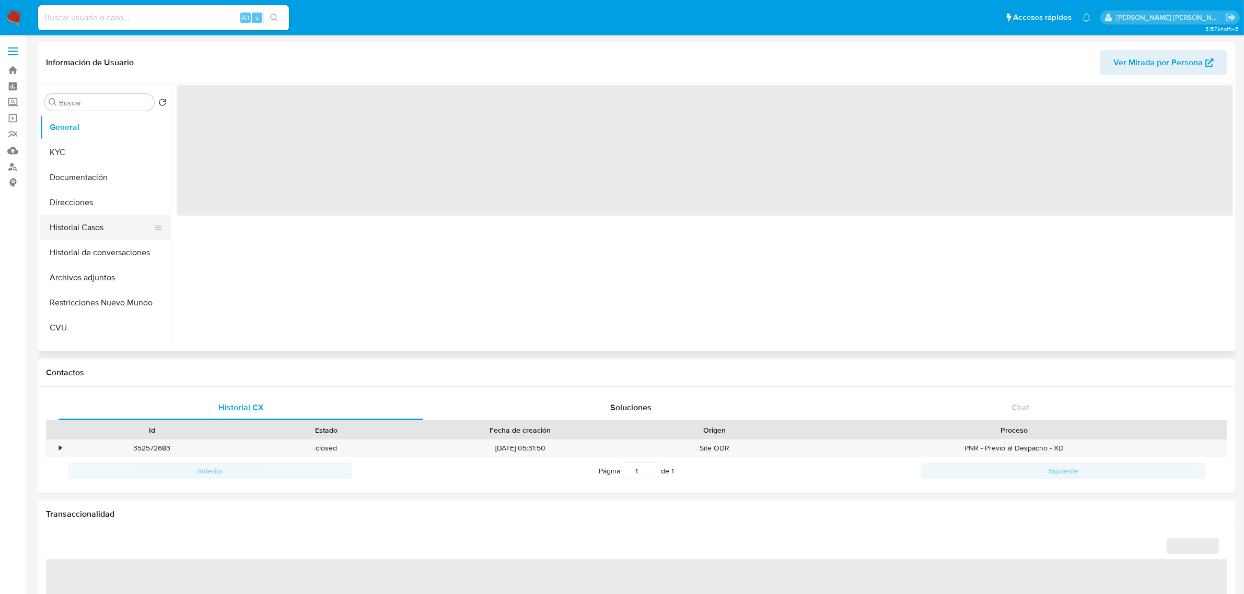
click at [83, 223] on button "Historial Casos" at bounding box center [101, 227] width 122 height 25
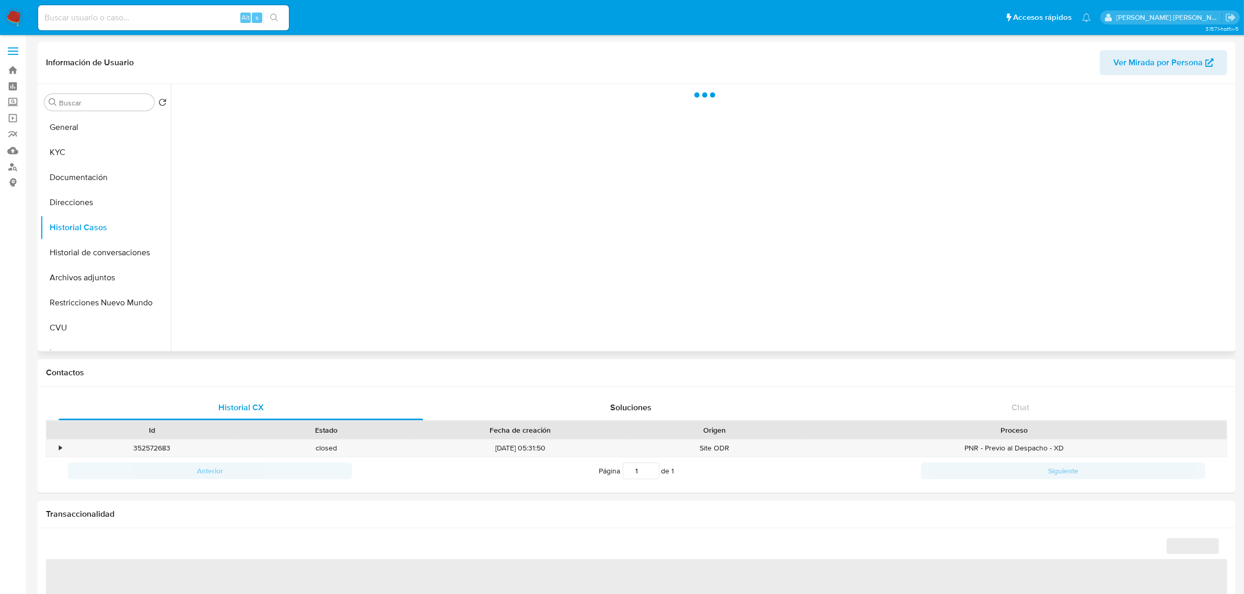
select select "10"
